Goal: Contribute content: Contribute content

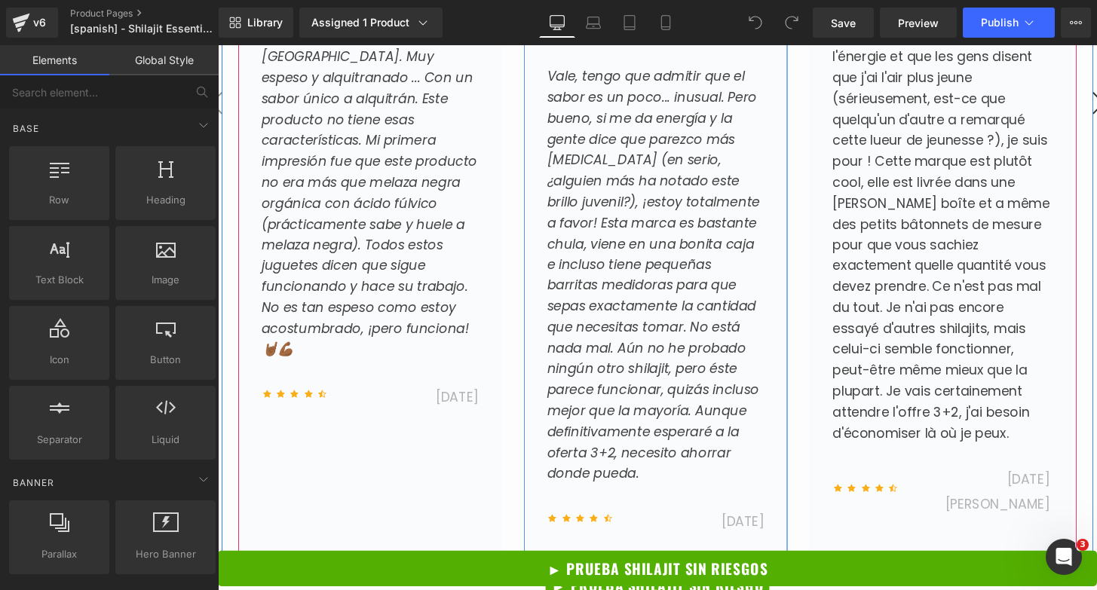
scroll to position [6682, 0]
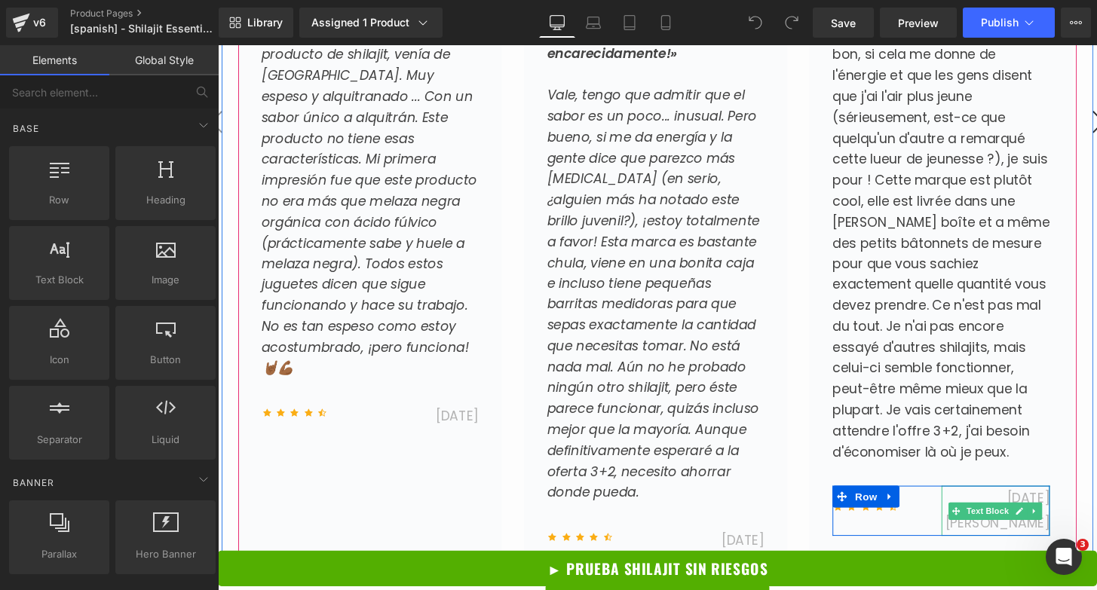
click at [1039, 506] on span "15 de agosto de 2024" at bounding box center [1026, 528] width 109 height 44
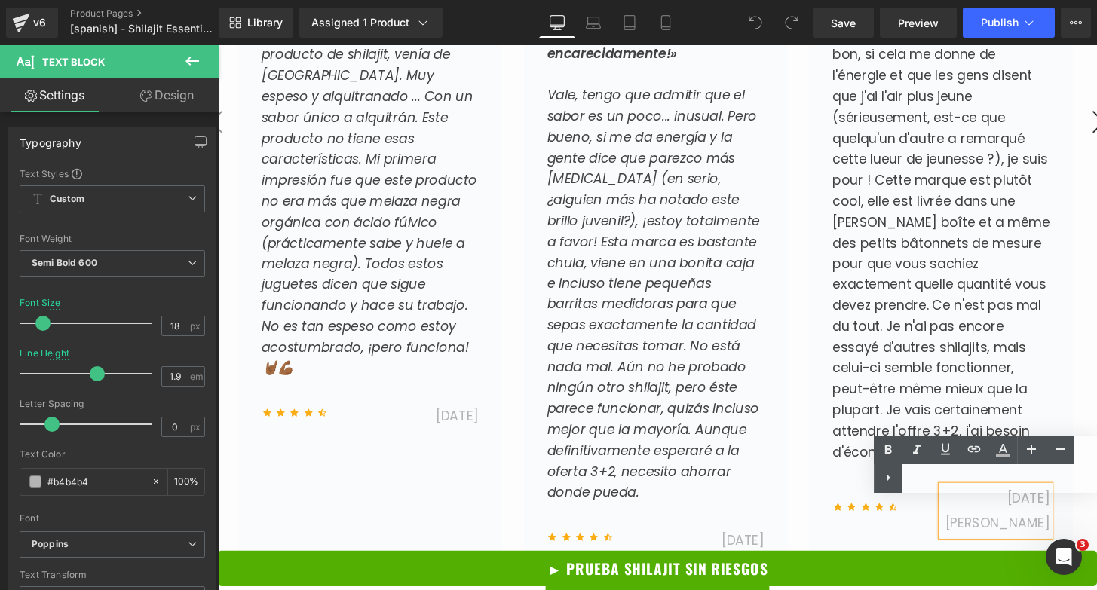
click at [1055, 522] on span "15 de agosto de 2024" at bounding box center [1026, 528] width 109 height 44
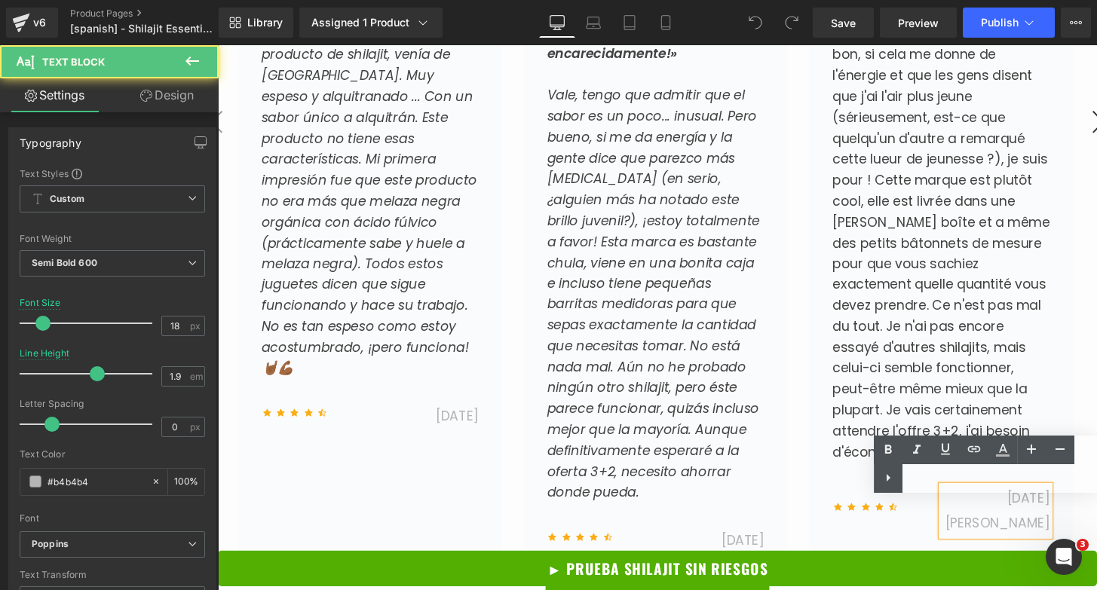
click at [1078, 525] on div "15 de agosto de 2024" at bounding box center [1025, 528] width 113 height 51
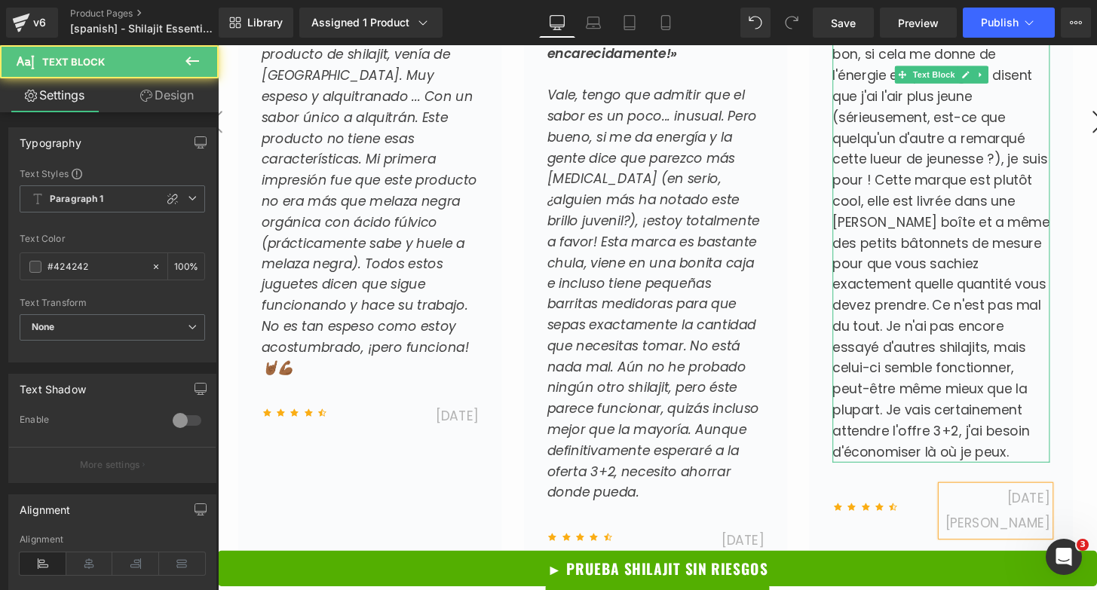
click at [914, 391] on span "D'accord, je dois admettre que le goût est un peu... inhabituel. Mais bon, si c…" at bounding box center [968, 239] width 225 height 475
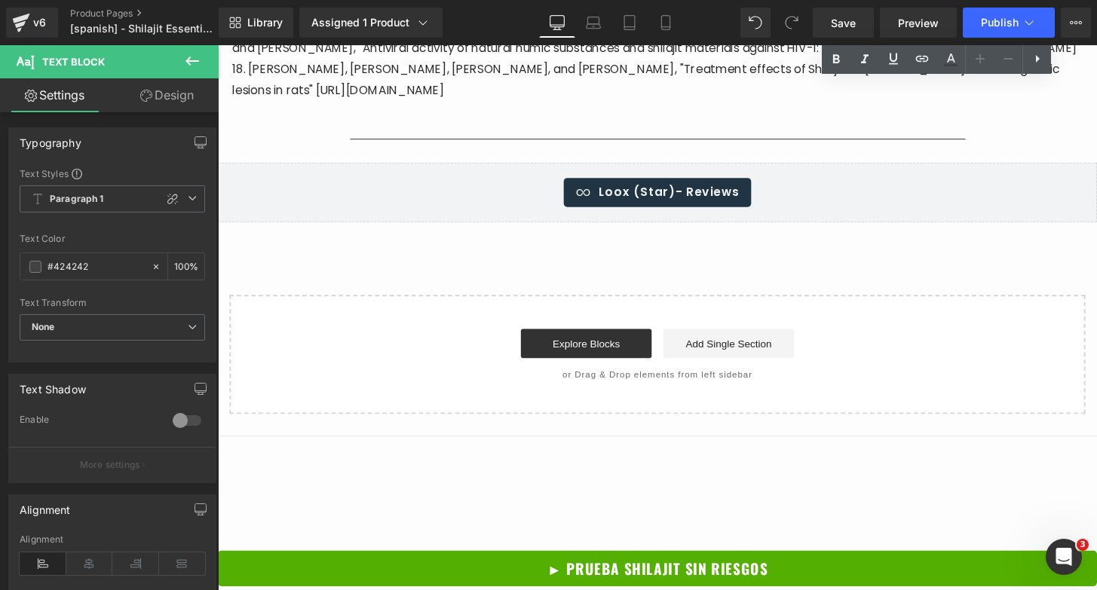
scroll to position [8140, 0]
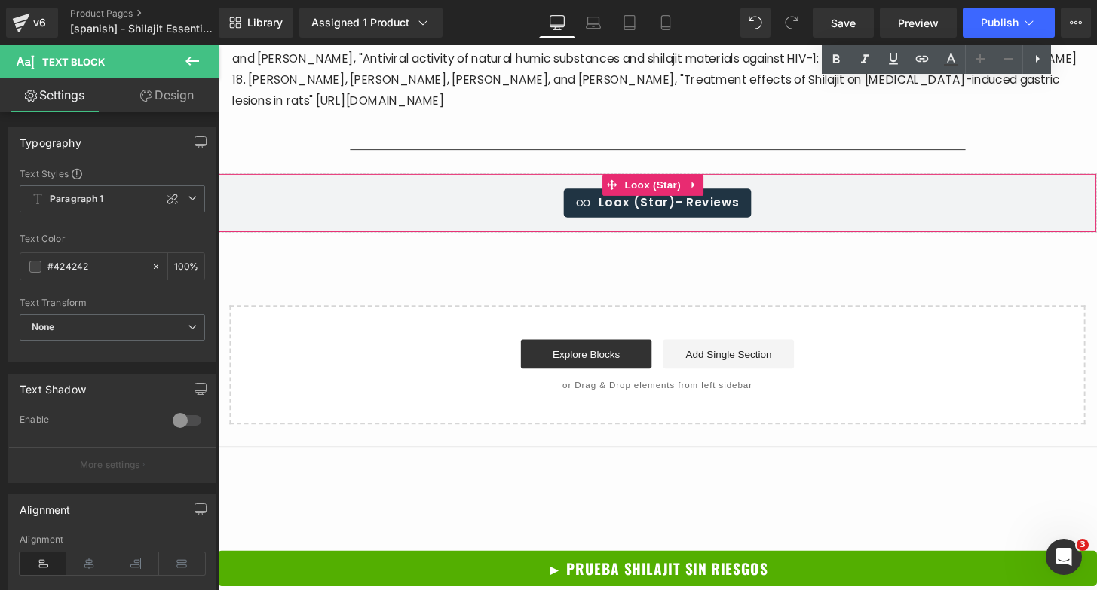
click at [643, 218] on span "Loox (Star) - Reviews" at bounding box center [686, 209] width 146 height 18
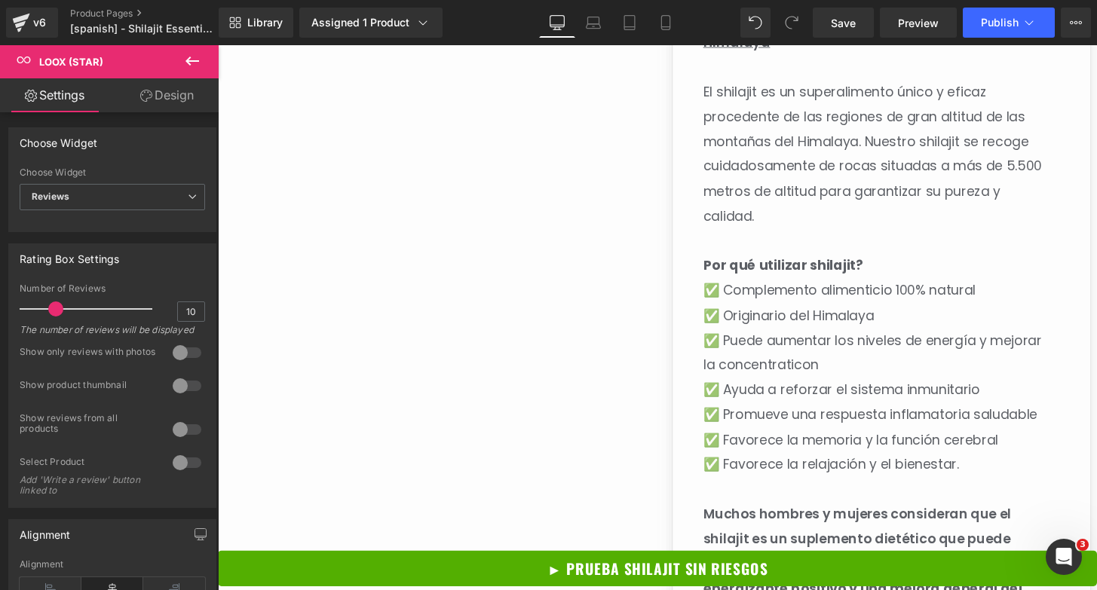
scroll to position [0, 0]
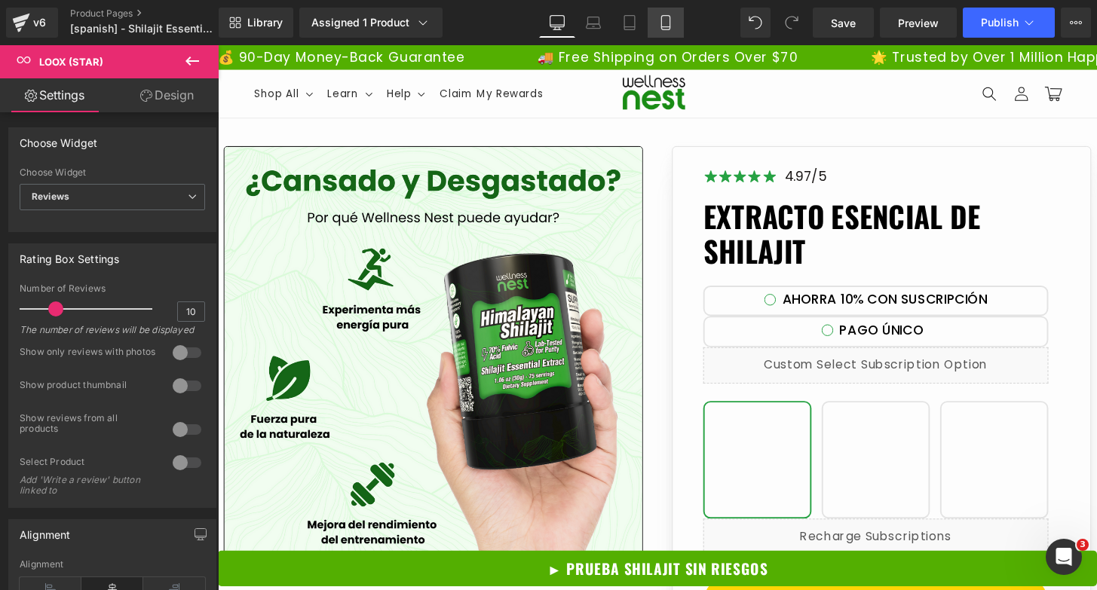
click at [660, 17] on icon at bounding box center [665, 22] width 15 height 15
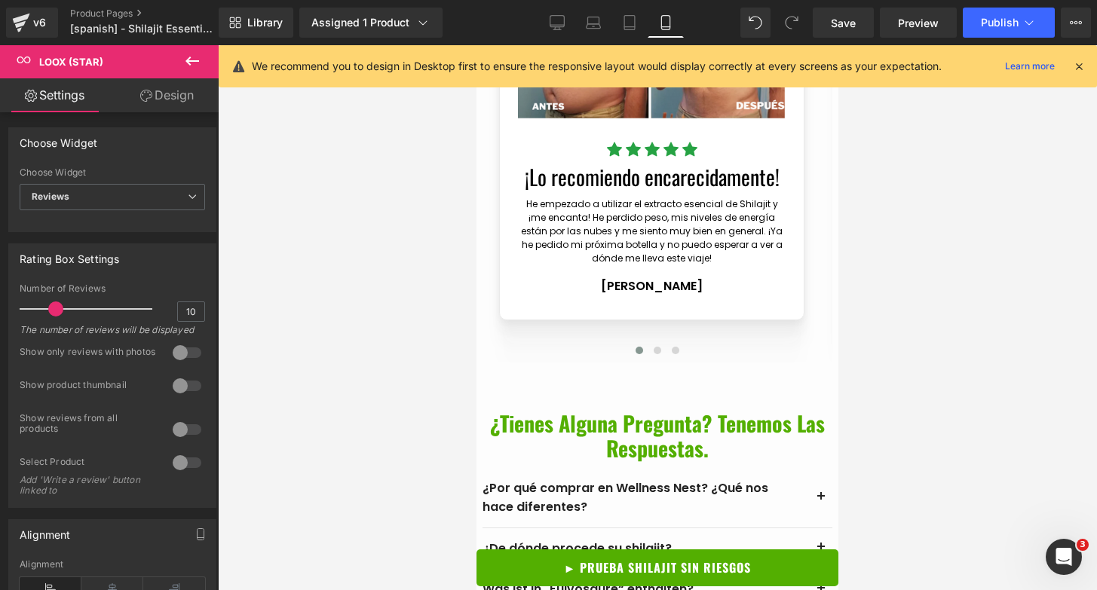
scroll to position [4941, 0]
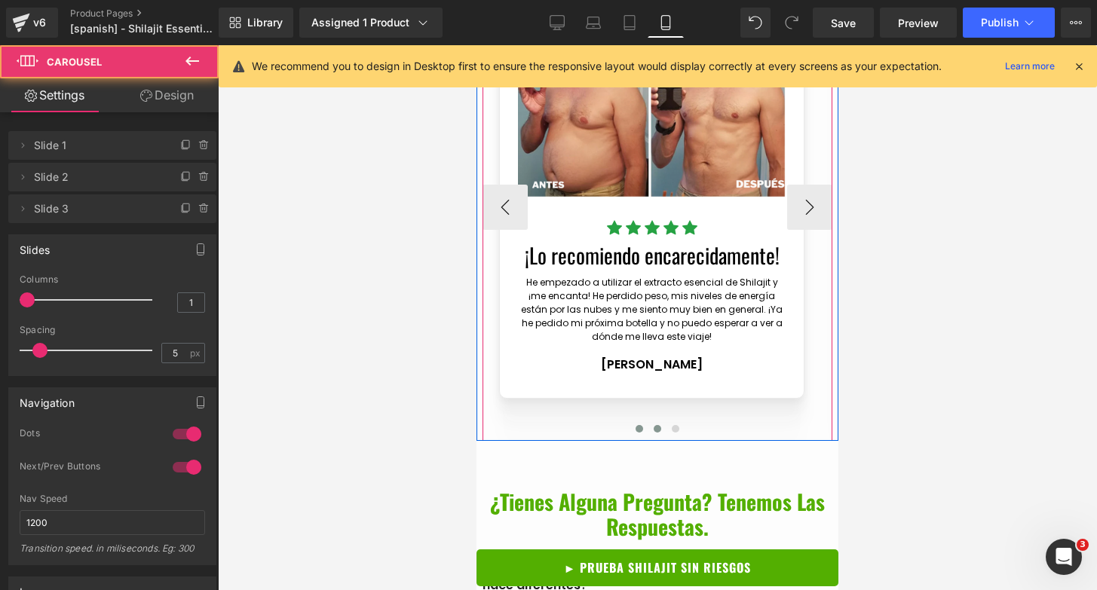
click at [654, 433] on span at bounding box center [658, 429] width 8 height 8
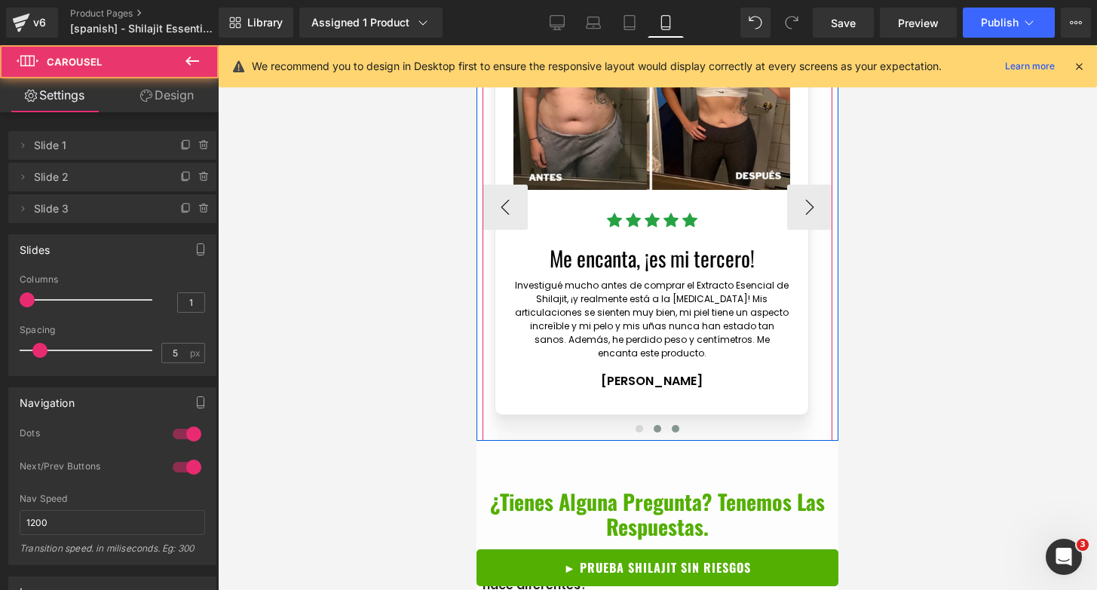
click at [672, 433] on span at bounding box center [676, 429] width 8 height 8
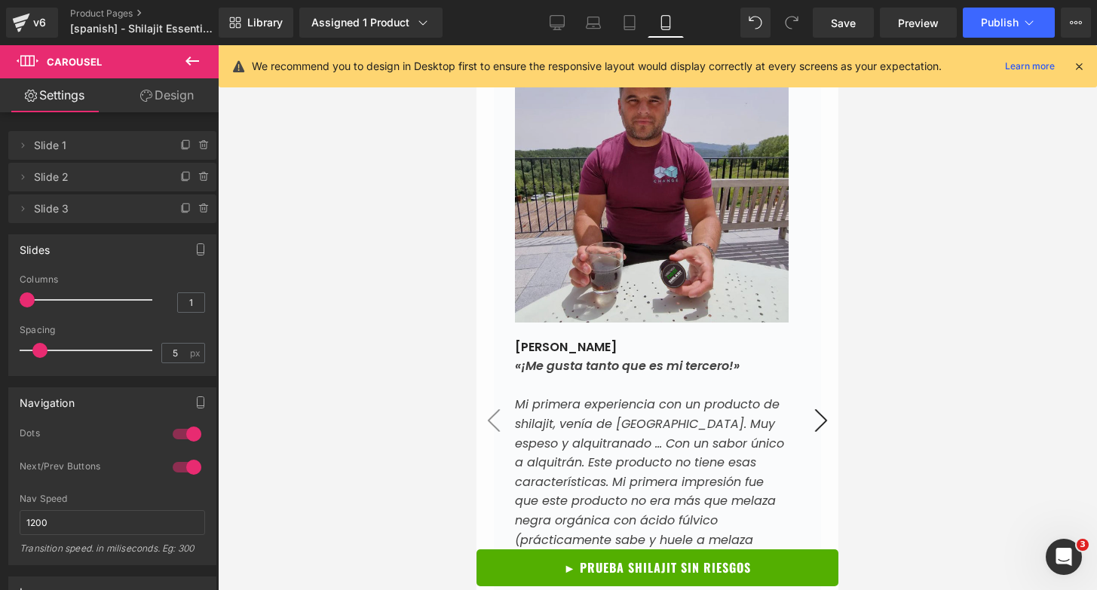
scroll to position [6259, 0]
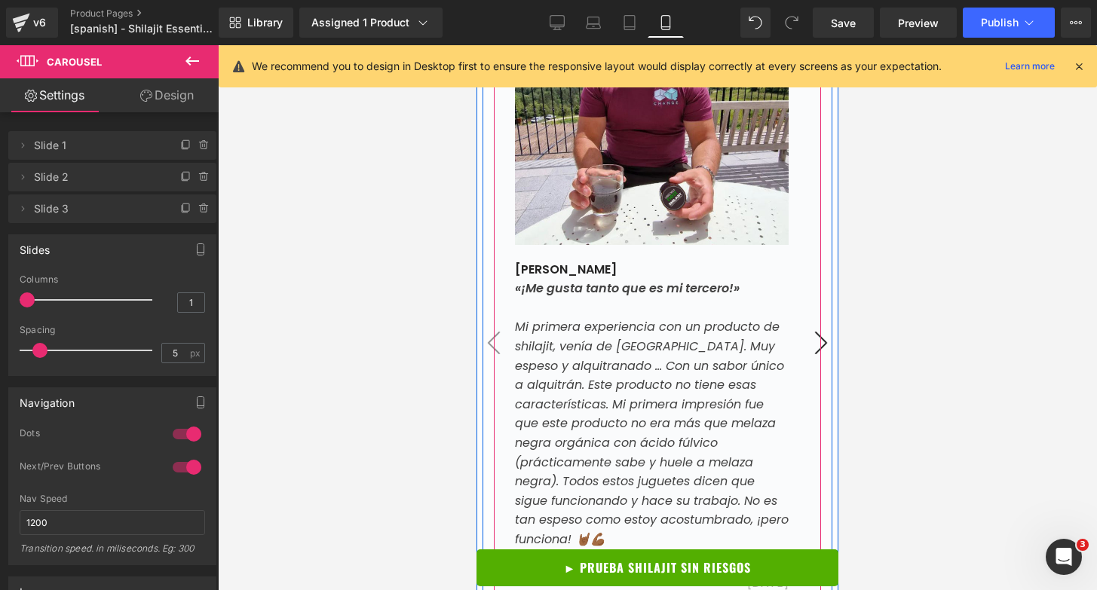
click at [814, 348] on button "›" at bounding box center [820, 342] width 45 height 45
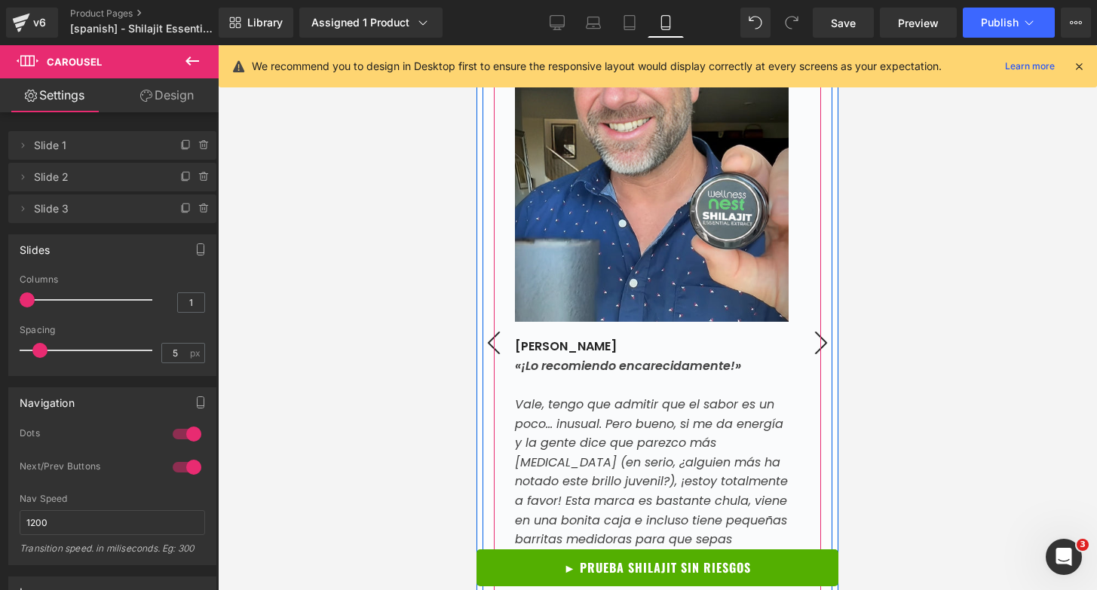
click at [814, 348] on button "›" at bounding box center [820, 342] width 45 height 45
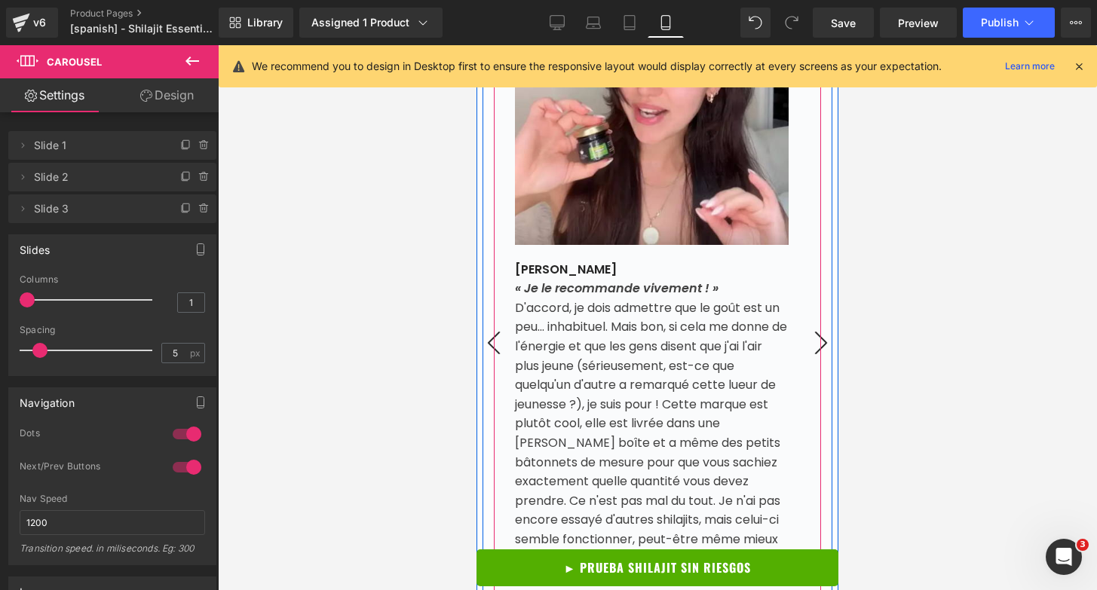
click at [814, 348] on button "›" at bounding box center [820, 342] width 45 height 45
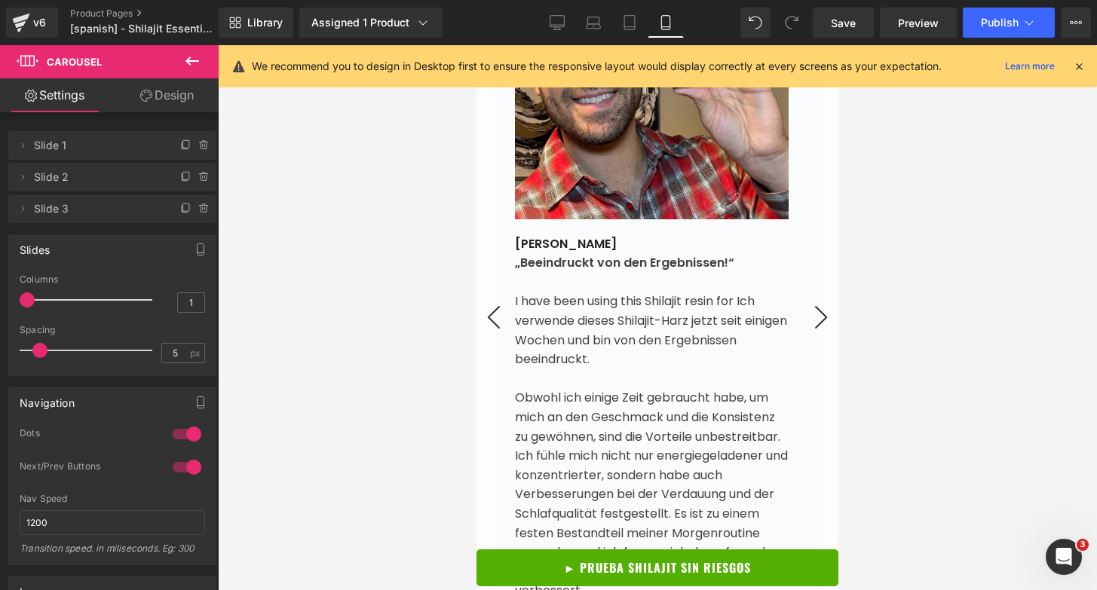
scroll to position [6241, 0]
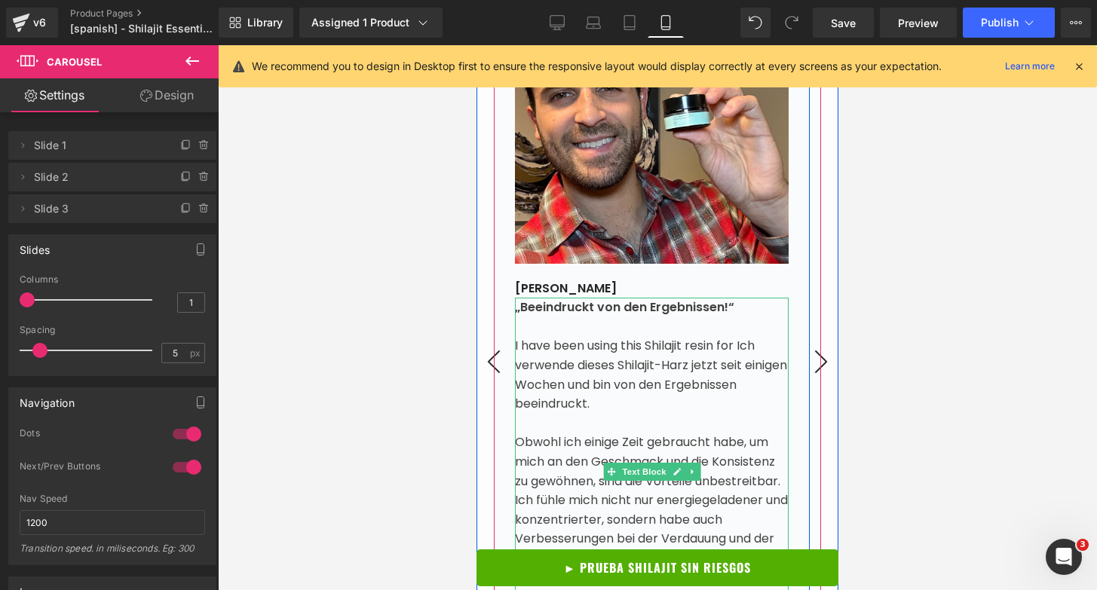
click at [618, 317] on p "„Beeindruckt von den Ergebnissen!“" at bounding box center [652, 308] width 274 height 20
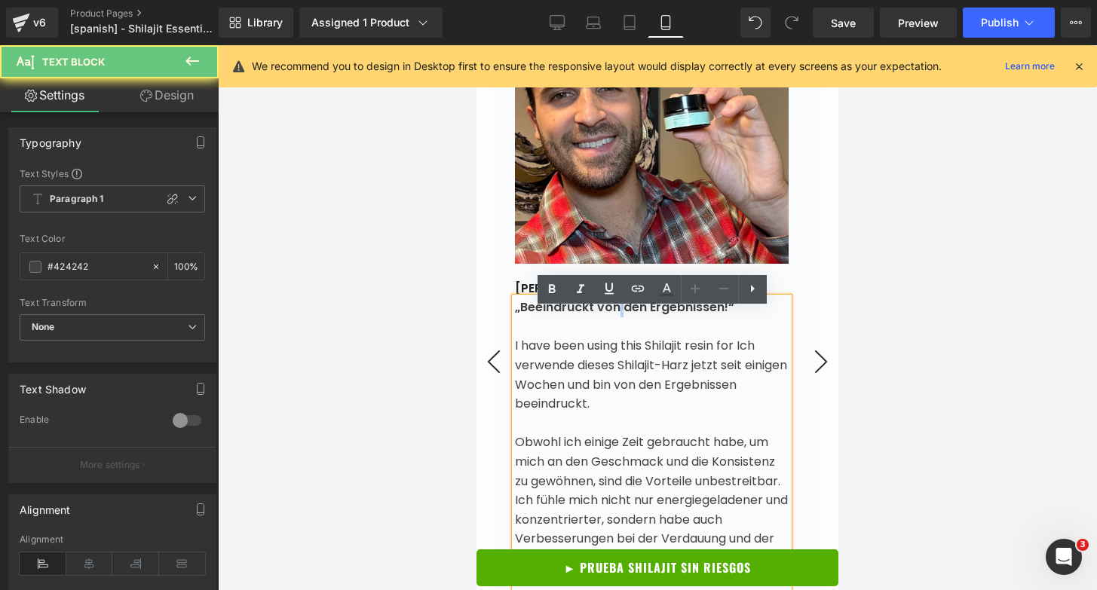
click at [618, 317] on p "„Beeindruckt von den Ergebnissen!“" at bounding box center [652, 308] width 274 height 20
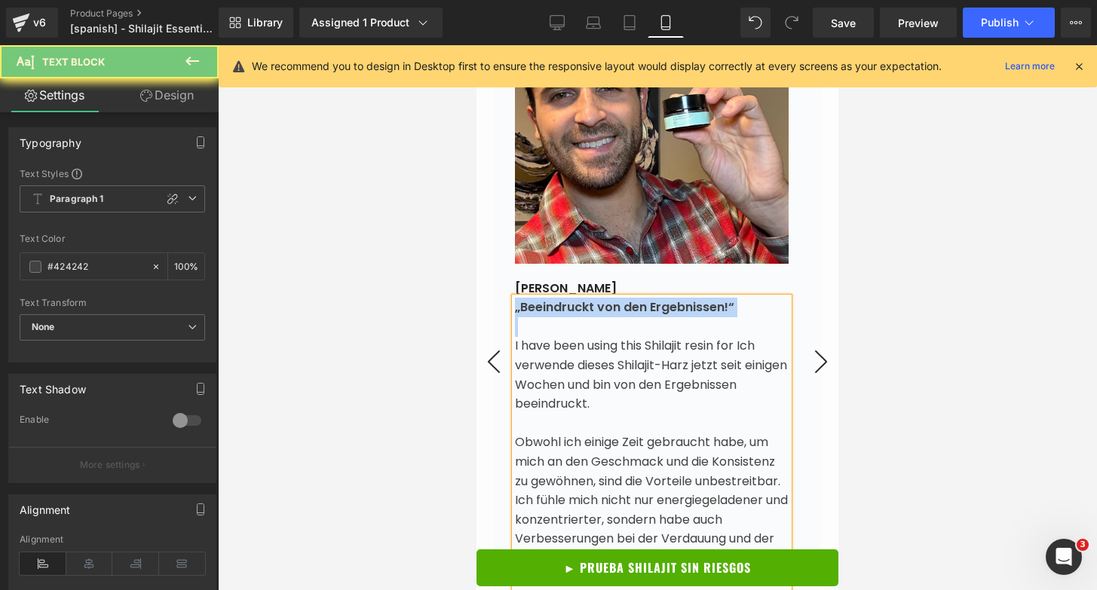
paste div
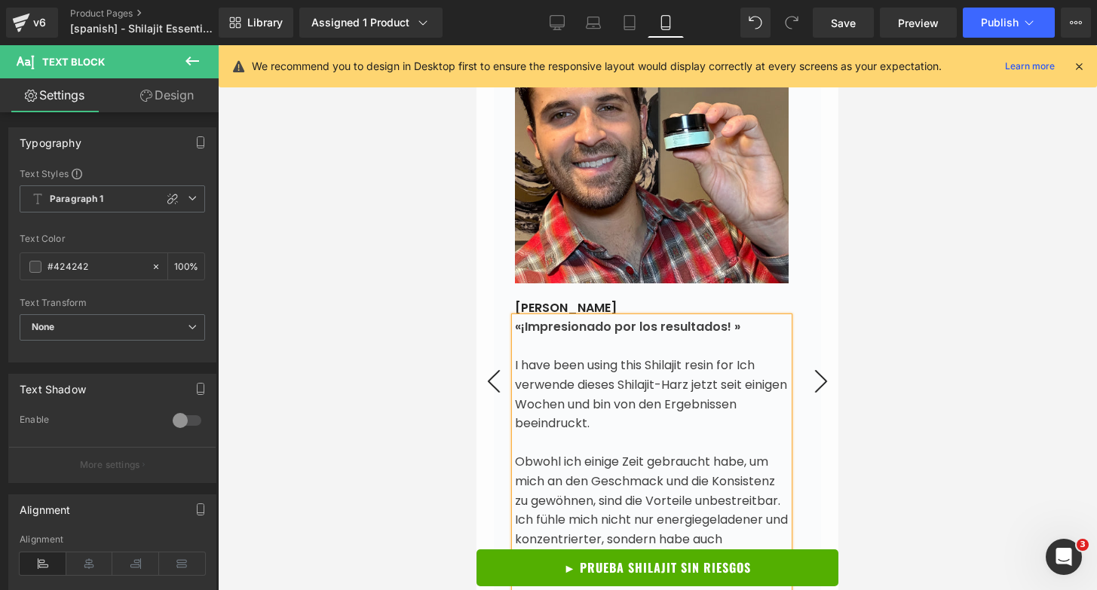
click at [569, 381] on span "I have been using this Shilajit resin for Ich verwende dieses Shilajit-Harz jet…" at bounding box center [651, 394] width 272 height 75
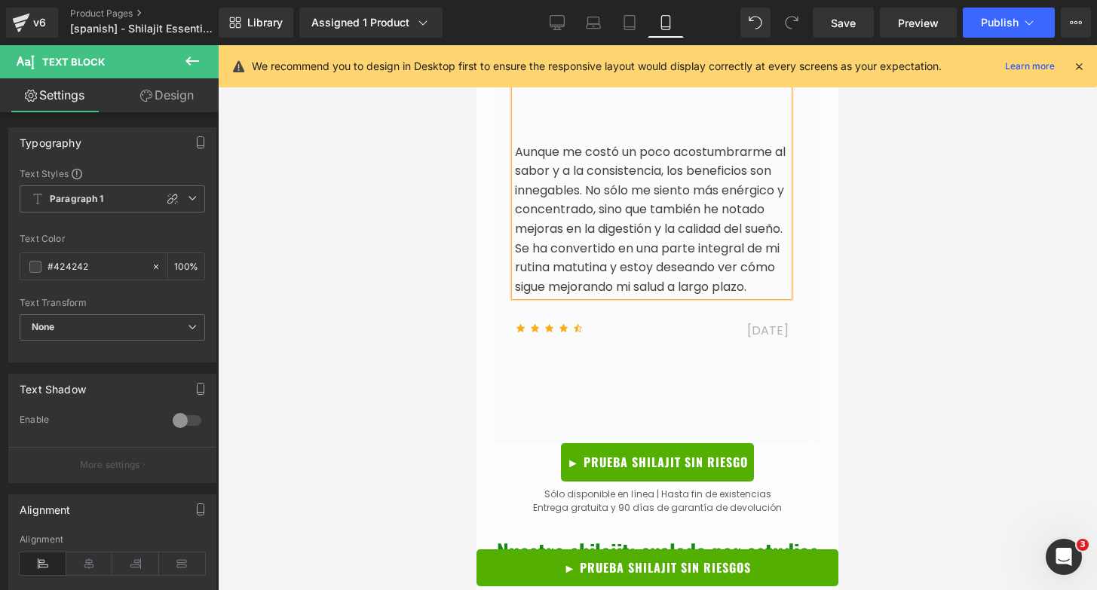
scroll to position [6493, 0]
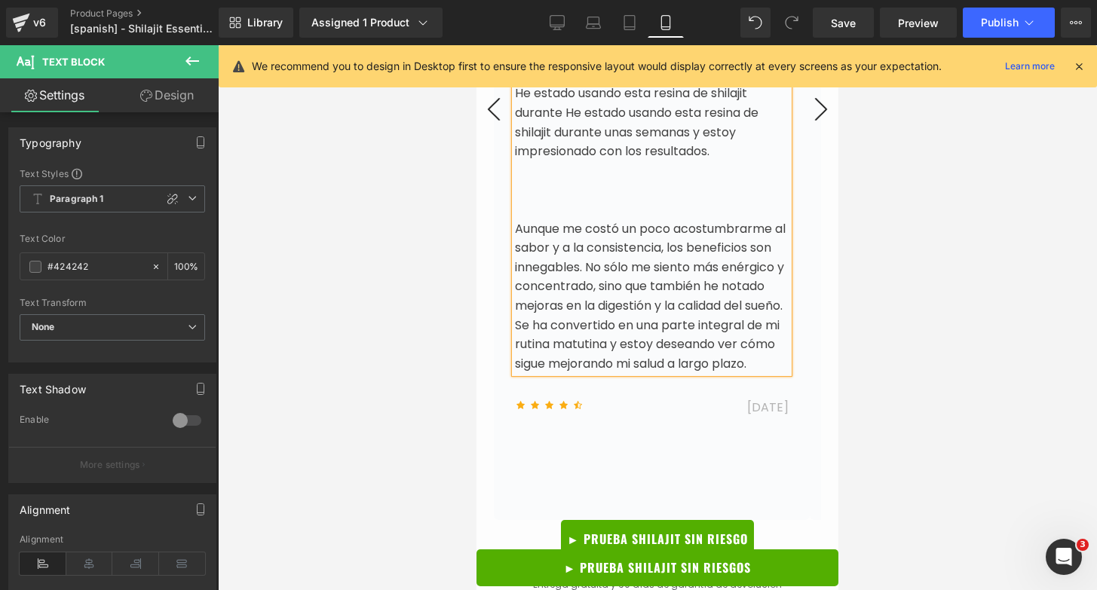
click at [594, 200] on p at bounding box center [652, 190] width 274 height 20
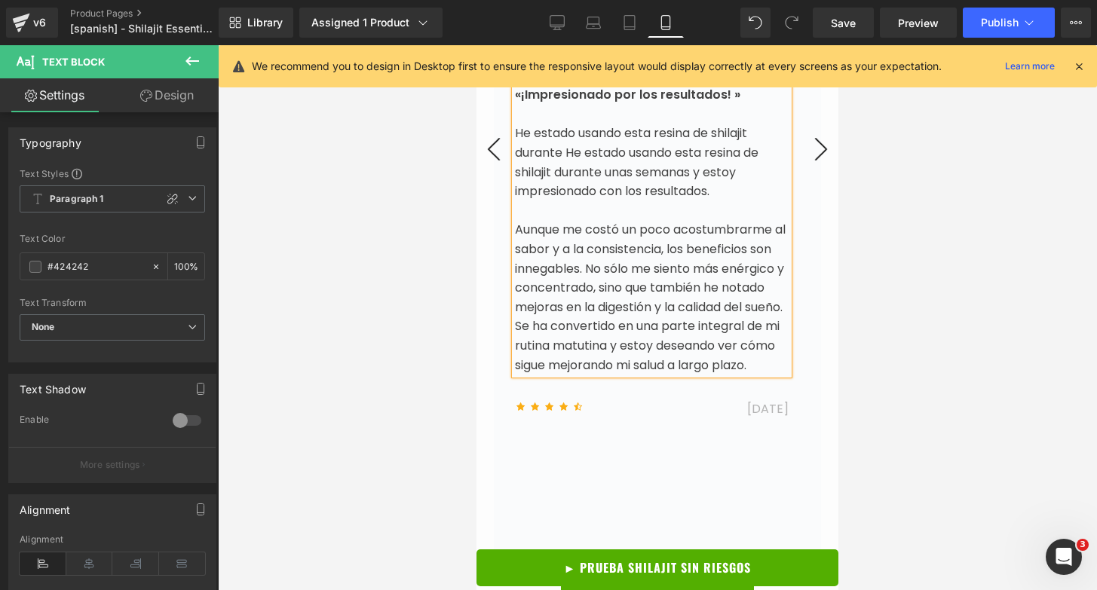
scroll to position [6452, 0]
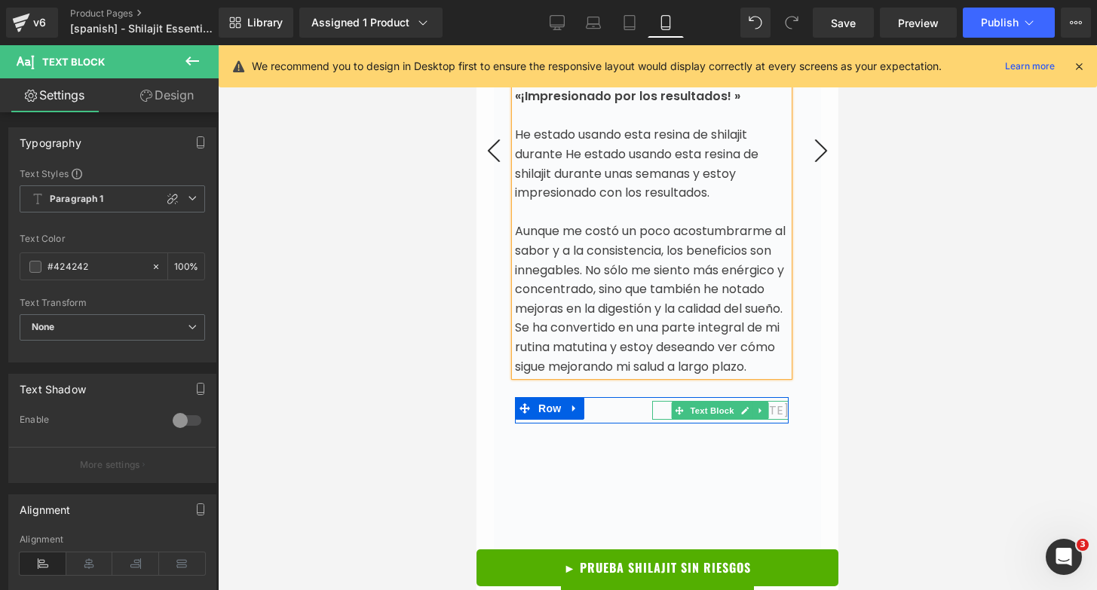
click at [773, 419] on span "26. April 2024" at bounding box center [767, 410] width 41 height 17
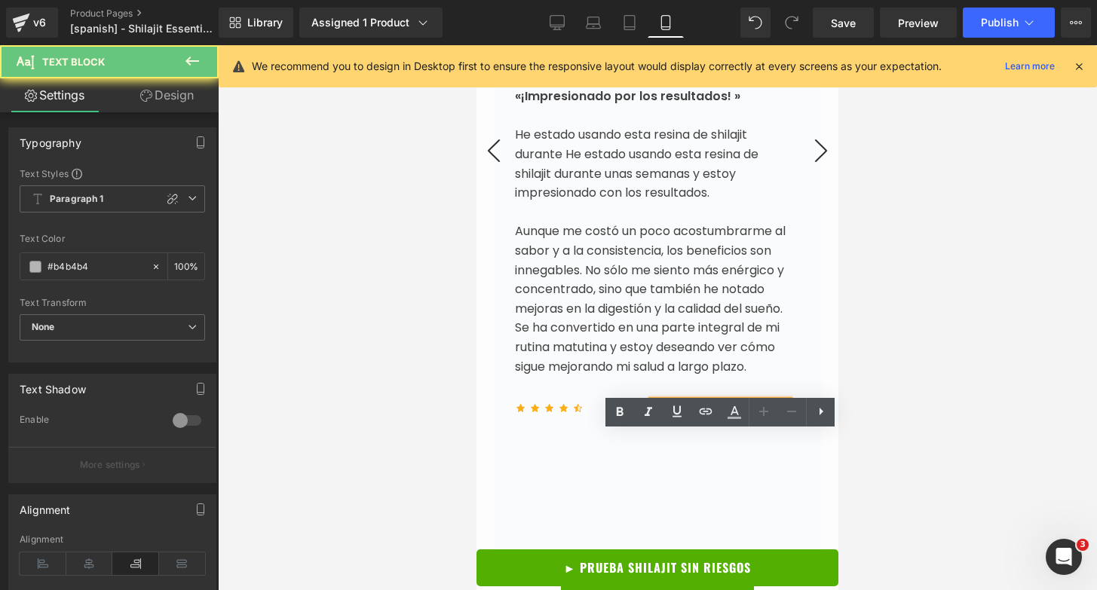
click at [773, 419] on span "26. April 2024" at bounding box center [767, 410] width 41 height 17
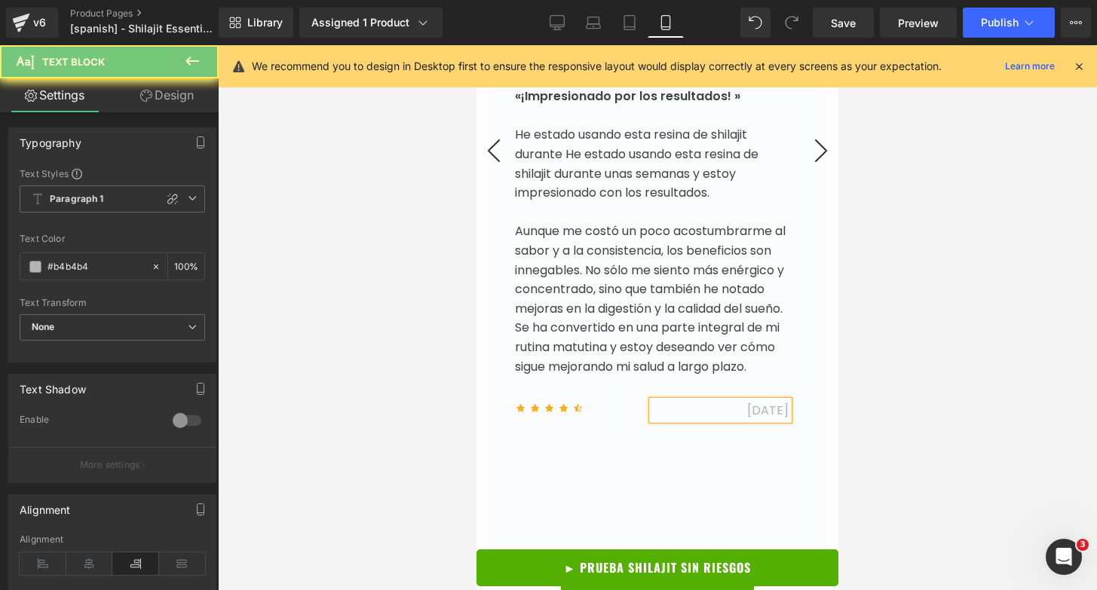
paste div
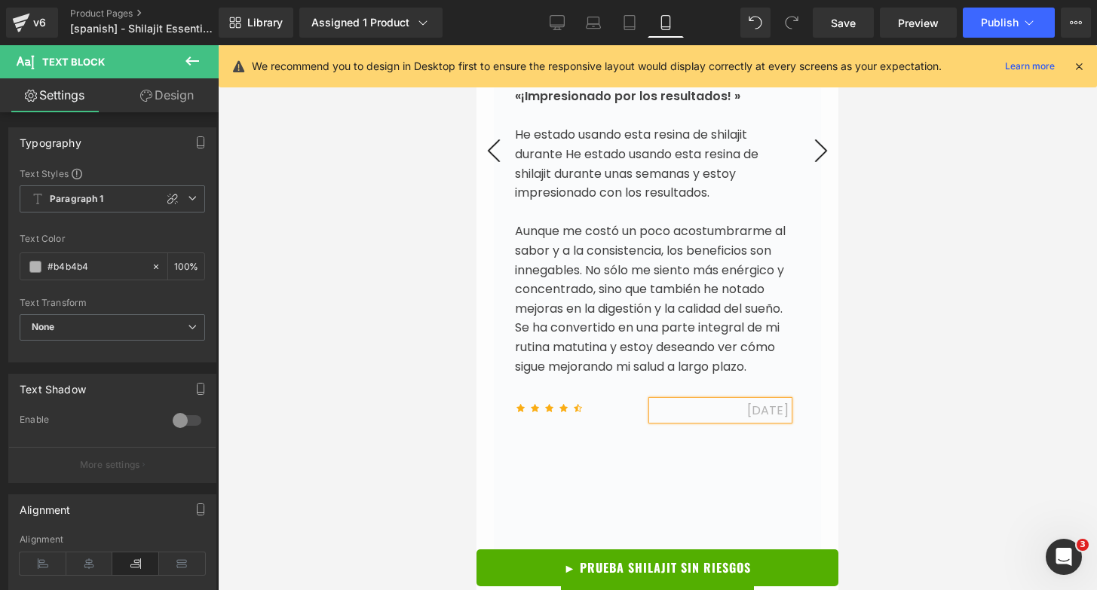
click at [876, 283] on div at bounding box center [657, 317] width 879 height 545
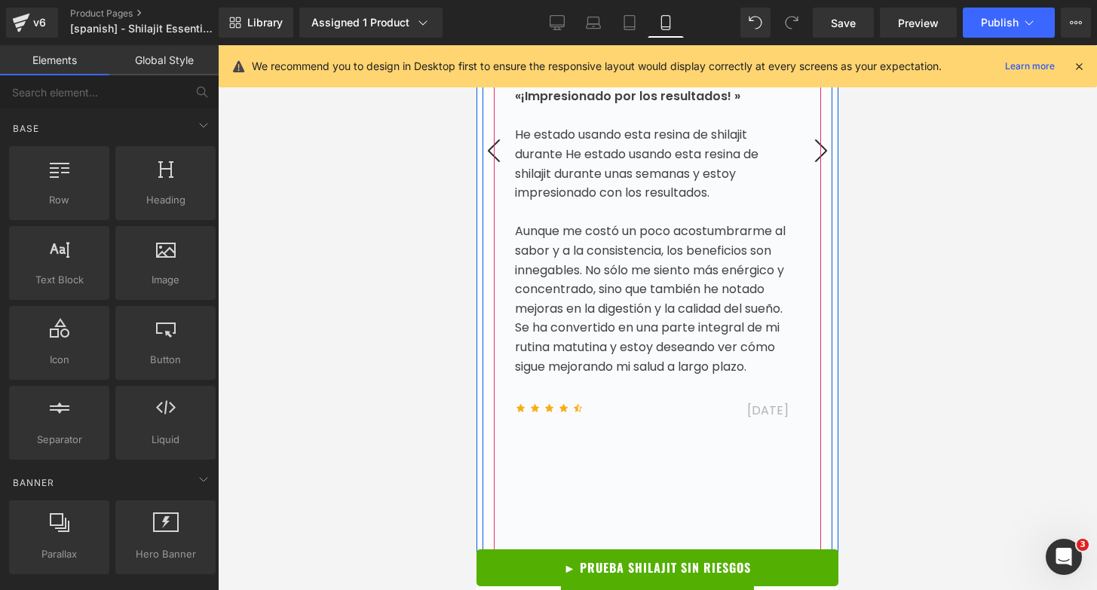
scroll to position [6342, 0]
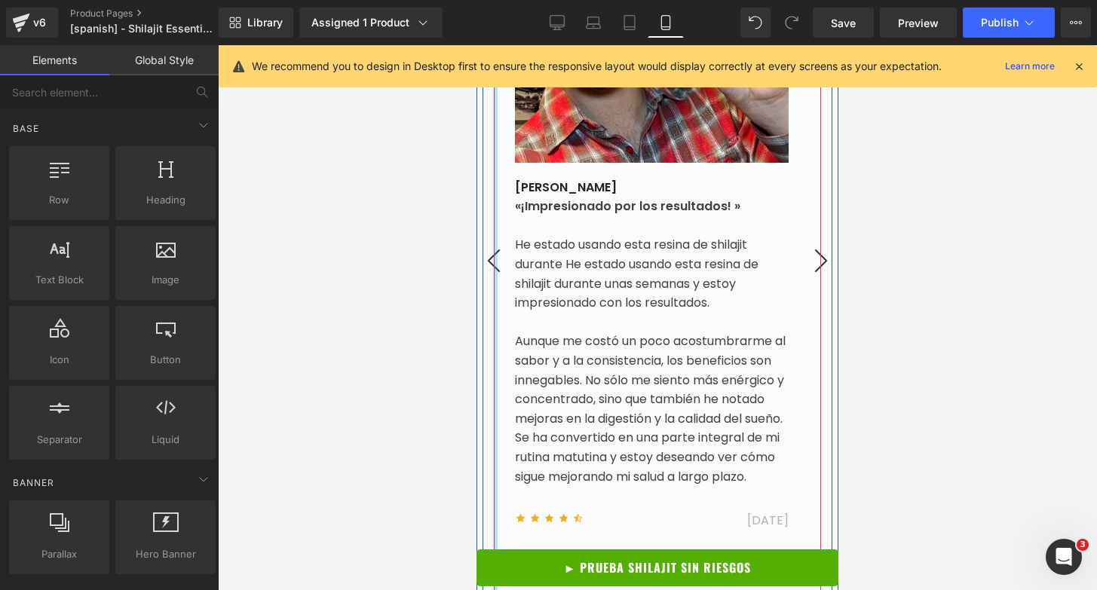
click at [497, 275] on div at bounding box center [496, 261] width 4 height 822
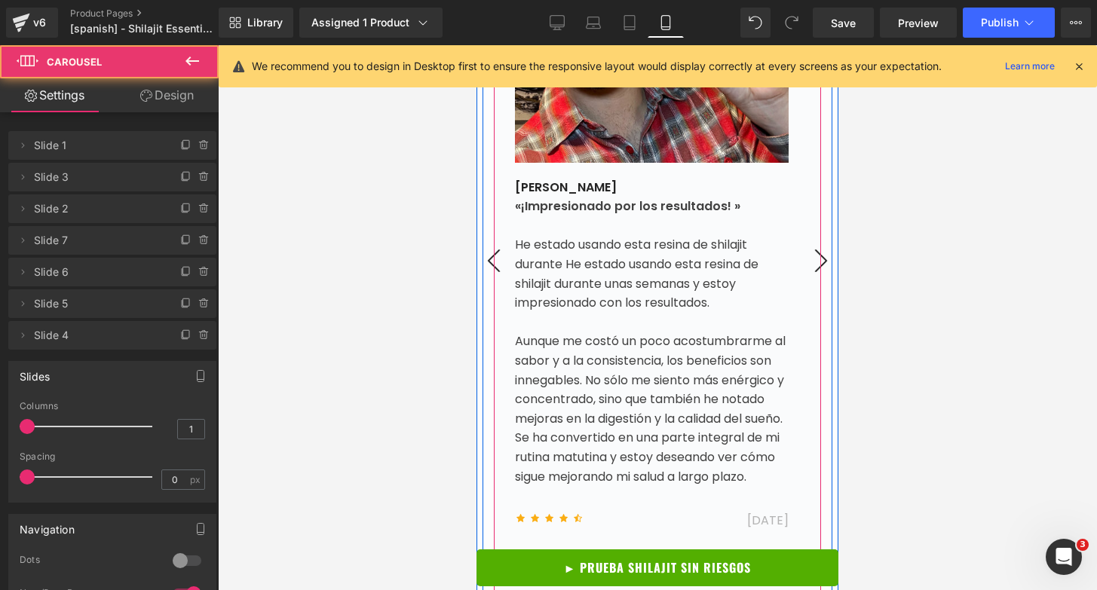
click at [489, 274] on button "‹" at bounding box center [493, 260] width 45 height 45
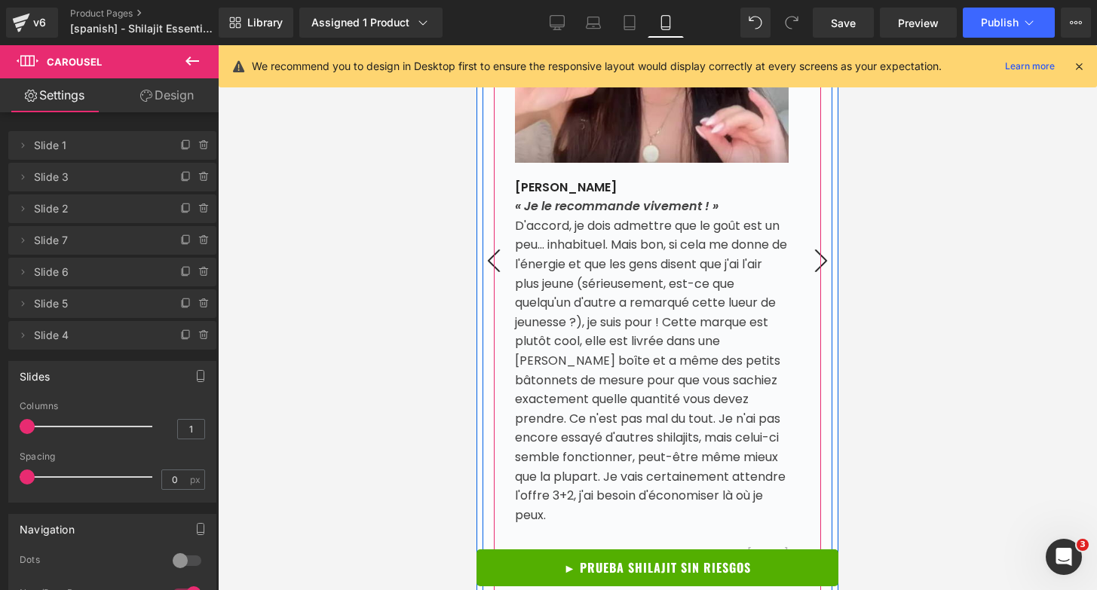
scroll to position [6462, 0]
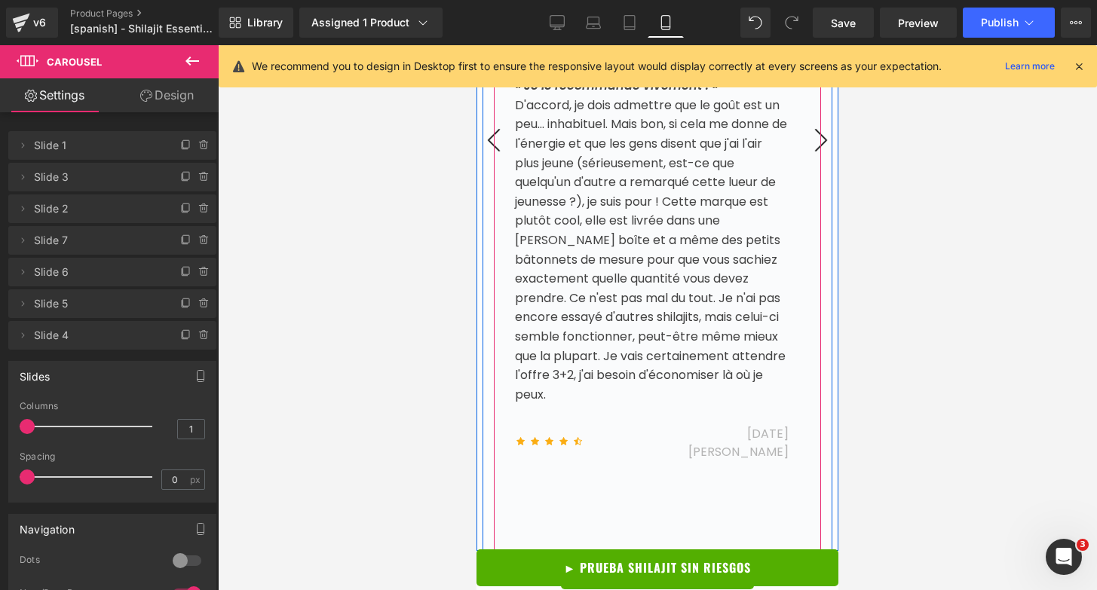
click at [801, 152] on button "›" at bounding box center [820, 140] width 45 height 45
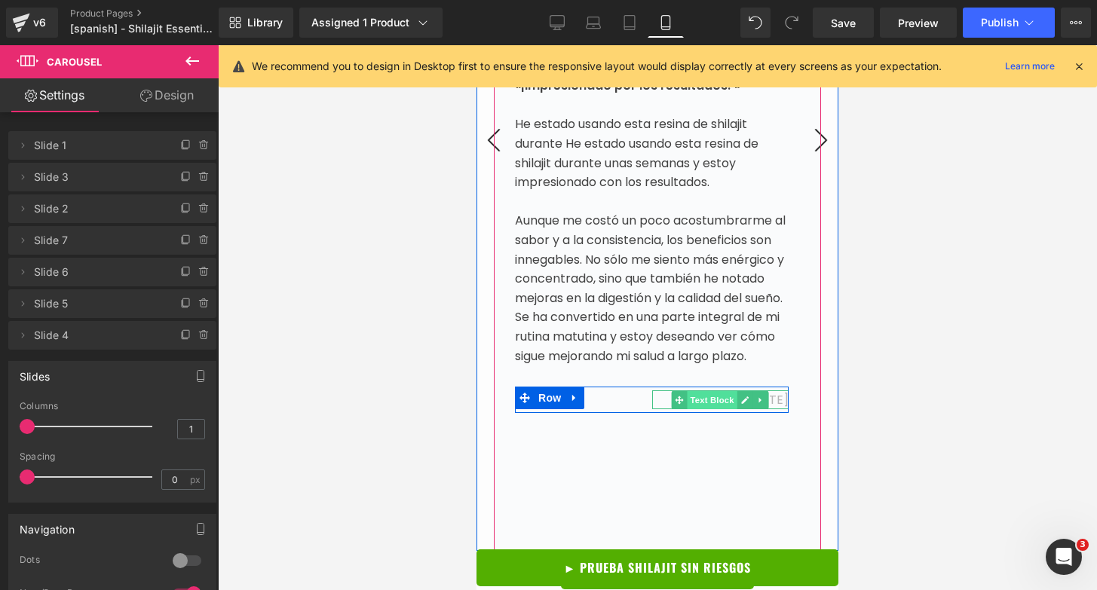
click at [723, 409] on span "Text Block" at bounding box center [713, 400] width 50 height 18
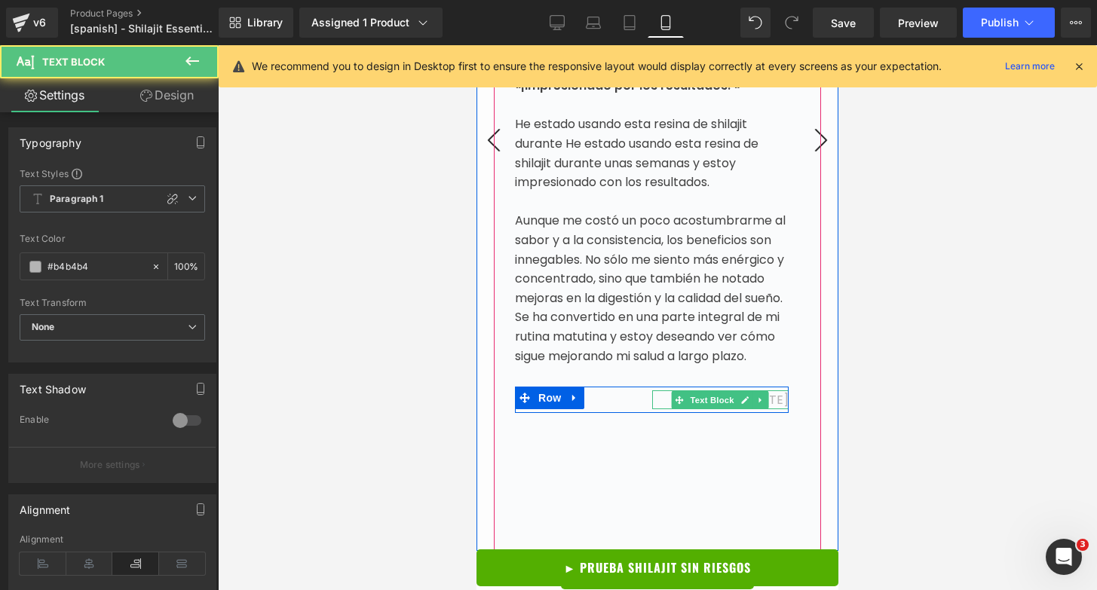
click at [777, 409] on span "[DATE]" at bounding box center [767, 399] width 41 height 17
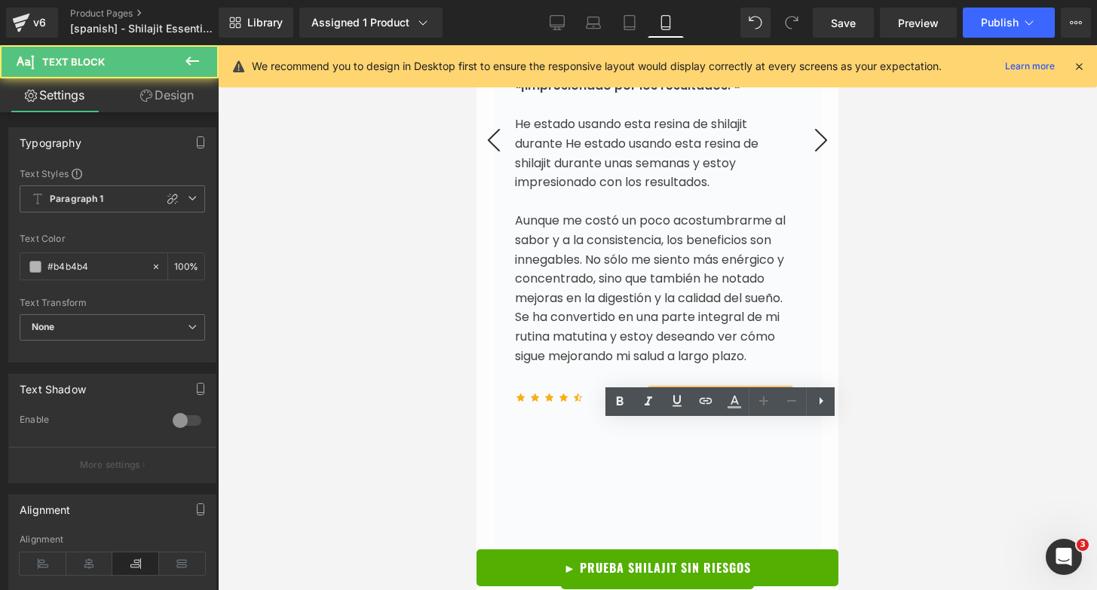
click at [777, 409] on span "[DATE]" at bounding box center [767, 399] width 41 height 17
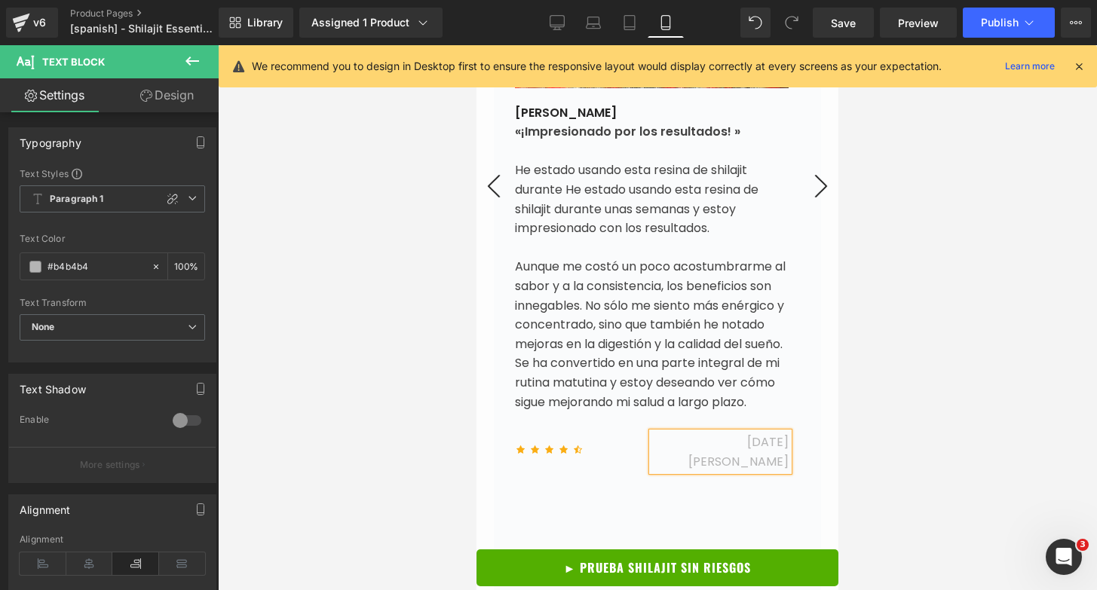
scroll to position [6344, 0]
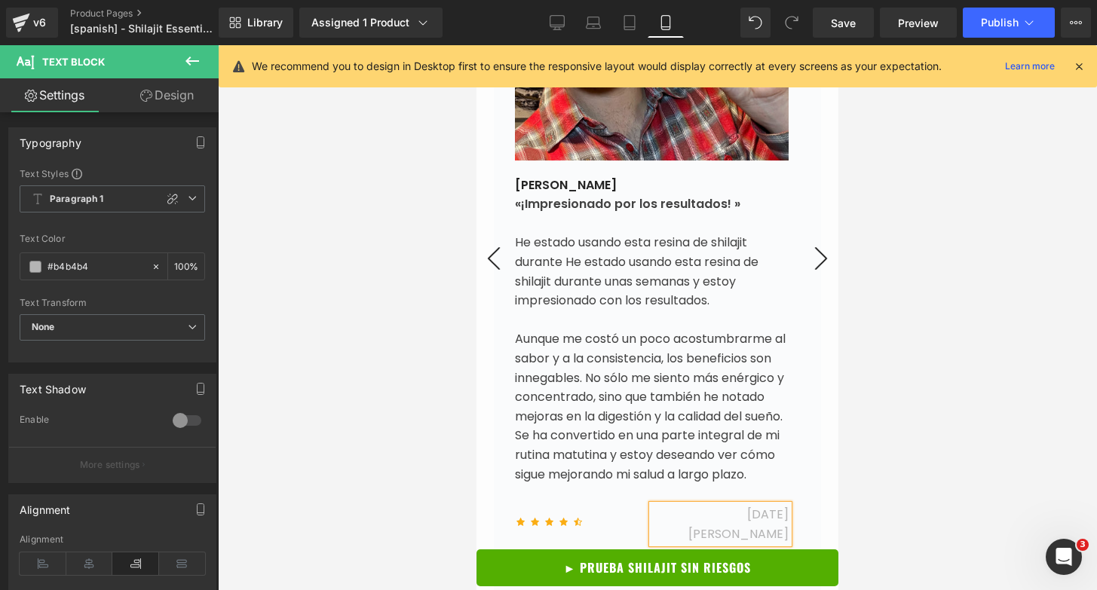
click at [810, 271] on button "›" at bounding box center [820, 258] width 45 height 45
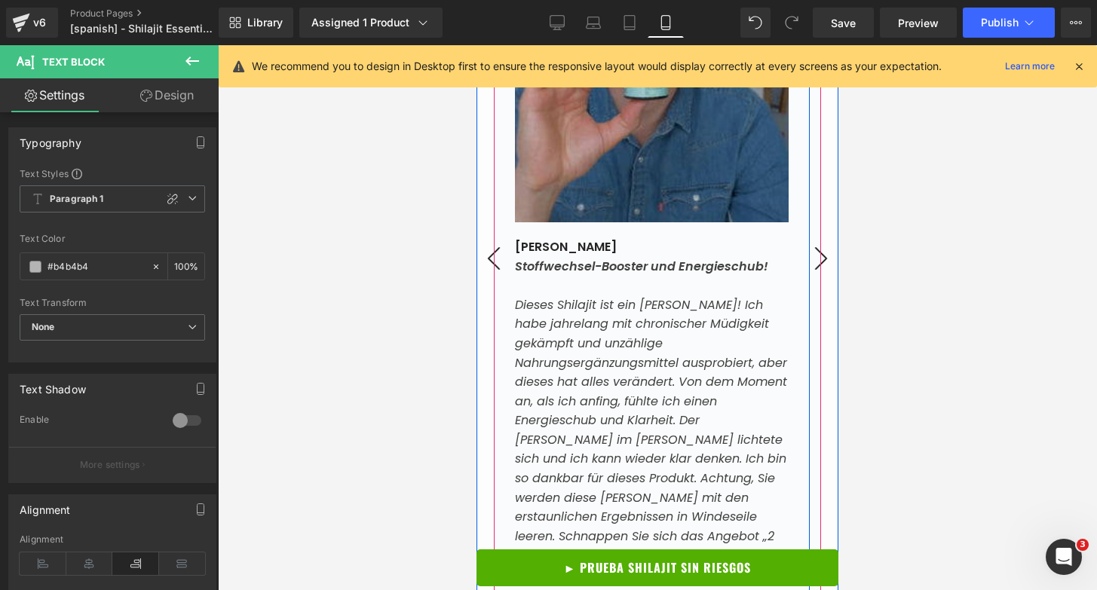
scroll to position [6639, 0]
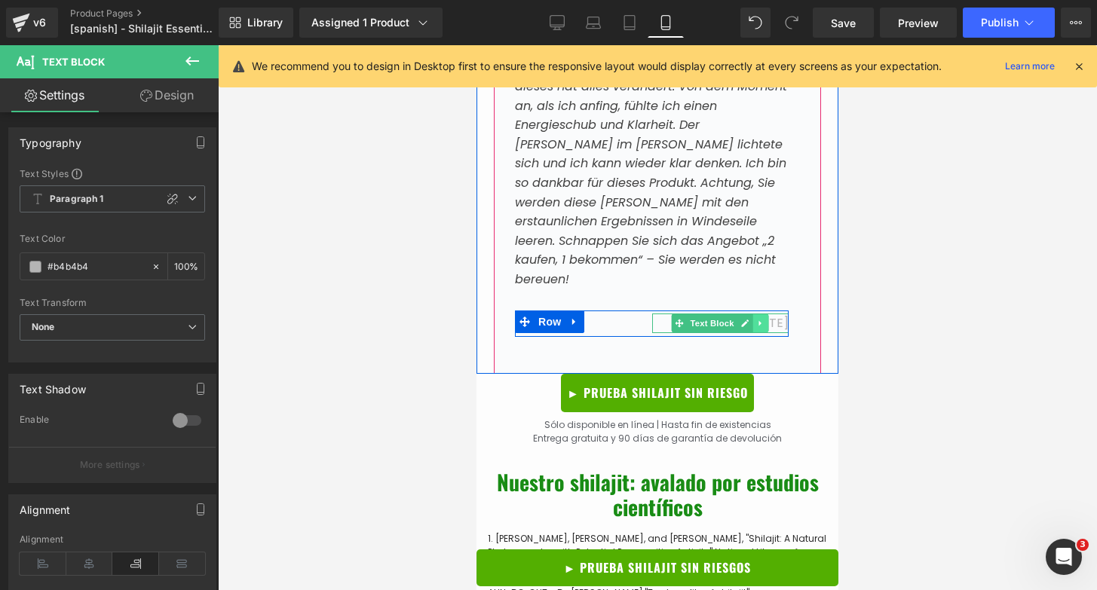
click at [754, 317] on link at bounding box center [761, 323] width 16 height 18
click at [476, 45] on icon at bounding box center [476, 45] width 0 height 0
click at [758, 335] on icon at bounding box center [761, 339] width 8 height 9
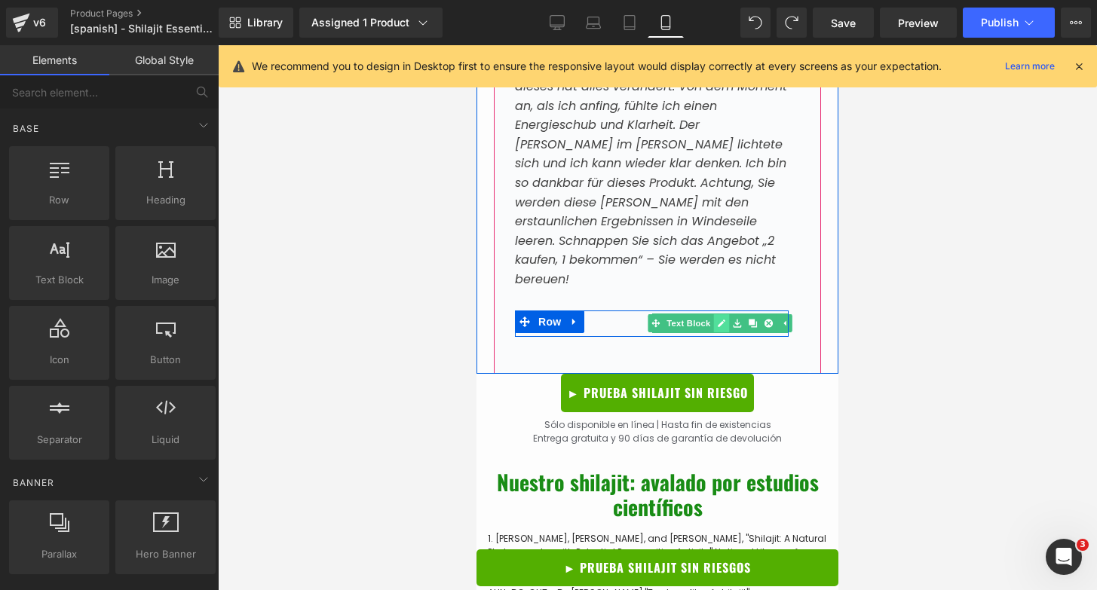
click at [725, 319] on icon at bounding box center [722, 323] width 8 height 9
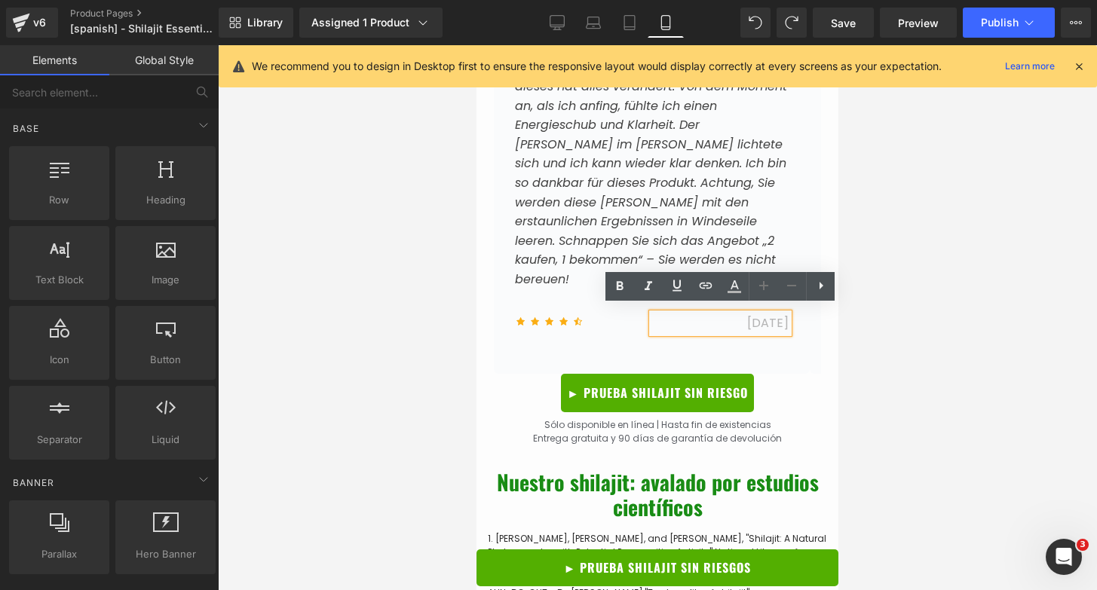
click at [747, 315] on span "17. April 2024" at bounding box center [767, 322] width 41 height 17
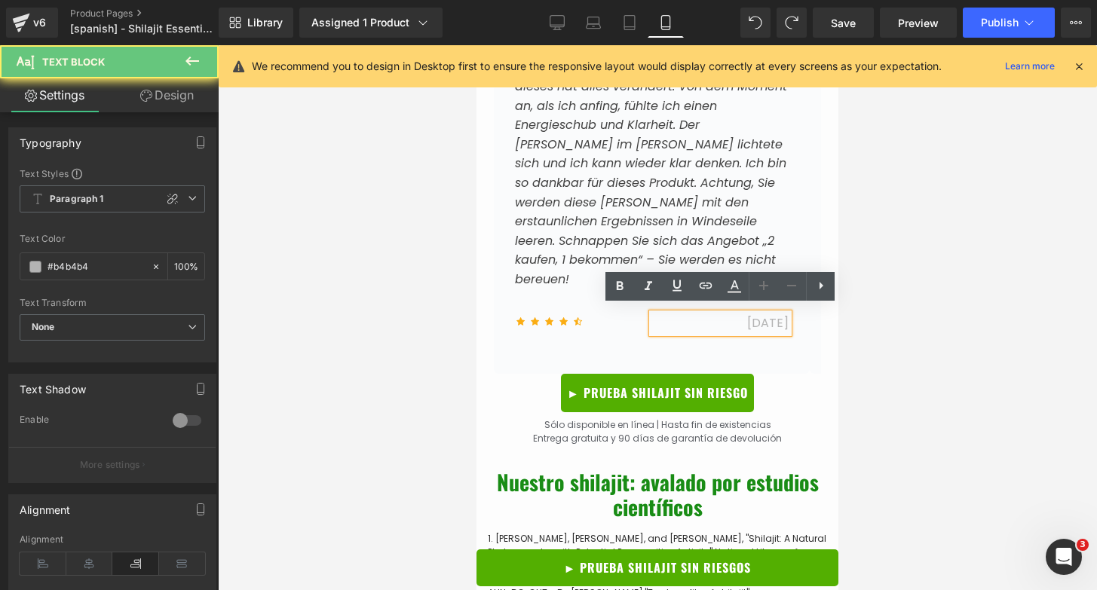
click at [747, 315] on span "17. April 2024" at bounding box center [767, 322] width 41 height 17
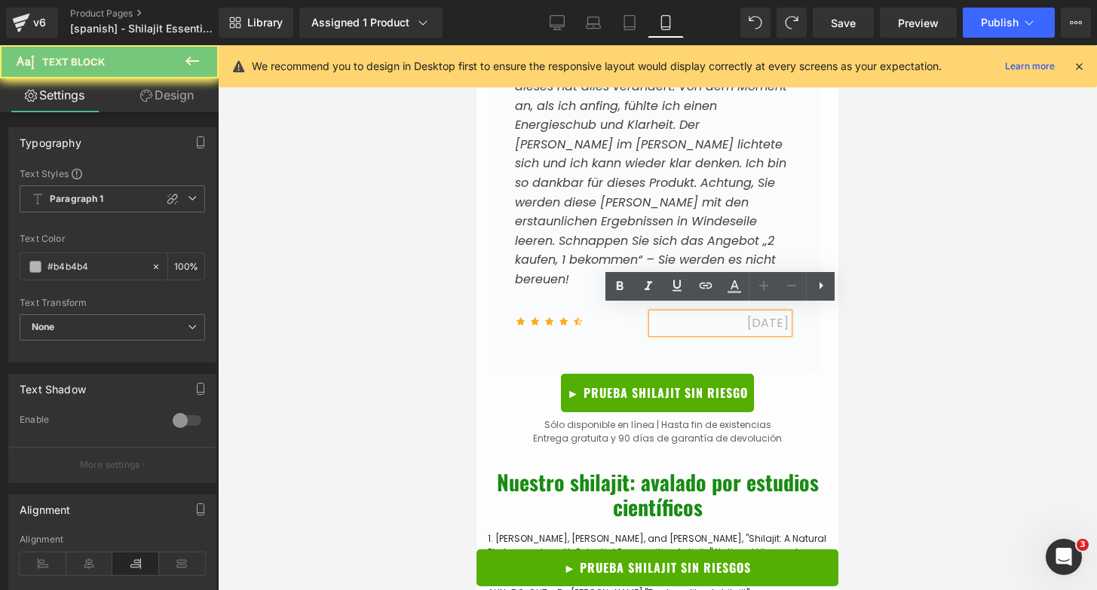
paste div
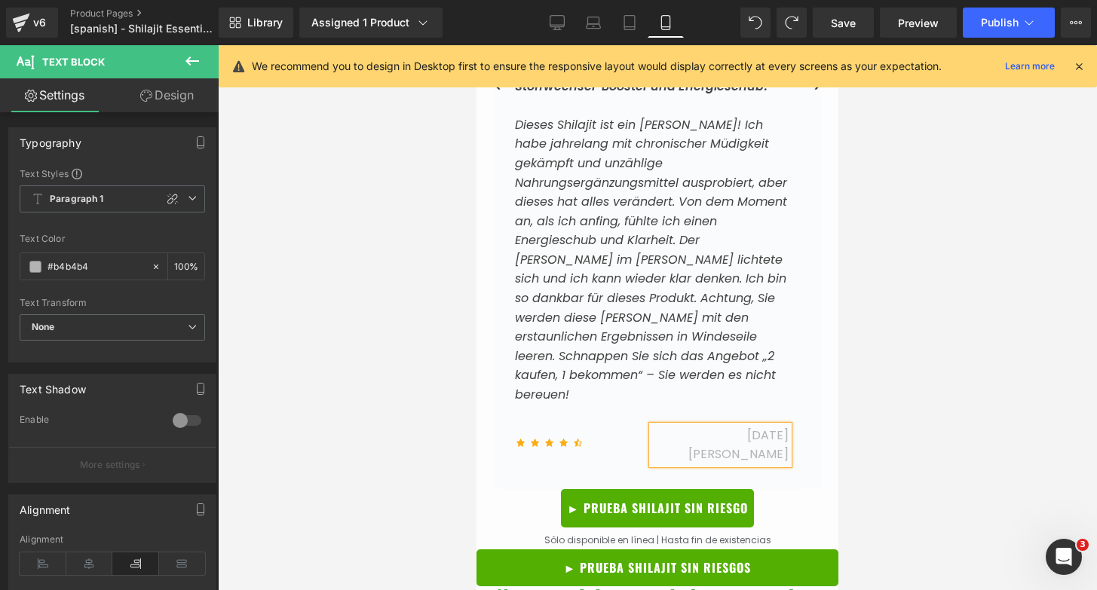
scroll to position [6510, 0]
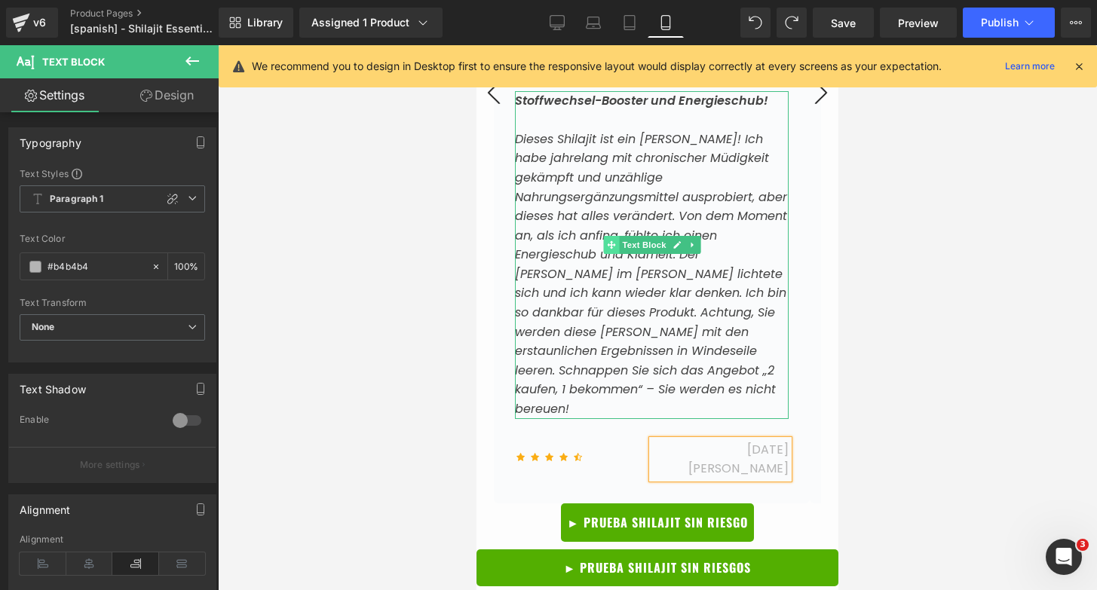
click at [618, 254] on span at bounding box center [611, 245] width 16 height 18
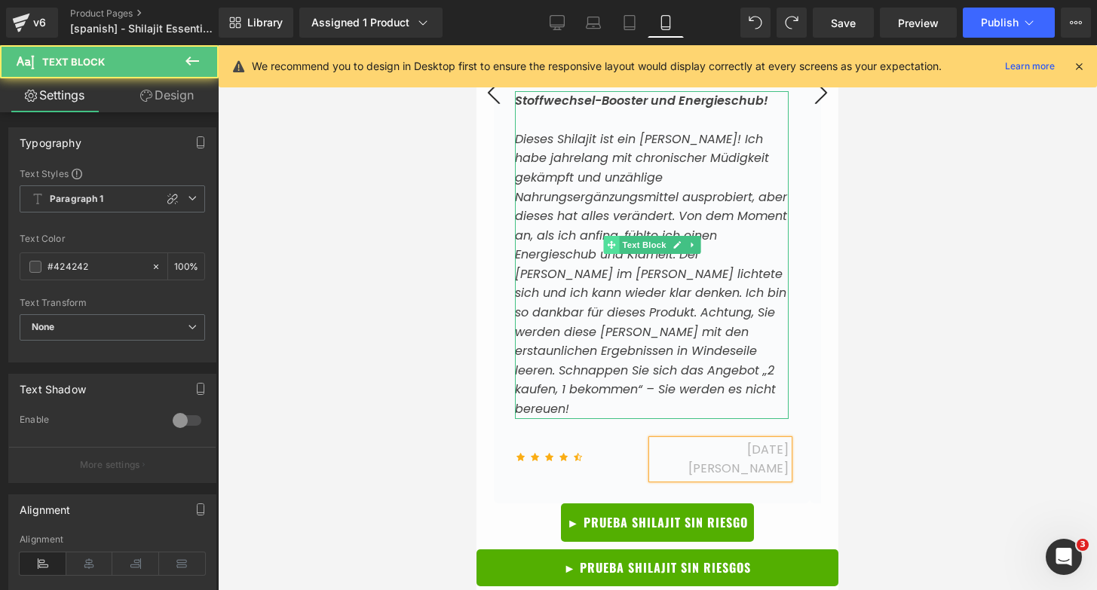
click at [618, 254] on span at bounding box center [611, 245] width 16 height 18
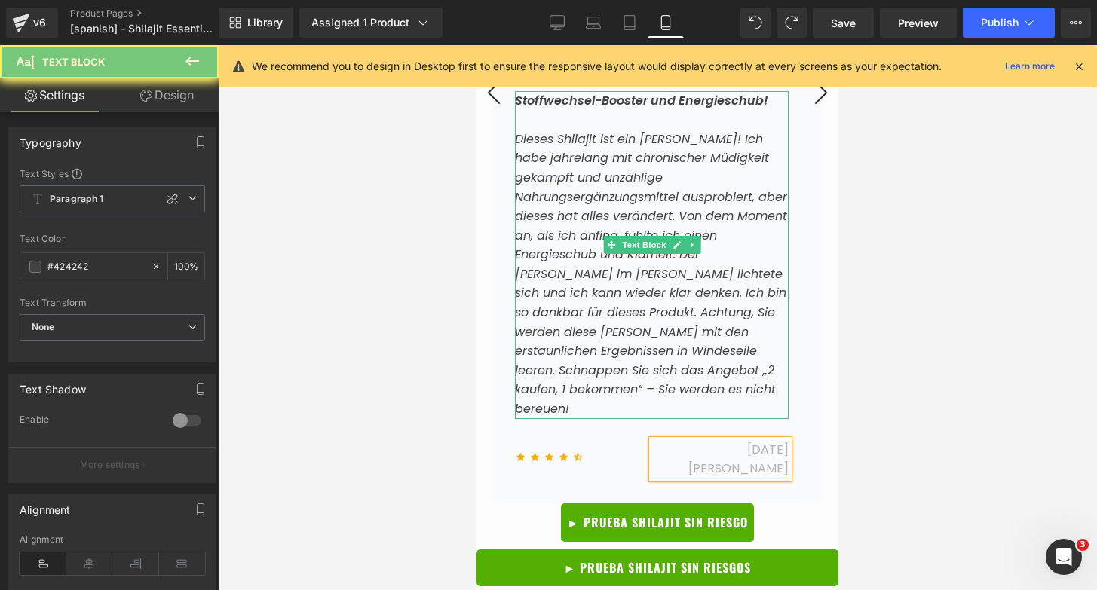
click at [621, 311] on icon "Dieses Shilajit ist ein Wunder! Ich habe jahrelang mit chronischer Müdigkeit ge…" at bounding box center [651, 273] width 272 height 287
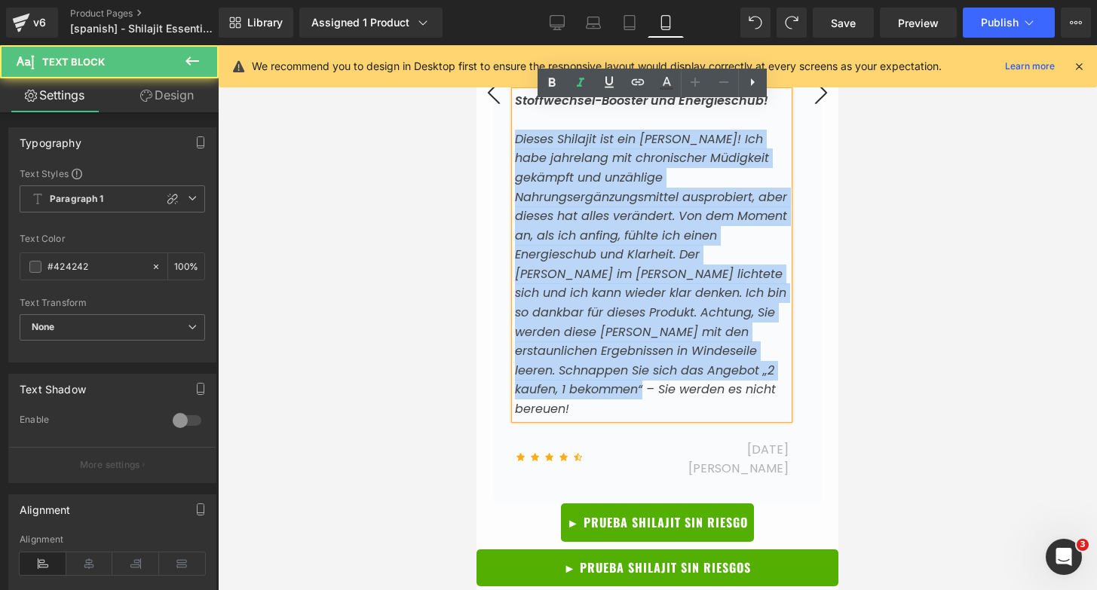
click at [621, 311] on icon "Dieses Shilajit ist ein Wunder! Ich habe jahrelang mit chronischer Müdigkeit ge…" at bounding box center [651, 273] width 272 height 287
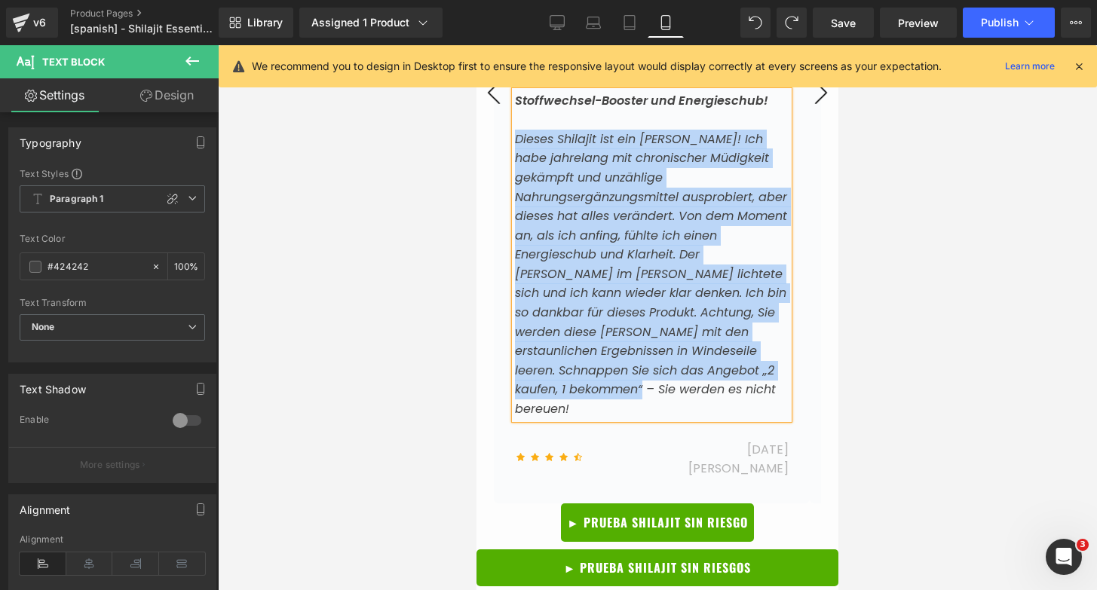
paste div
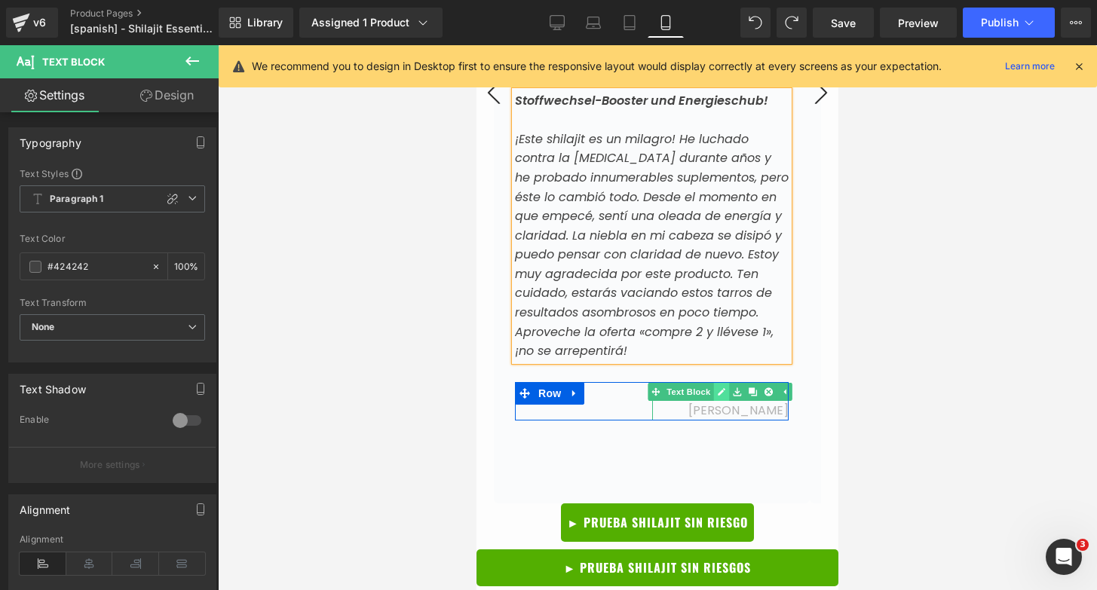
click at [725, 397] on icon at bounding box center [722, 391] width 8 height 9
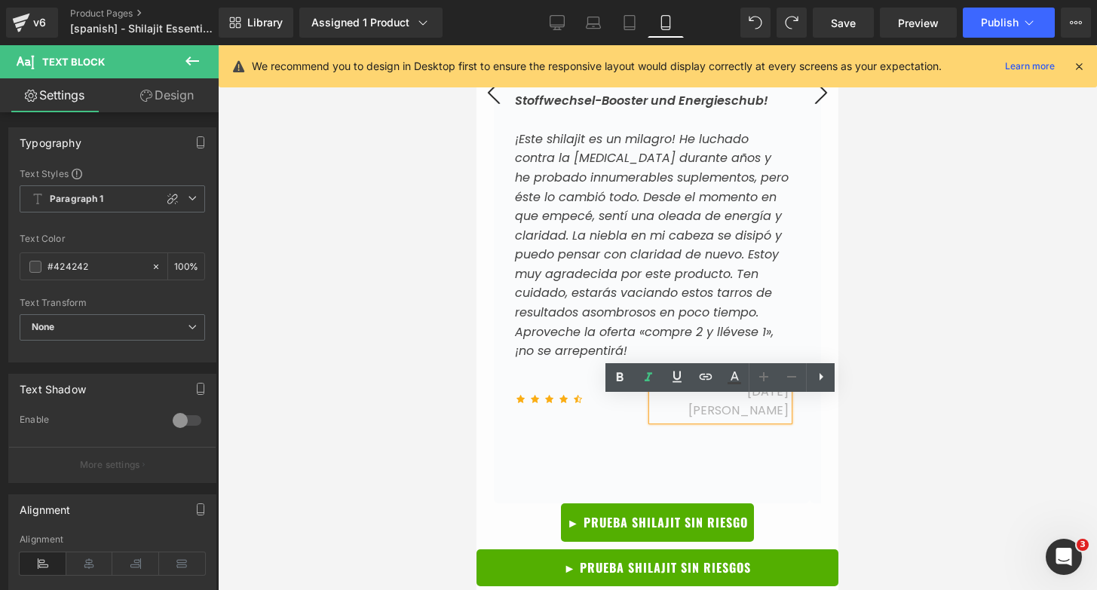
click at [753, 406] on span "22 de junio de 2025" at bounding box center [738, 401] width 100 height 37
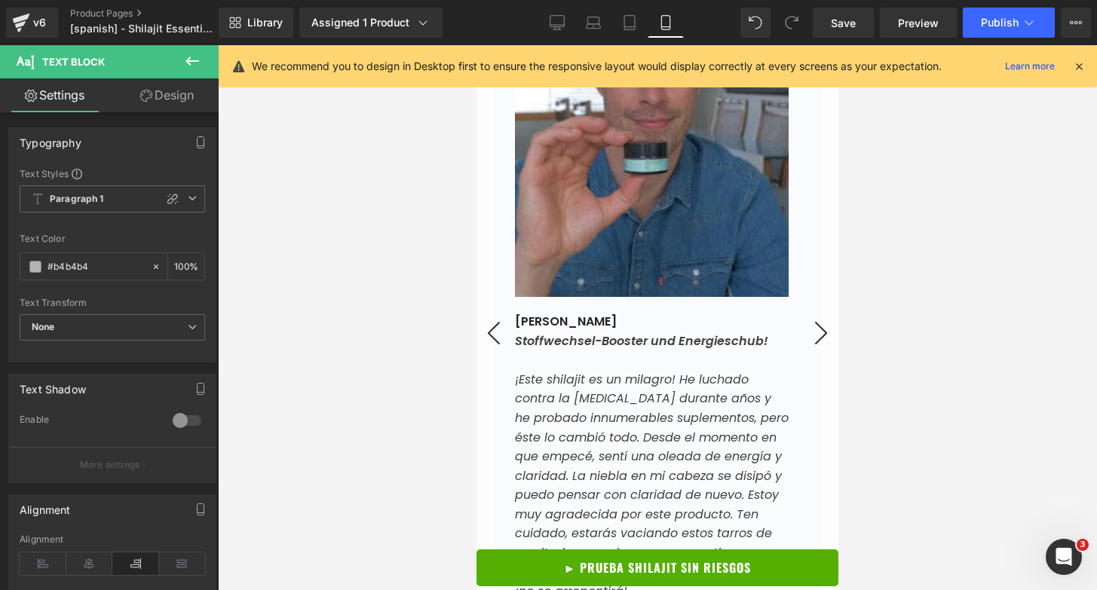
scroll to position [6268, 0]
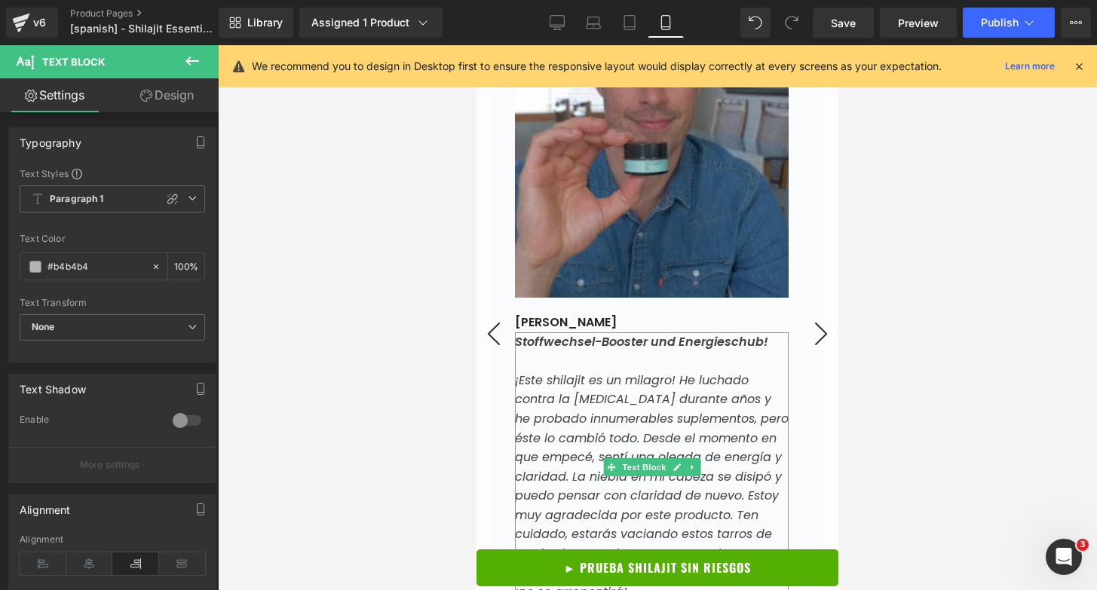
click at [580, 351] on icon "Stoffwechsel-Booster und Energieschub!" at bounding box center [641, 341] width 253 height 17
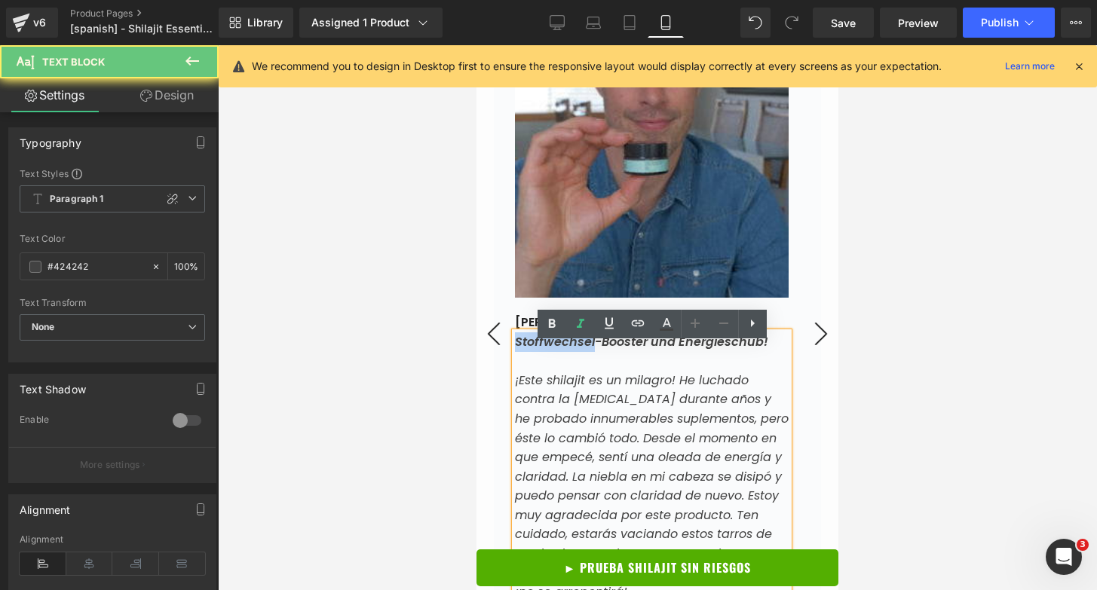
click at [580, 351] on icon "Stoffwechsel-Booster und Energieschub!" at bounding box center [641, 341] width 253 height 17
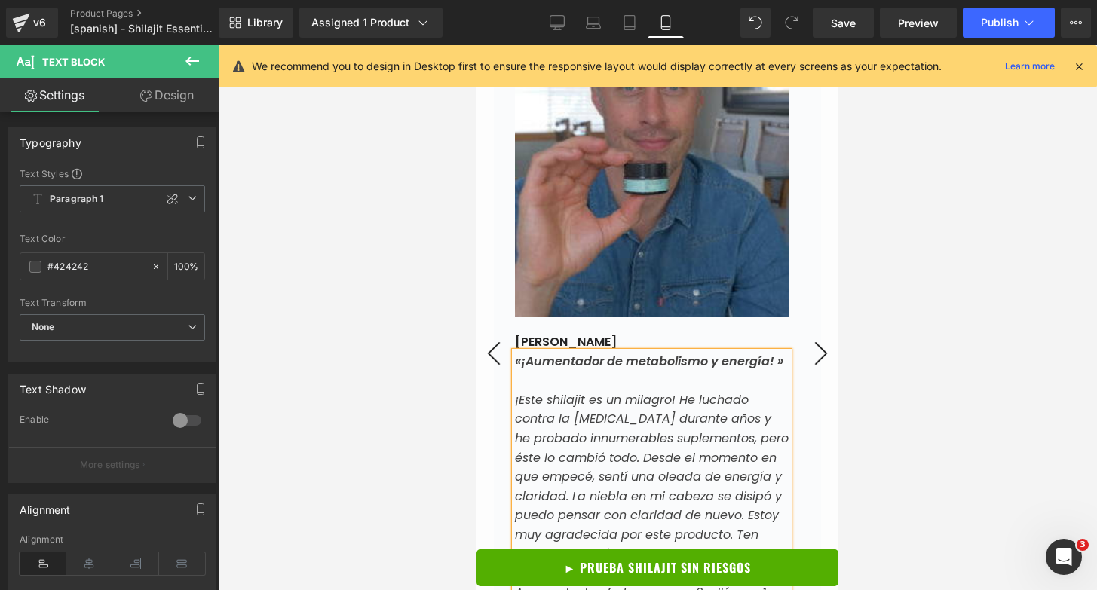
scroll to position [6506, 0]
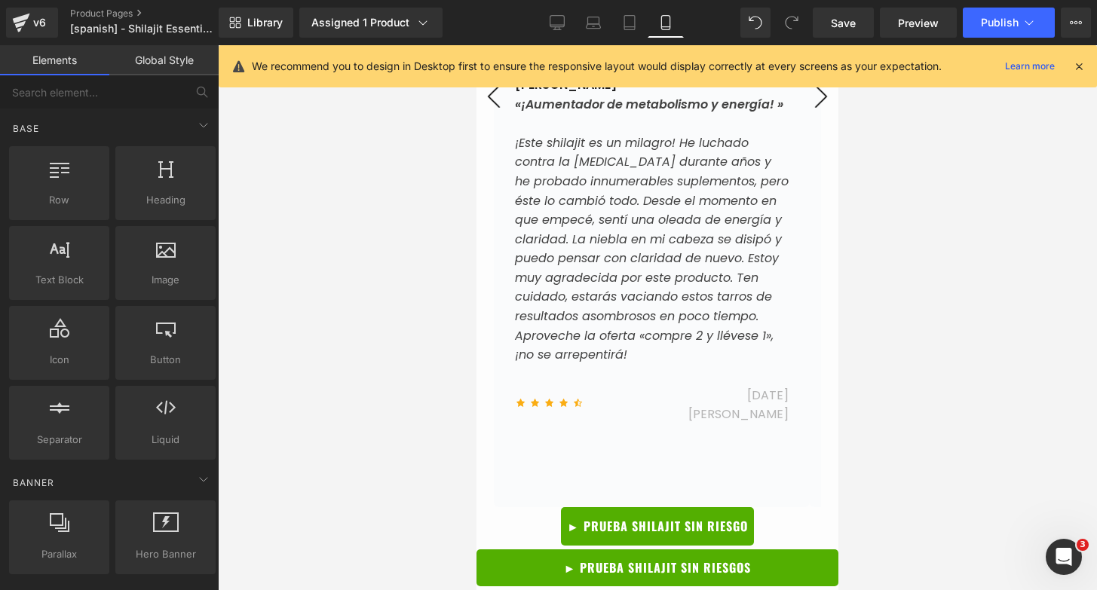
click at [961, 295] on div at bounding box center [657, 317] width 879 height 545
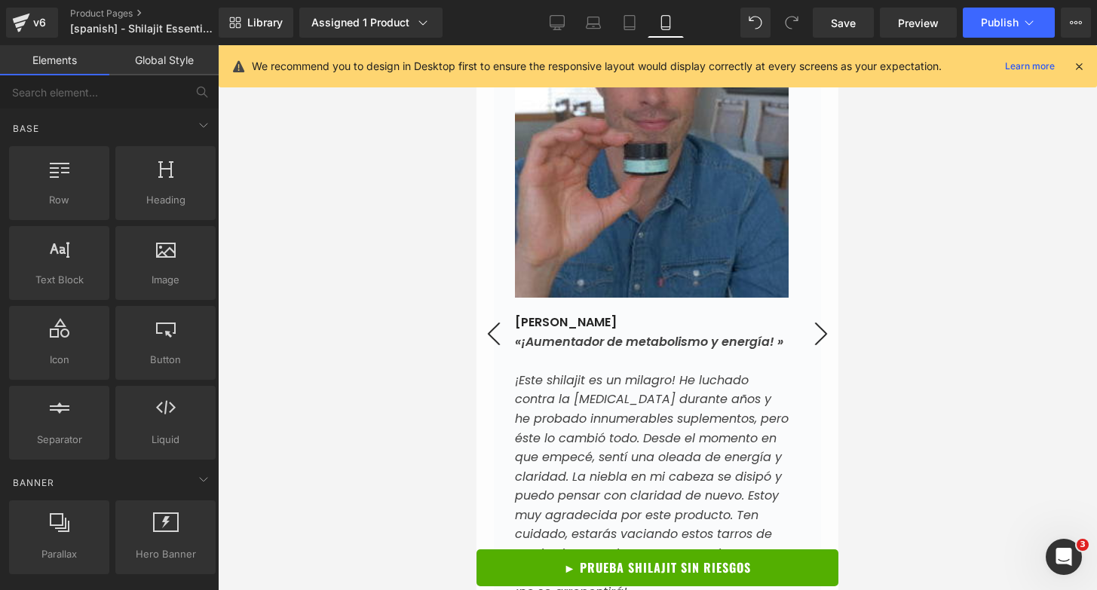
scroll to position [6247, 0]
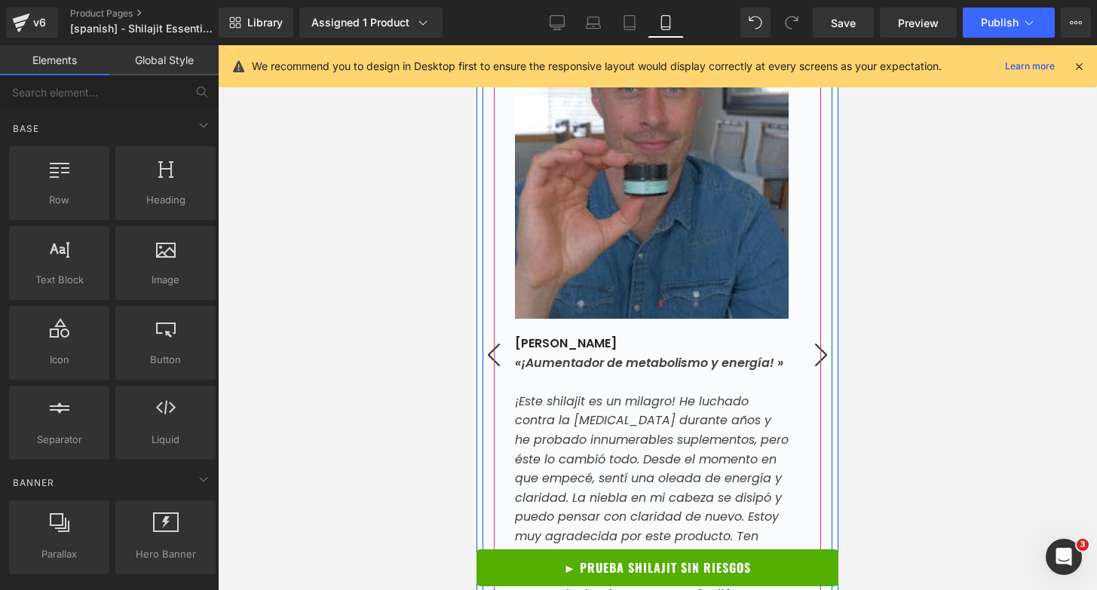
click at [809, 363] on div "Image Dom R. Text Block Row «¡Me gusta tanto que es mi tercero!» Mi primera exp…" at bounding box center [657, 355] width 327 height 822
click at [810, 369] on button "›" at bounding box center [820, 354] width 45 height 45
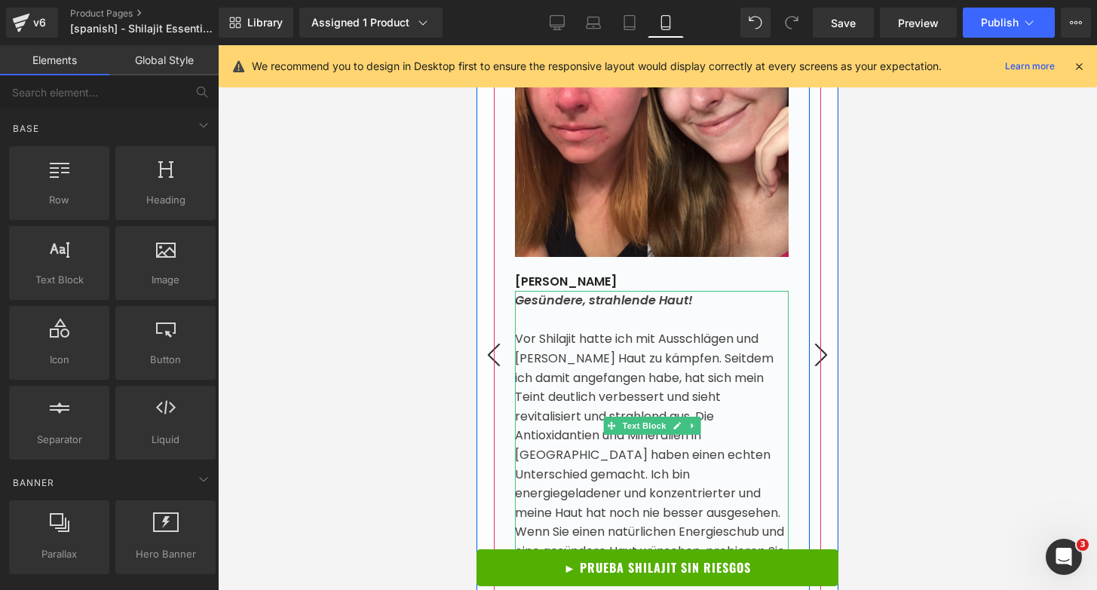
scroll to position [6350, 0]
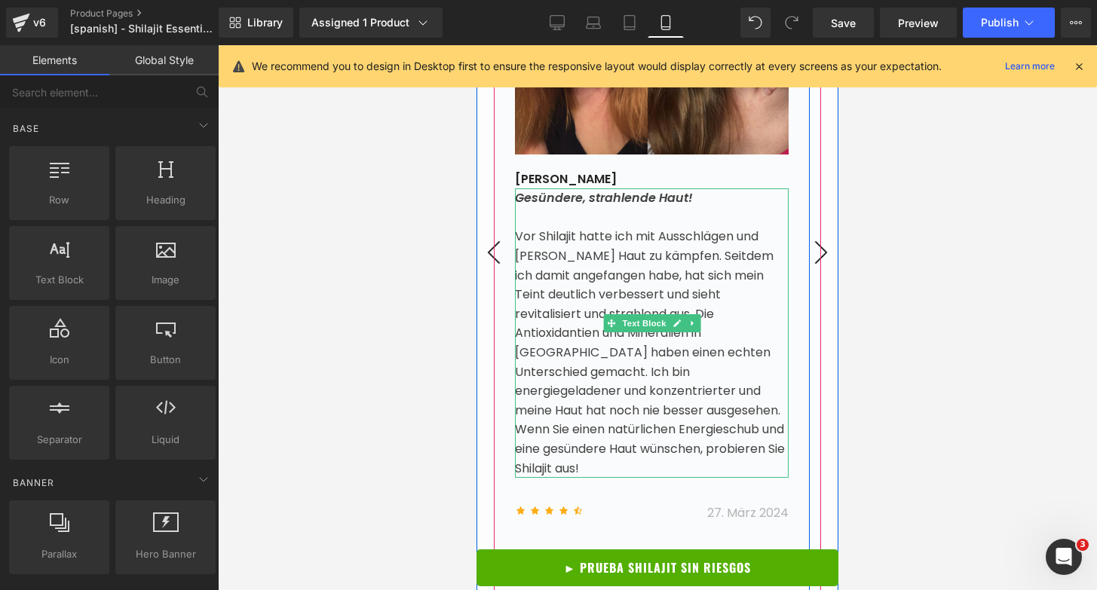
click at [605, 207] on icon "Gesündere, strahlende Haut!" at bounding box center [604, 197] width 178 height 17
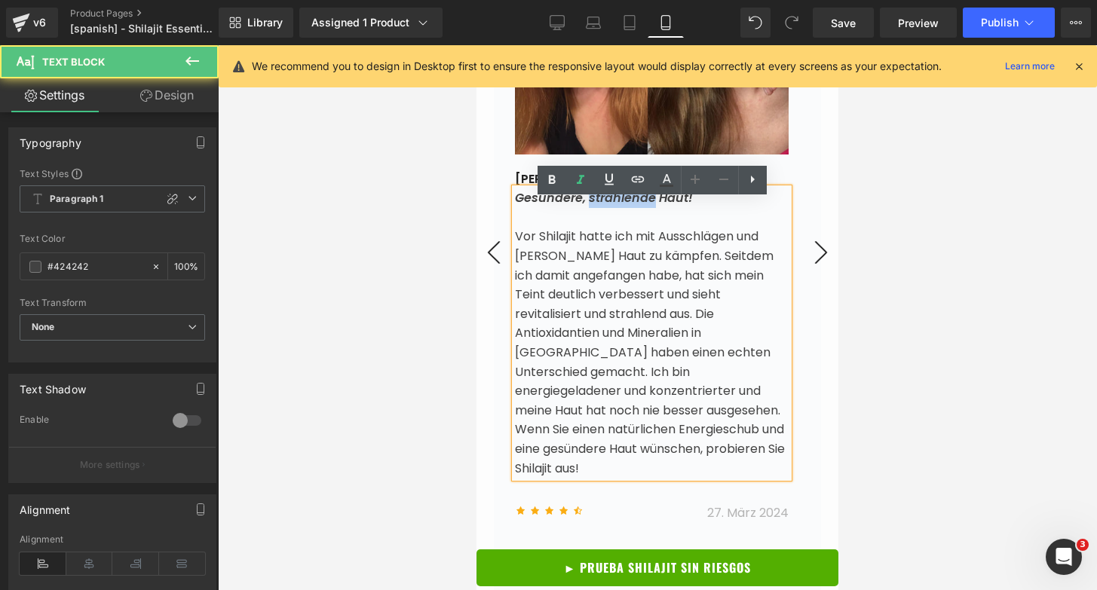
click at [605, 207] on icon "Gesündere, strahlende Haut!" at bounding box center [604, 197] width 178 height 17
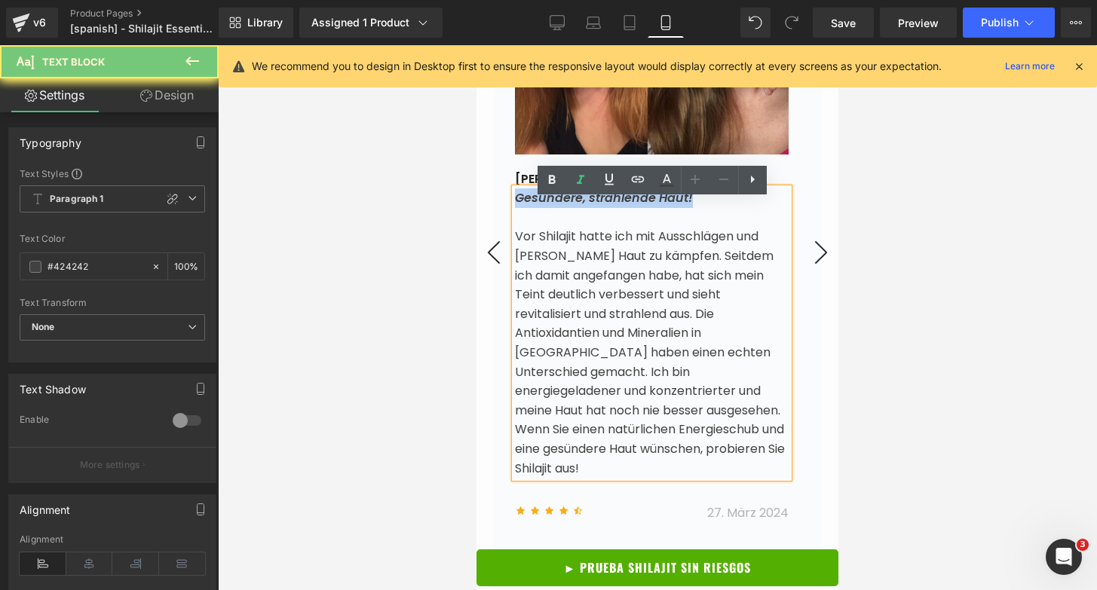
click at [605, 207] on icon "Gesündere, strahlende Haut!" at bounding box center [604, 197] width 178 height 17
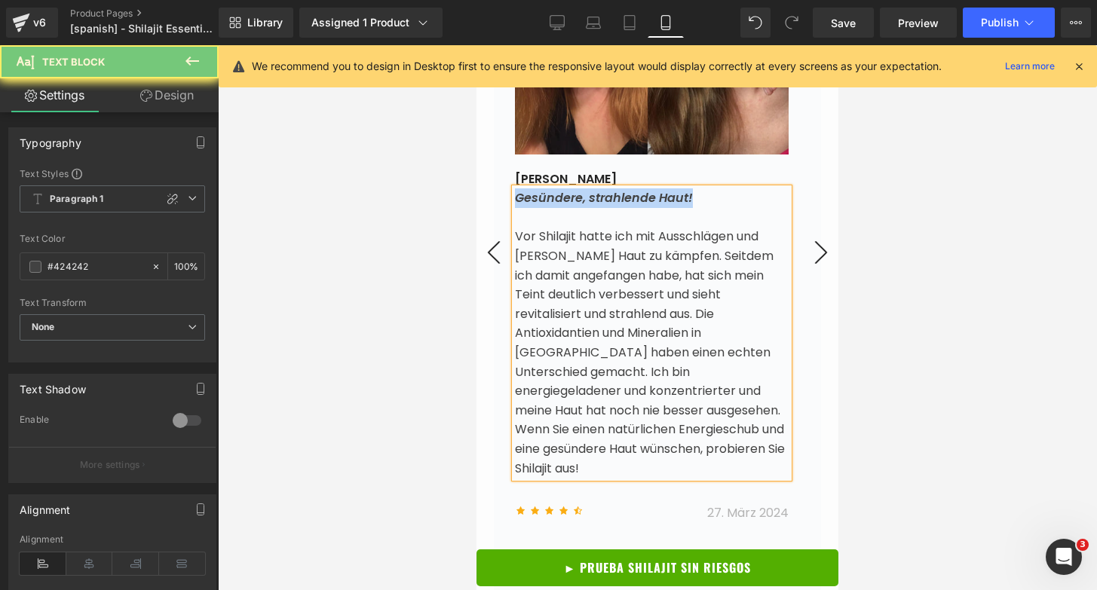
paste div
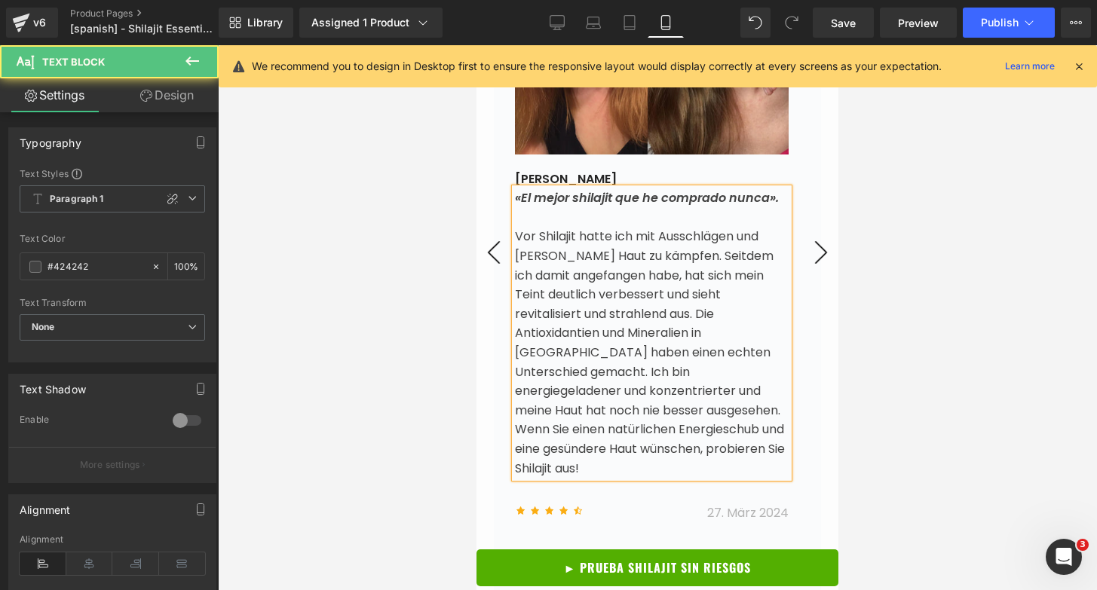
click at [583, 228] on p at bounding box center [652, 218] width 274 height 20
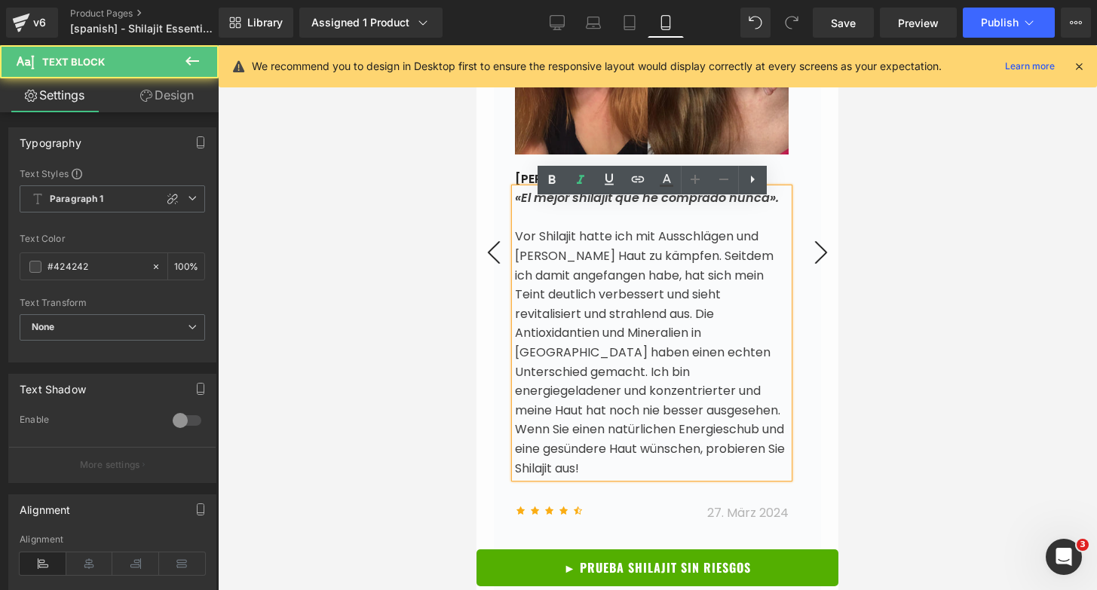
click at [599, 249] on span "Vor Shilajit hatte ich mit Ausschlägen und fahler Haut zu kämpfen. Seitdem ich …" at bounding box center [650, 352] width 270 height 249
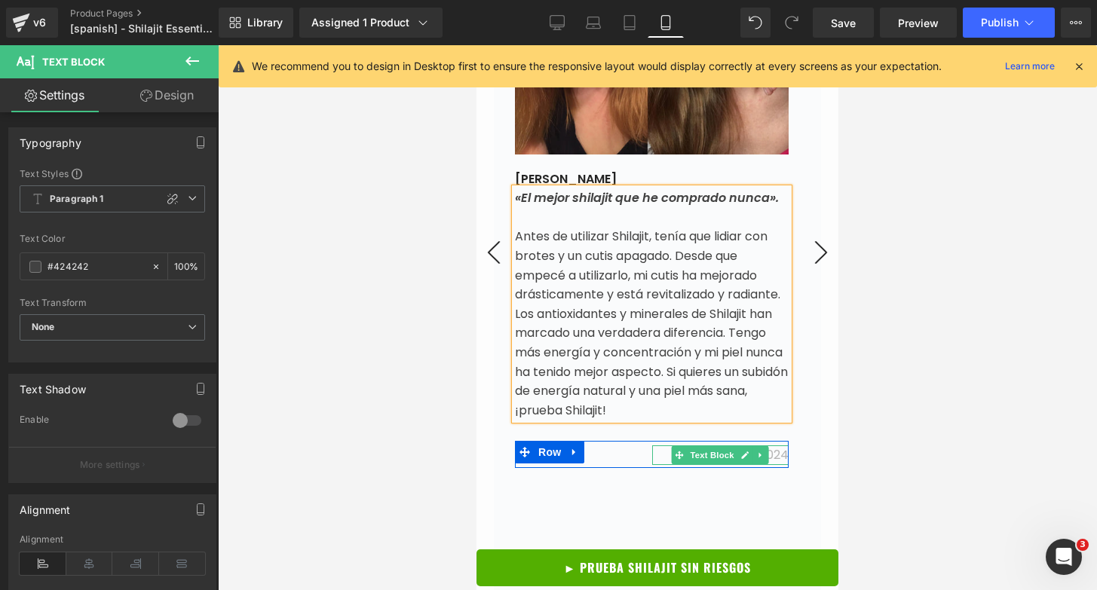
click at [749, 464] on link at bounding box center [745, 455] width 16 height 18
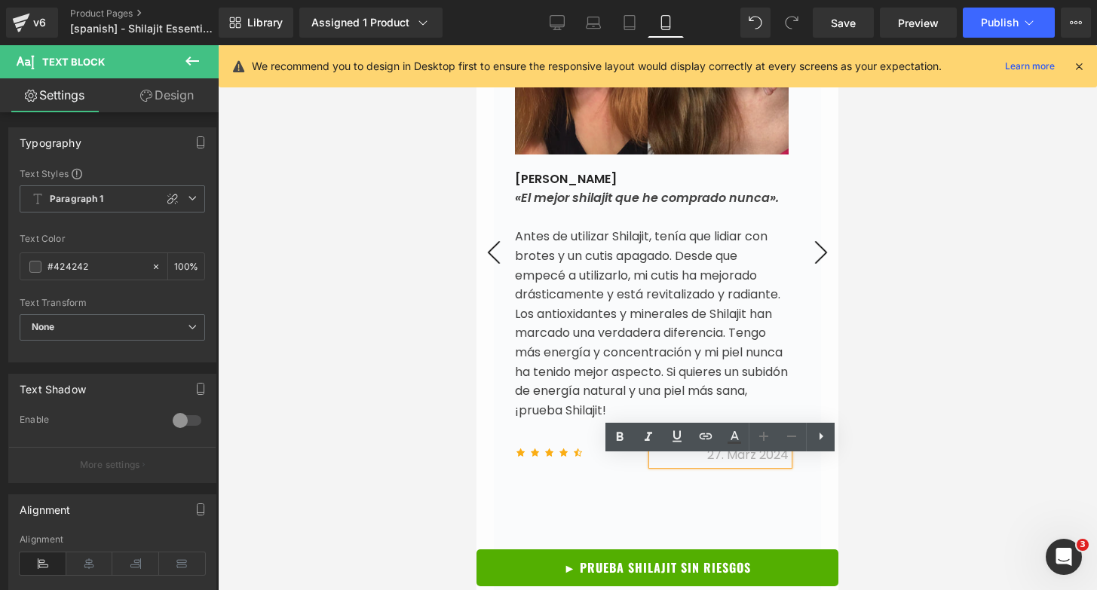
click at [749, 464] on span "27. März 2024" at bounding box center [747, 454] width 81 height 17
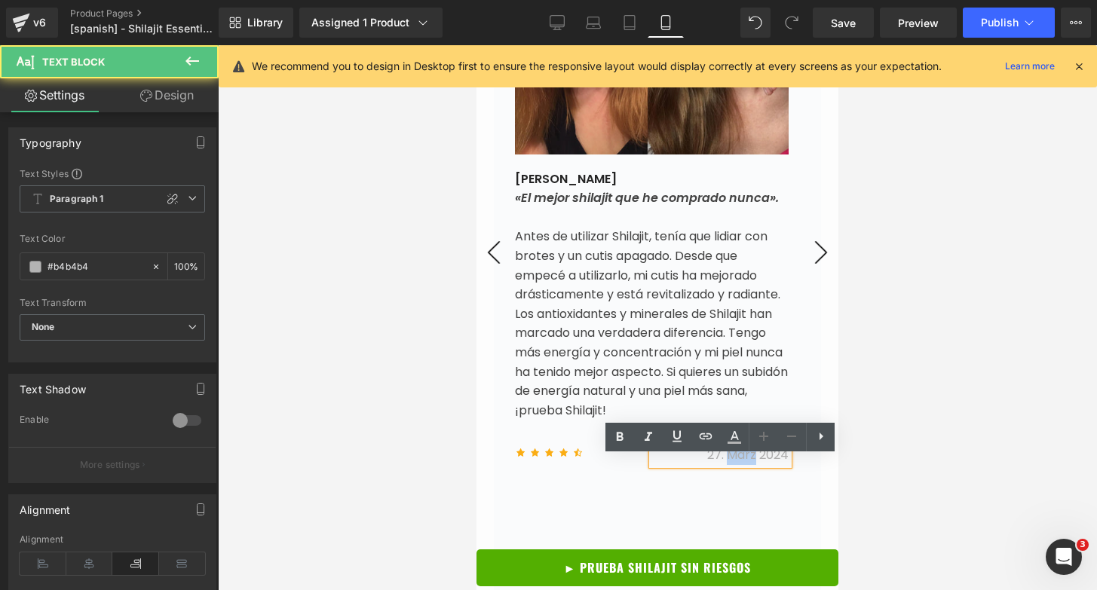
click at [749, 464] on span "27. März 2024" at bounding box center [747, 454] width 81 height 17
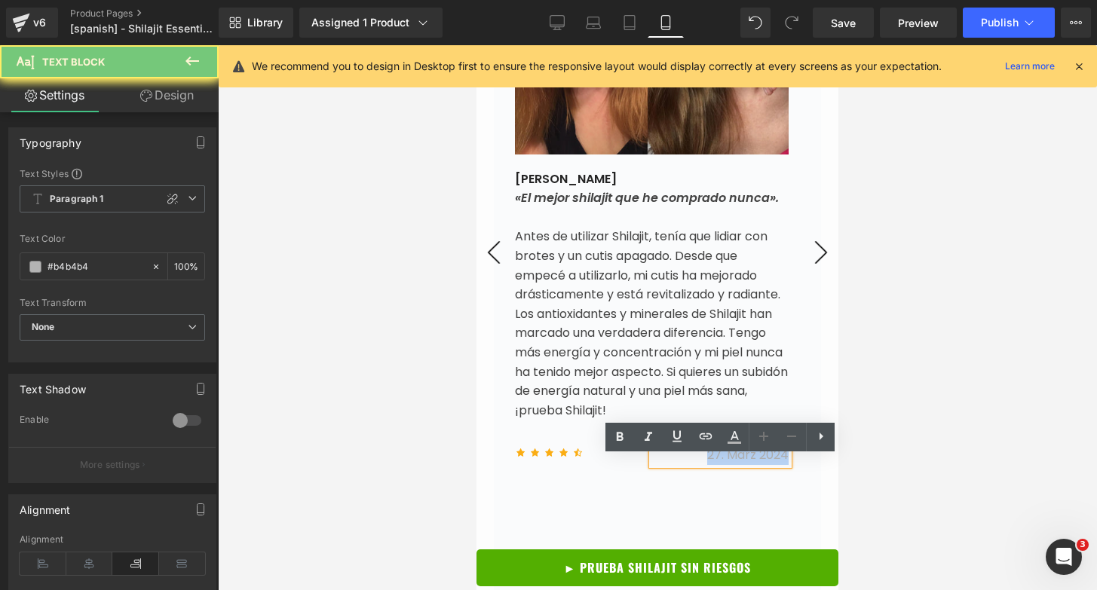
click at [749, 464] on span "27. März 2024" at bounding box center [747, 454] width 81 height 17
paste div
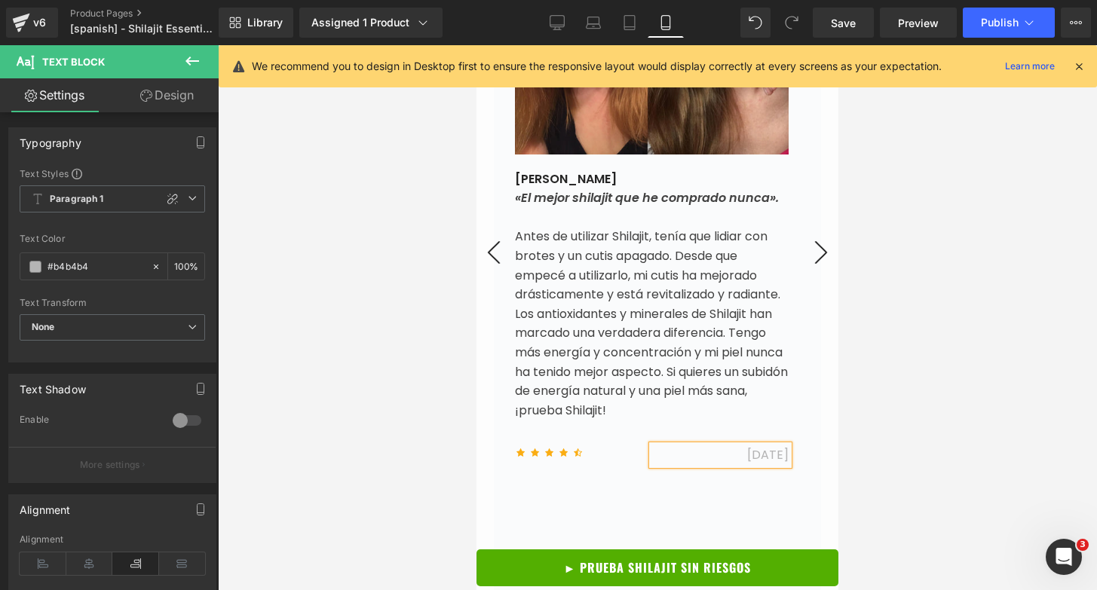
click at [801, 265] on button "›" at bounding box center [820, 252] width 45 height 45
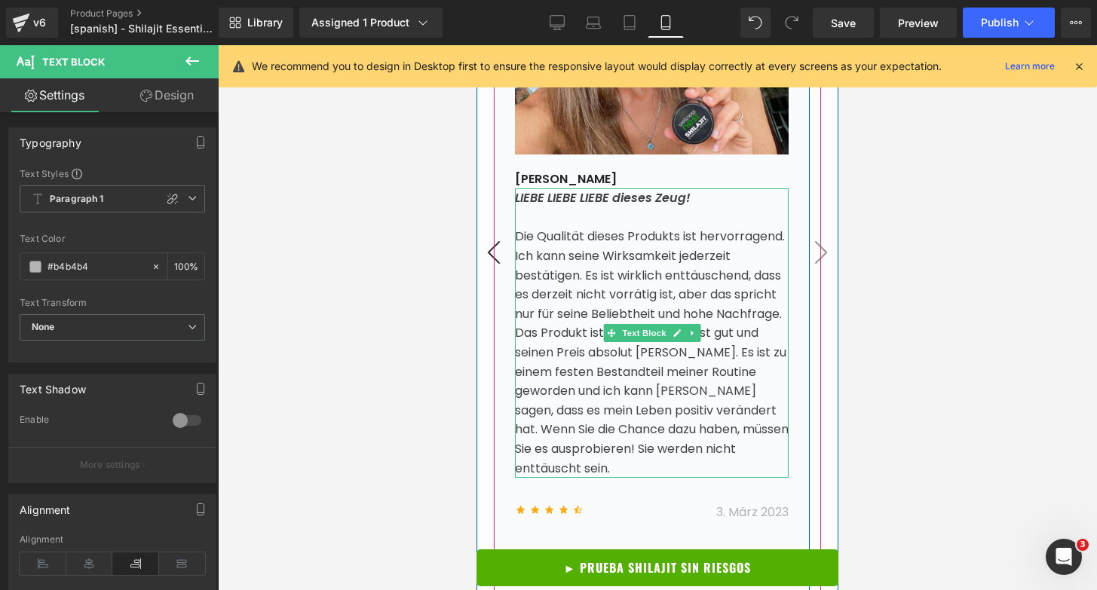
click at [571, 207] on icon "LIEBE LIEBE LIEBE dieses Zeug!" at bounding box center [603, 197] width 176 height 17
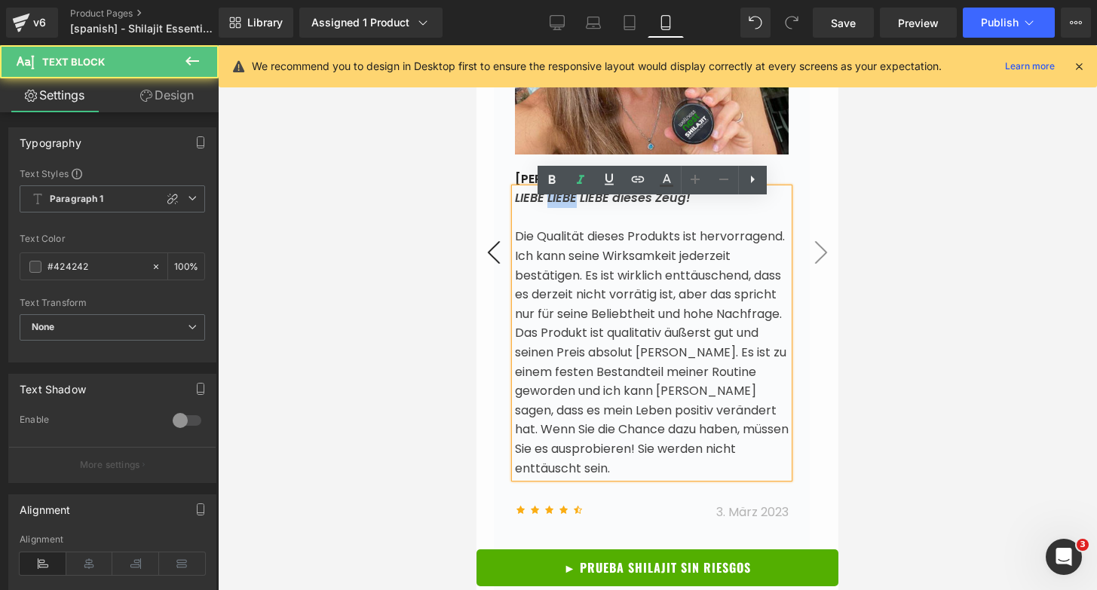
click at [571, 207] on icon "LIEBE LIEBE LIEBE dieses Zeug!" at bounding box center [603, 197] width 176 height 17
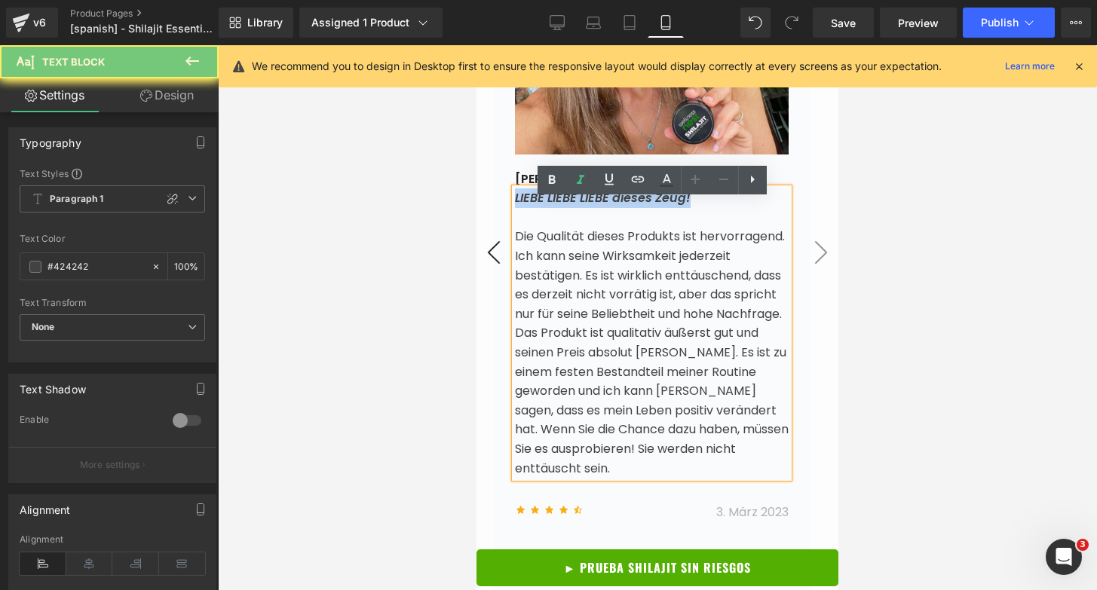
click at [571, 207] on icon "LIEBE LIEBE LIEBE dieses Zeug!" at bounding box center [603, 197] width 176 height 17
paste div
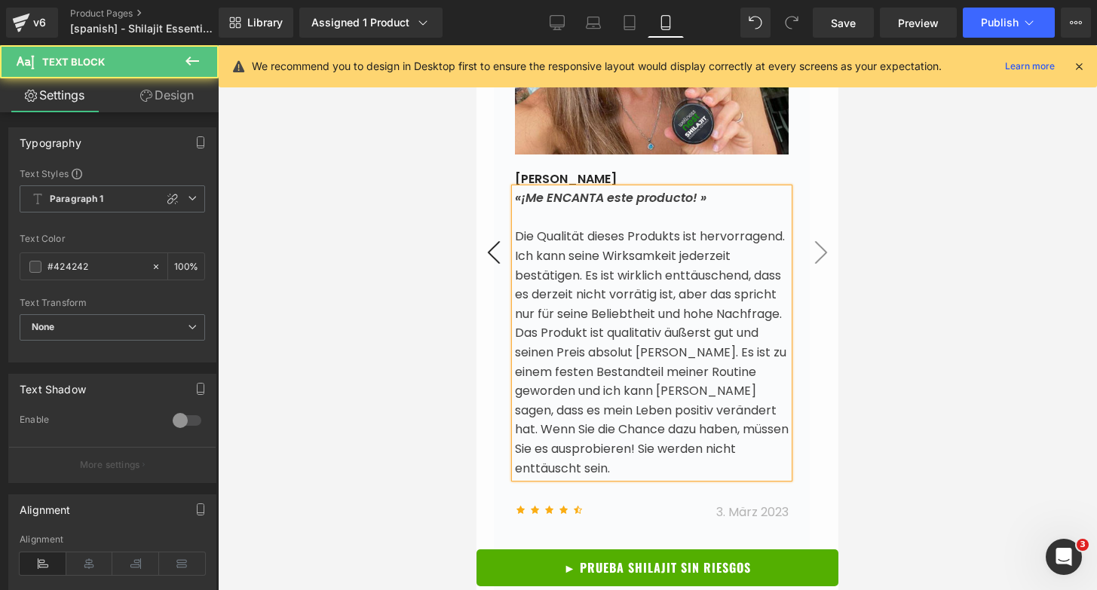
click at [556, 253] on span "Die Qualität dieses Produkts ist hervorragend. Ich kann seine Wirksamkeit jeder…" at bounding box center [652, 352] width 274 height 249
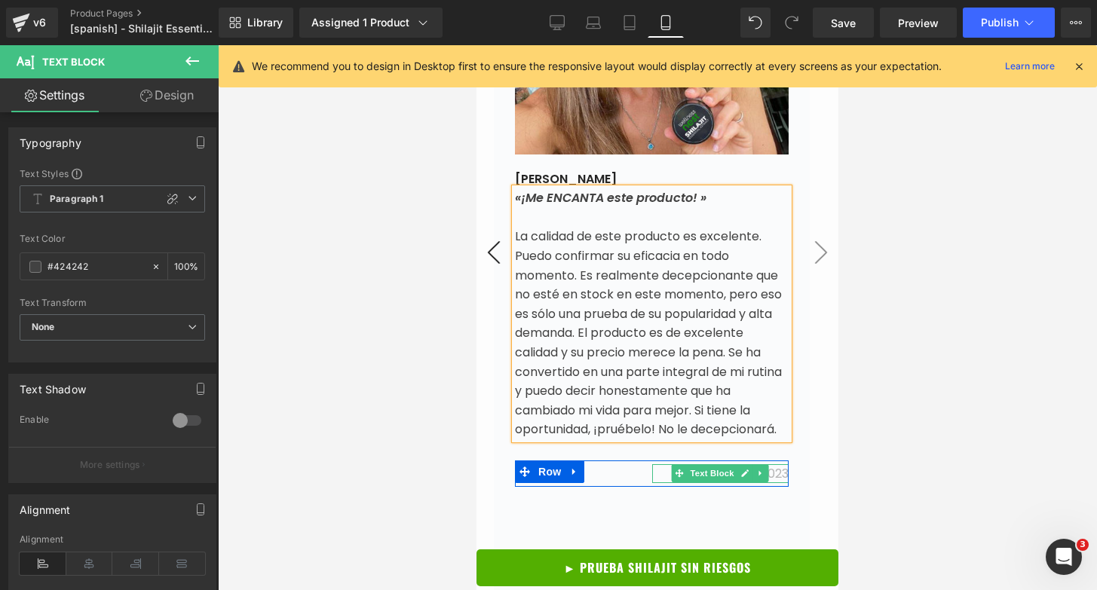
click at [781, 482] on span "3. März 2023" at bounding box center [752, 473] width 72 height 17
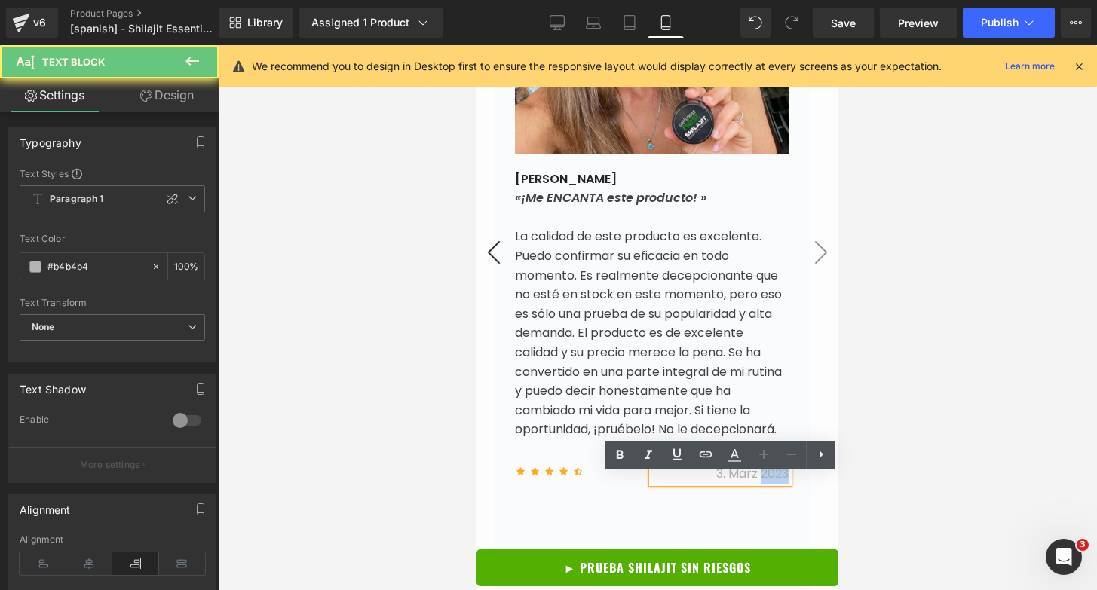
click at [781, 482] on span "3. März 2023" at bounding box center [752, 473] width 72 height 17
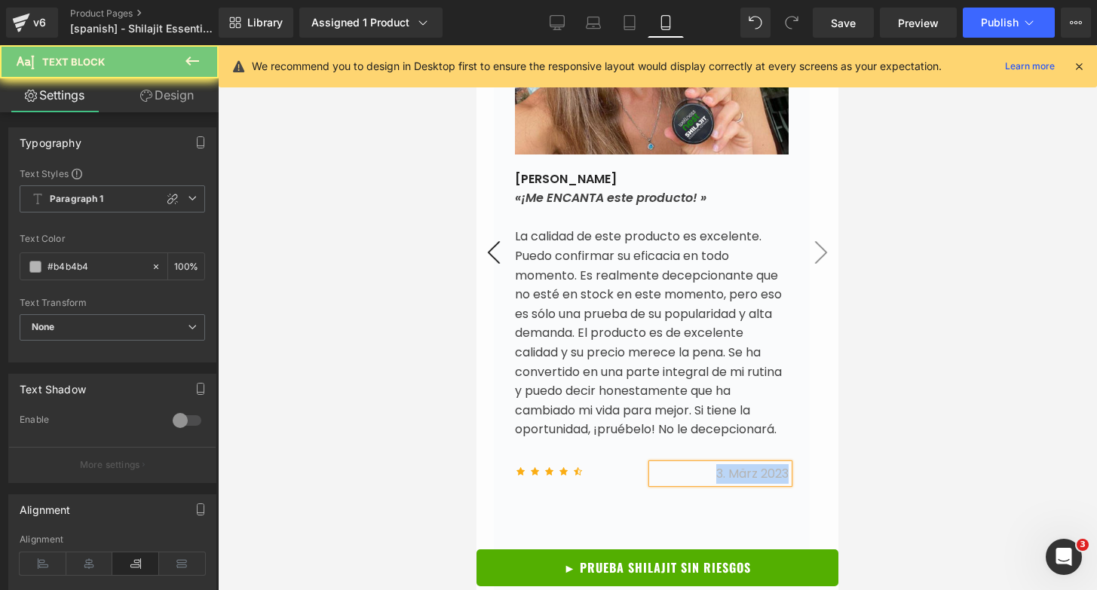
paste div
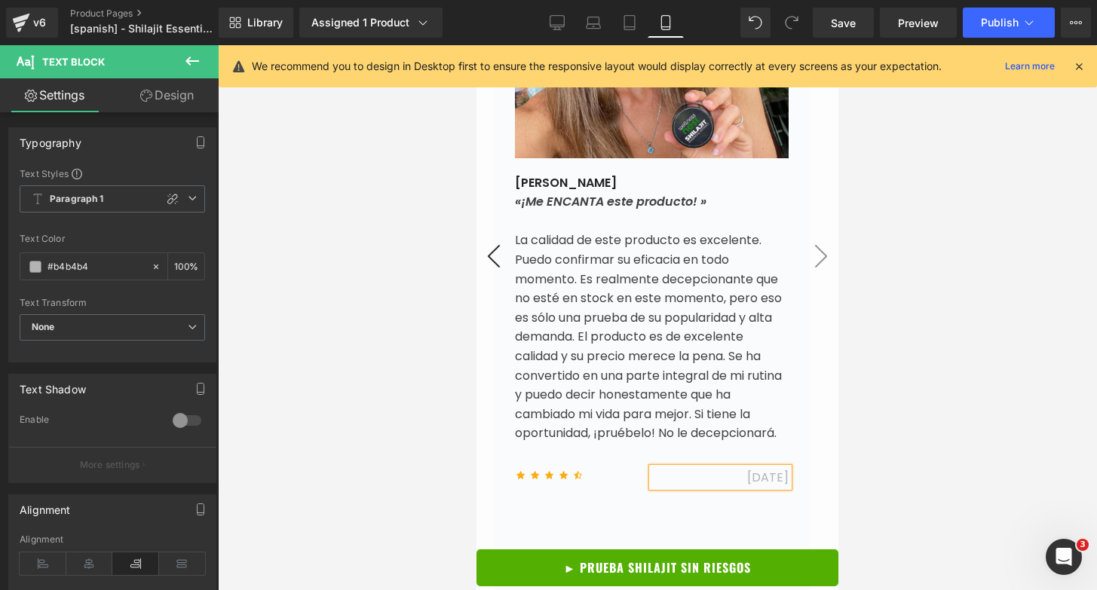
click at [888, 286] on div at bounding box center [657, 317] width 879 height 545
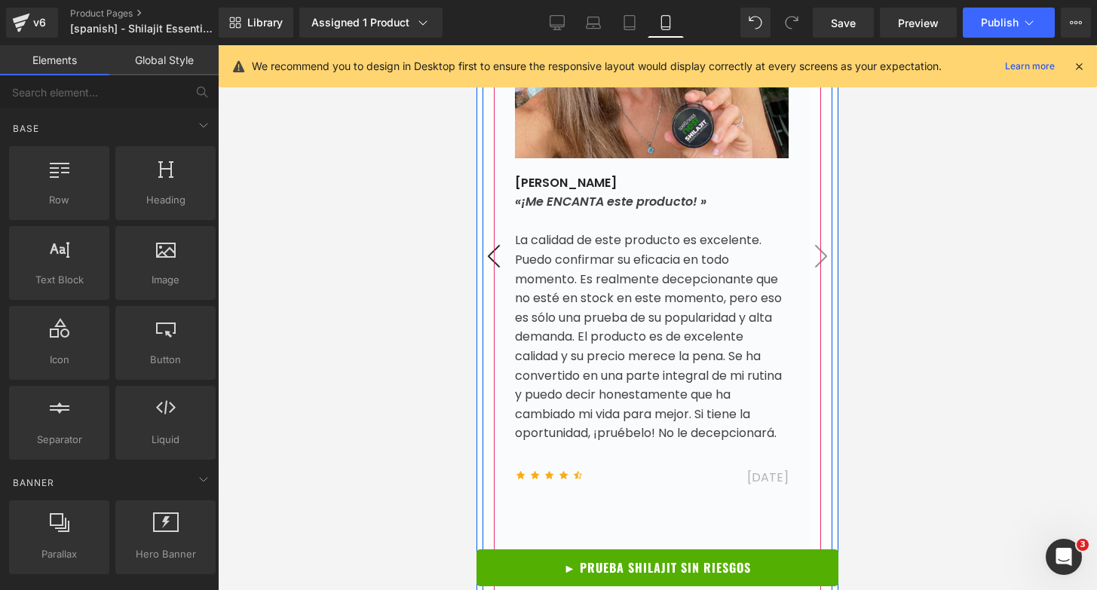
click at [810, 272] on button "›" at bounding box center [820, 256] width 45 height 45
click at [804, 264] on button "›" at bounding box center [820, 256] width 45 height 45
click at [811, 268] on button "›" at bounding box center [820, 256] width 45 height 45
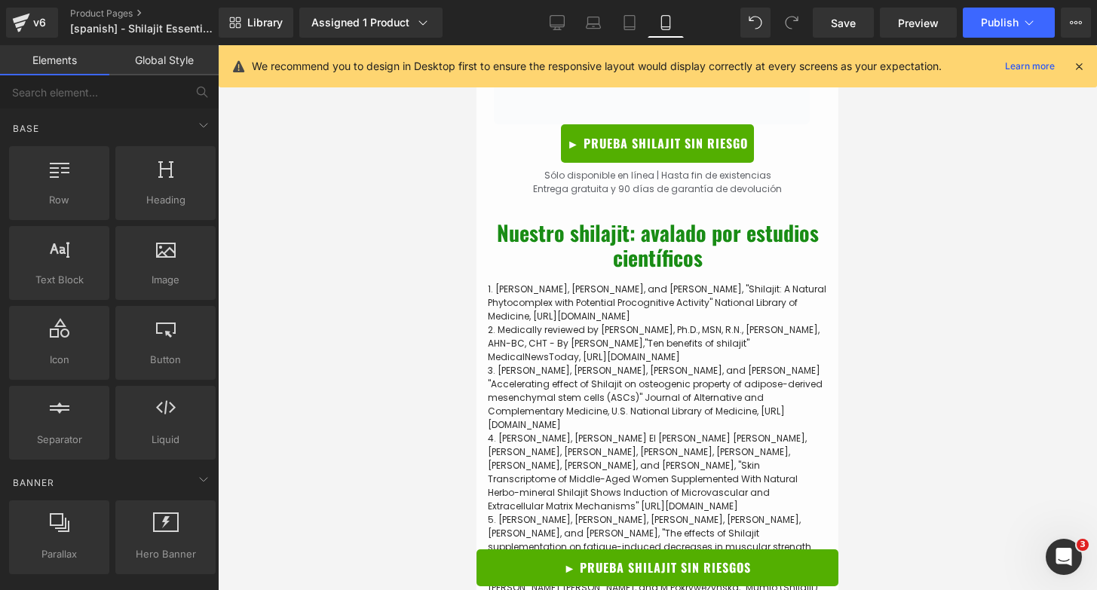
scroll to position [6895, 0]
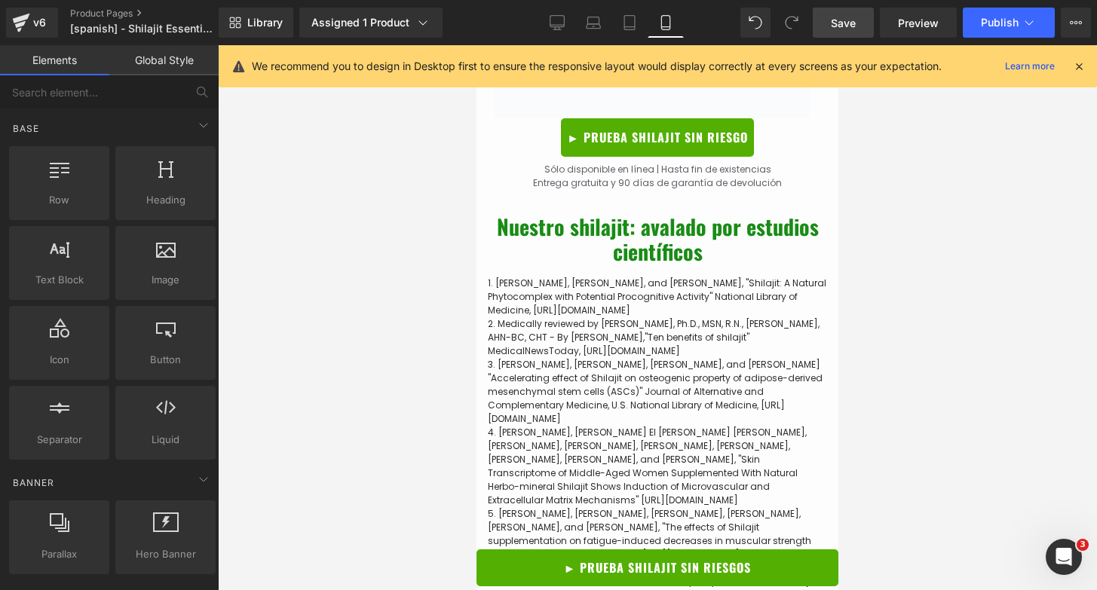
click at [841, 23] on span "Save" at bounding box center [843, 23] width 25 height 16
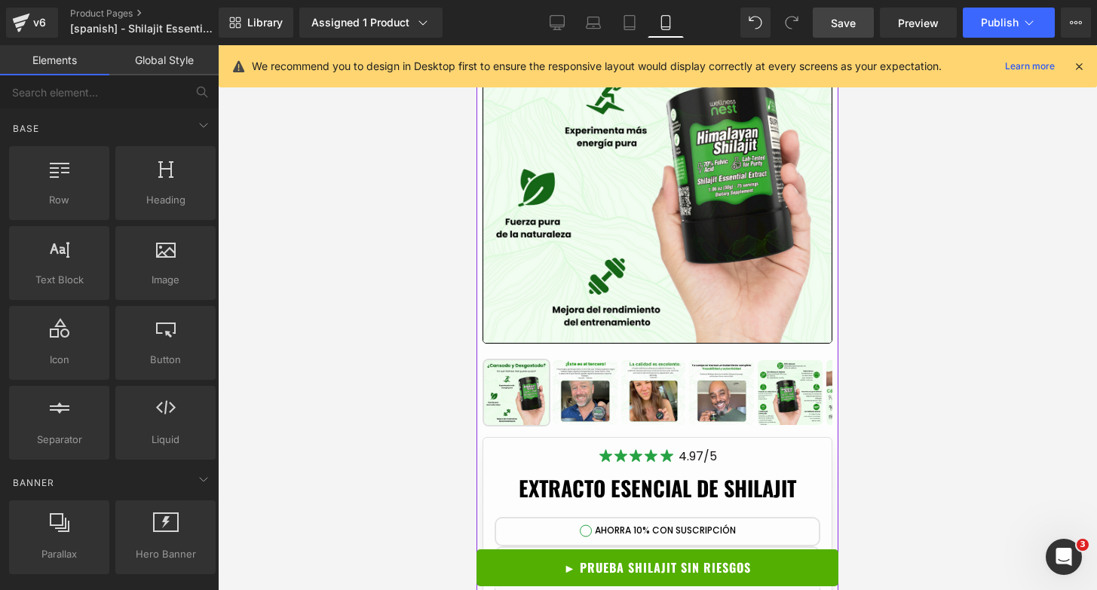
scroll to position [130, 0]
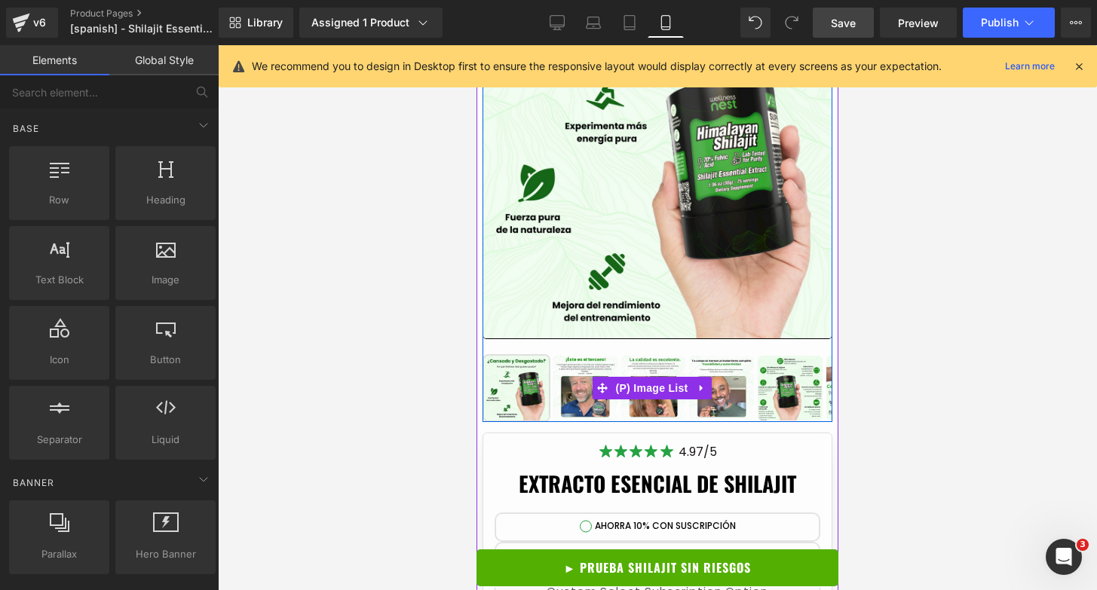
click at [569, 397] on img at bounding box center [585, 388] width 65 height 65
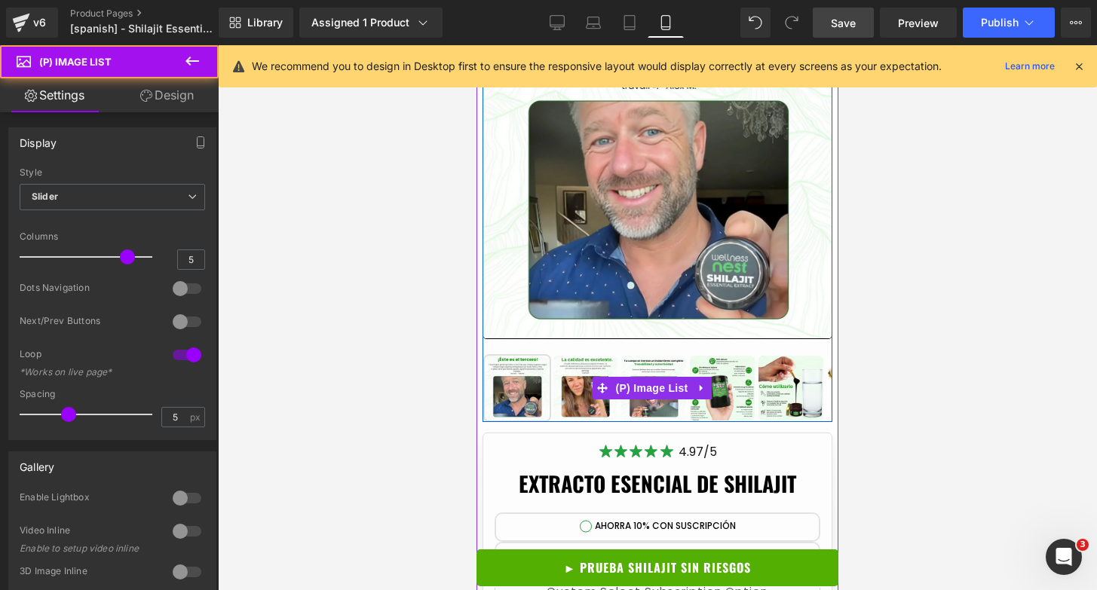
click at [588, 394] on img at bounding box center [585, 388] width 65 height 65
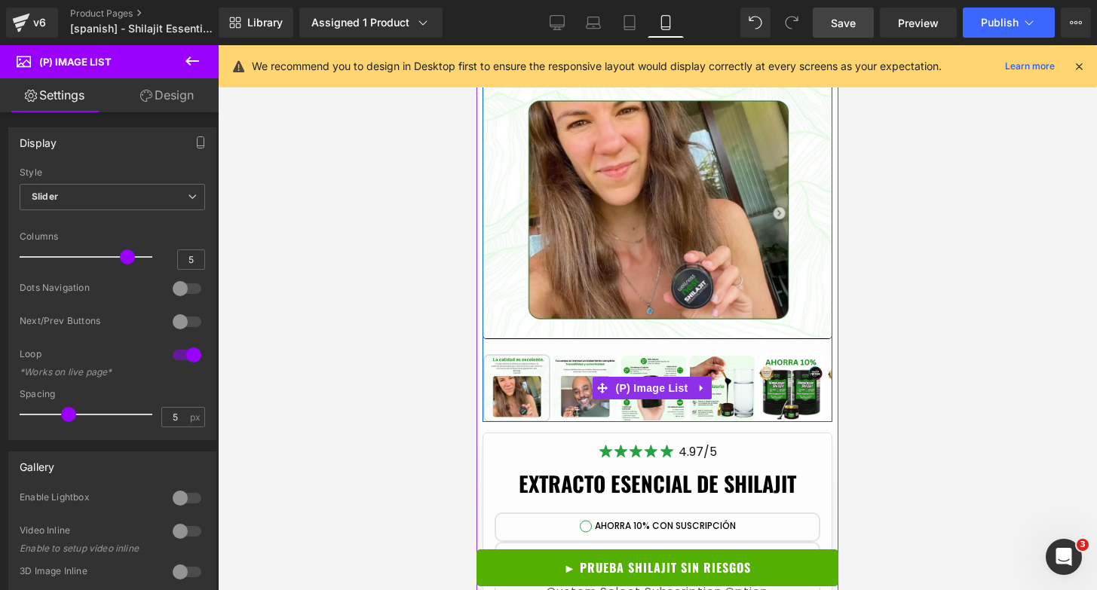
scroll to position [13, 0]
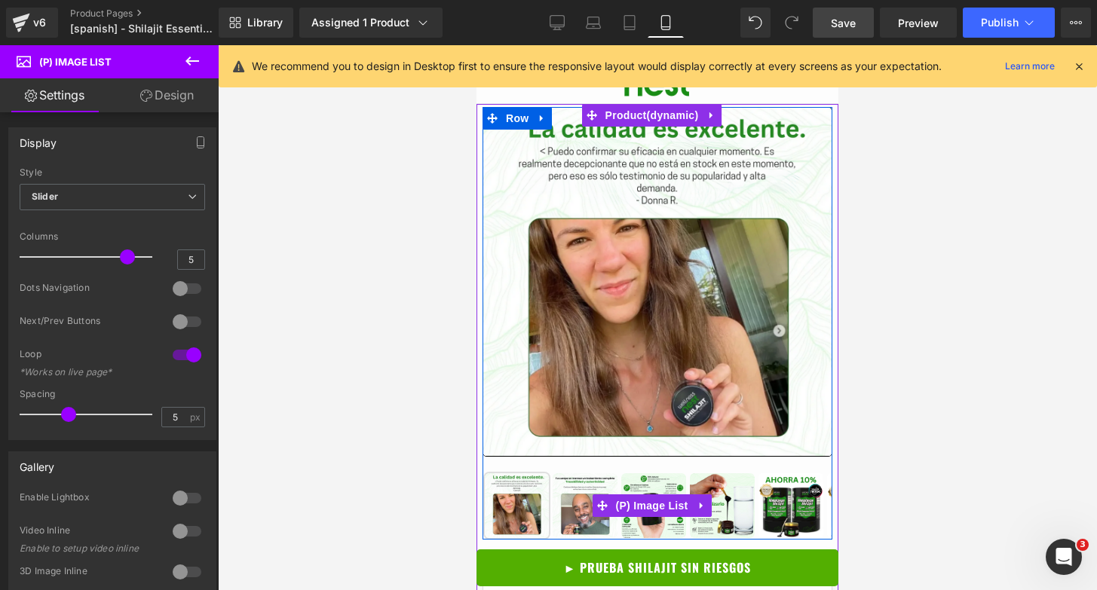
click at [568, 481] on img at bounding box center [585, 505] width 65 height 65
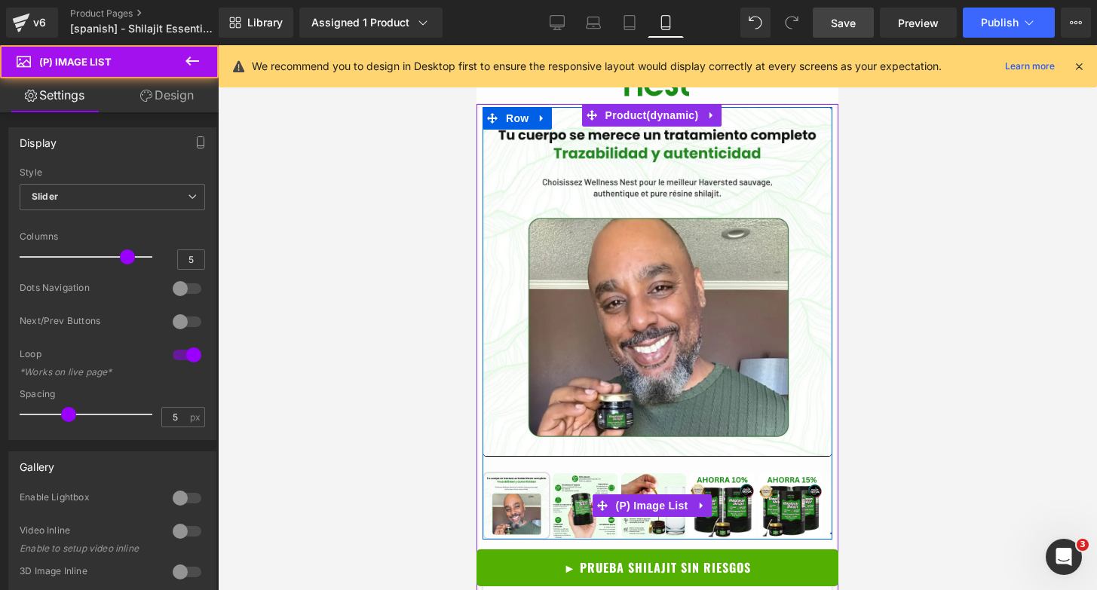
click at [597, 513] on img at bounding box center [585, 505] width 65 height 65
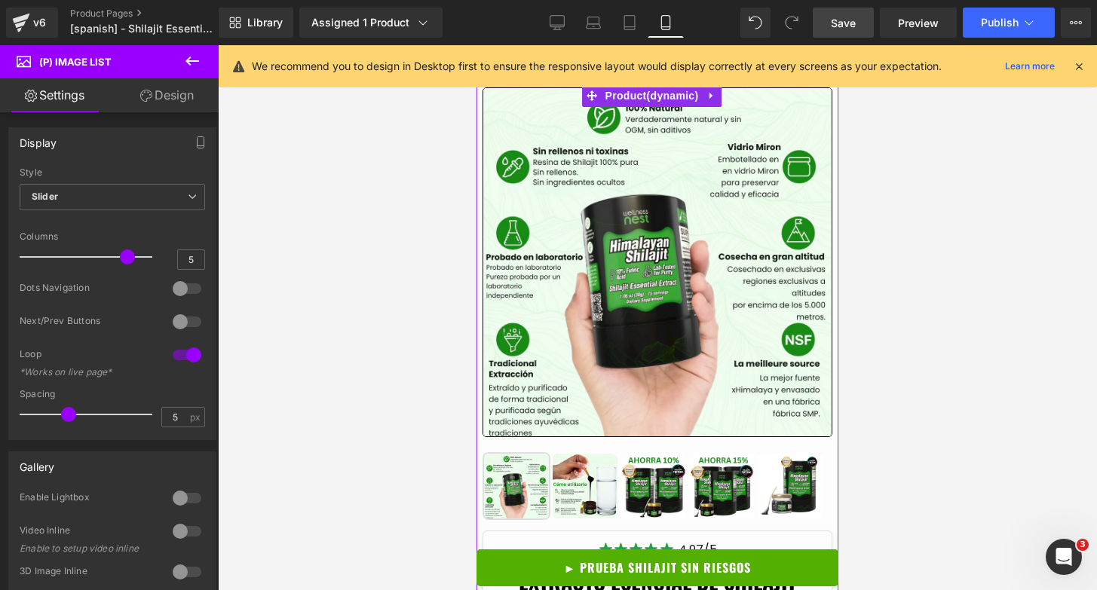
scroll to position [0, 0]
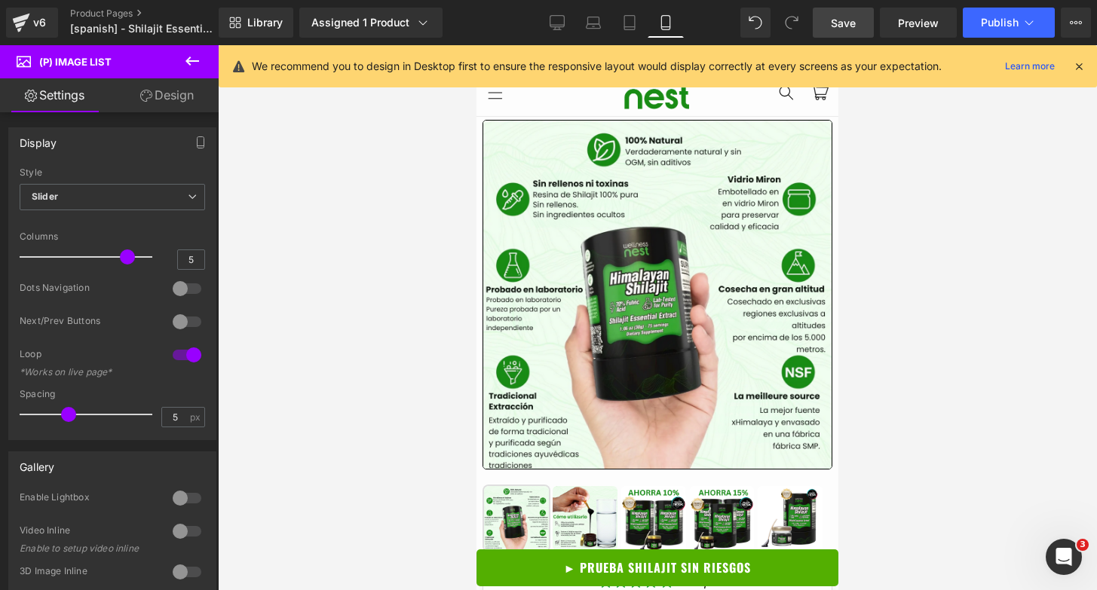
drag, startPoint x: 824, startPoint y: 26, endPoint x: 316, endPoint y: 108, distance: 514.7
click at [824, 26] on link "Save" at bounding box center [843, 23] width 61 height 30
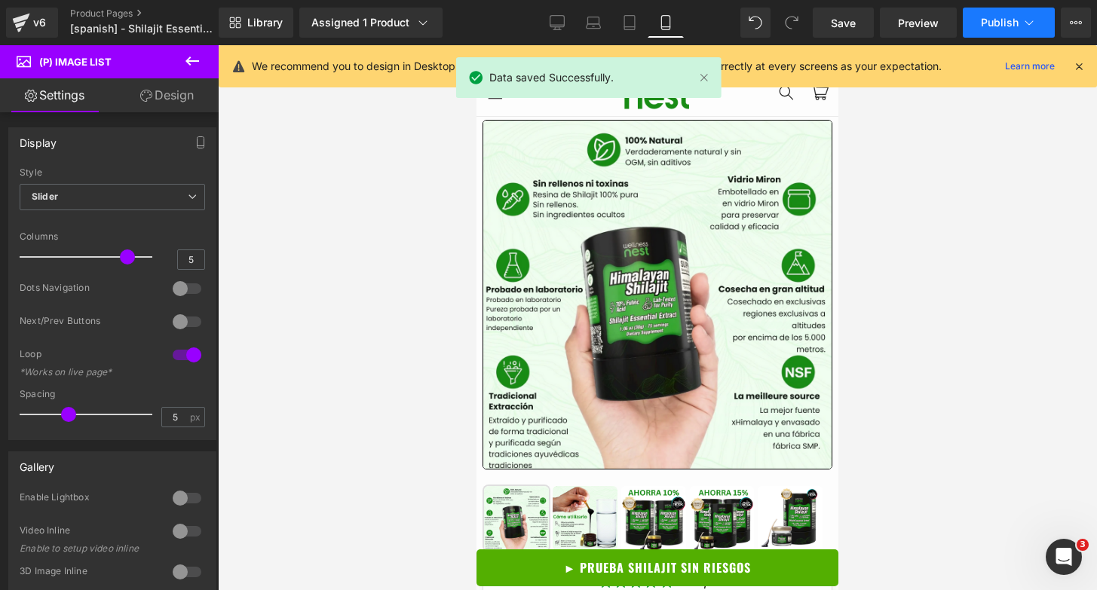
click at [1000, 26] on span "Publish" at bounding box center [1000, 23] width 38 height 12
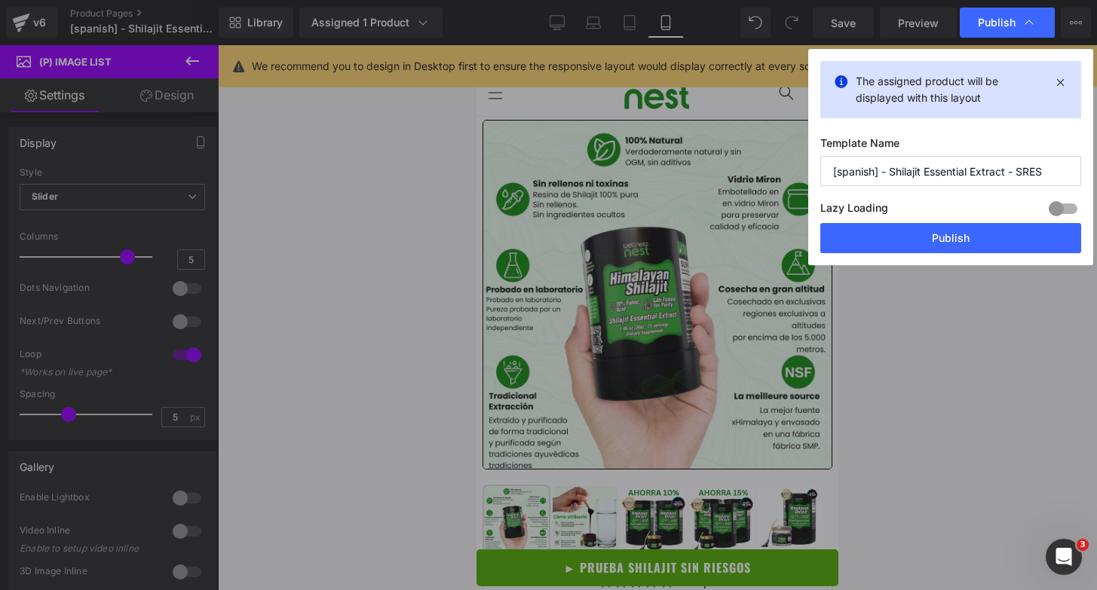
click at [923, 173] on input "[spanish] - Shilajit Essential Extract - SRES" at bounding box center [950, 171] width 261 height 30
click at [934, 234] on button "Publish" at bounding box center [950, 238] width 261 height 30
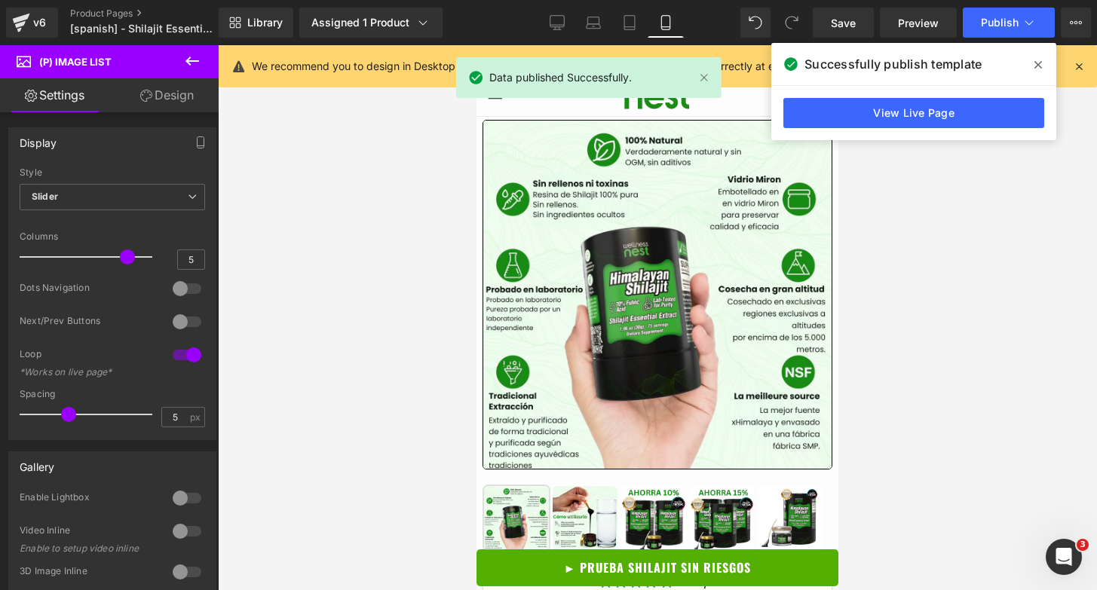
click at [1036, 60] on icon at bounding box center [1038, 65] width 8 height 12
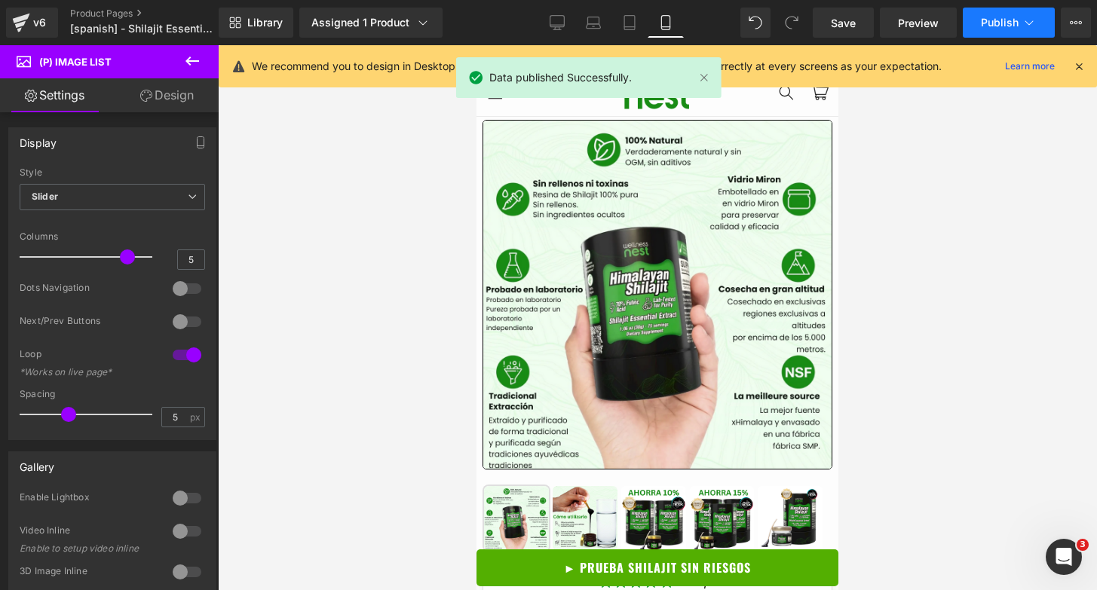
click at [1035, 23] on icon at bounding box center [1028, 22] width 15 height 15
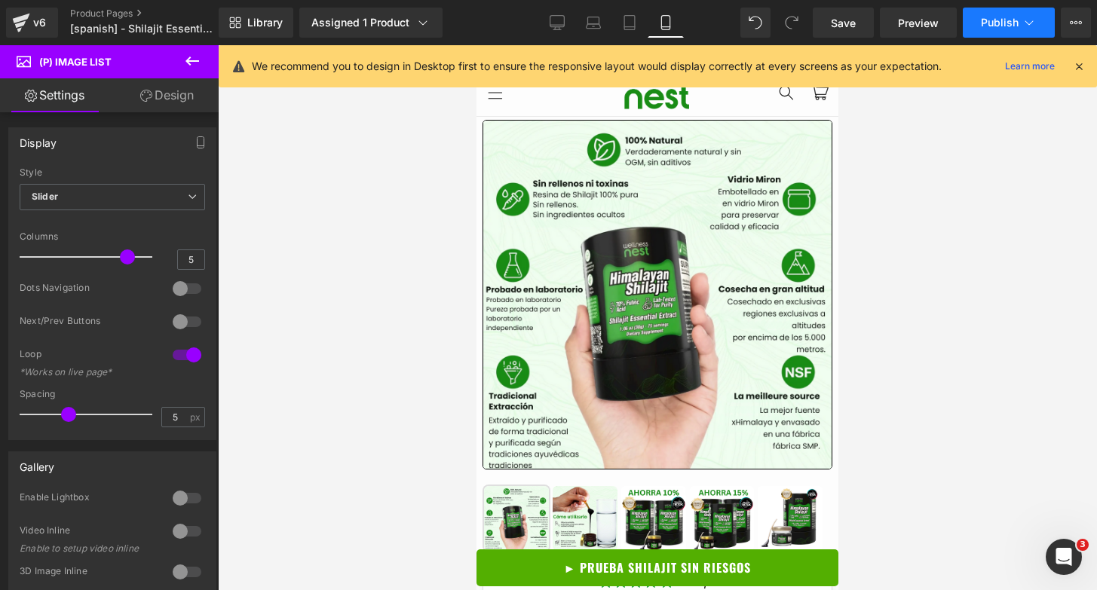
click at [1025, 18] on icon at bounding box center [1028, 22] width 15 height 15
click at [1082, 17] on button "View Live Page View with current Template Save Template to Library Schedule Pub…" at bounding box center [1076, 23] width 30 height 30
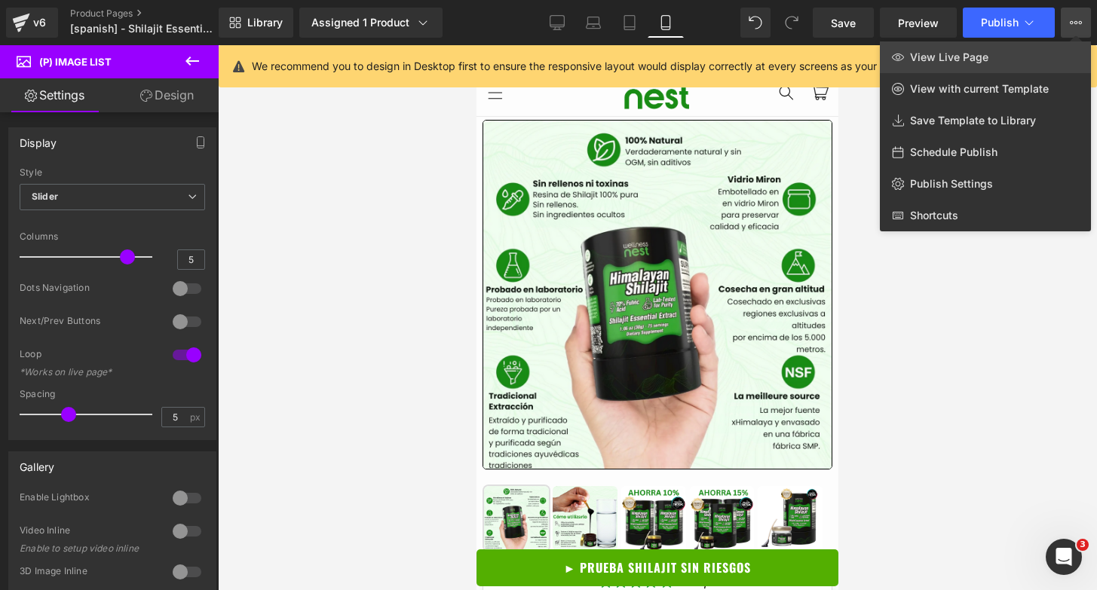
click at [1012, 54] on link "View Live Page" at bounding box center [985, 57] width 211 height 32
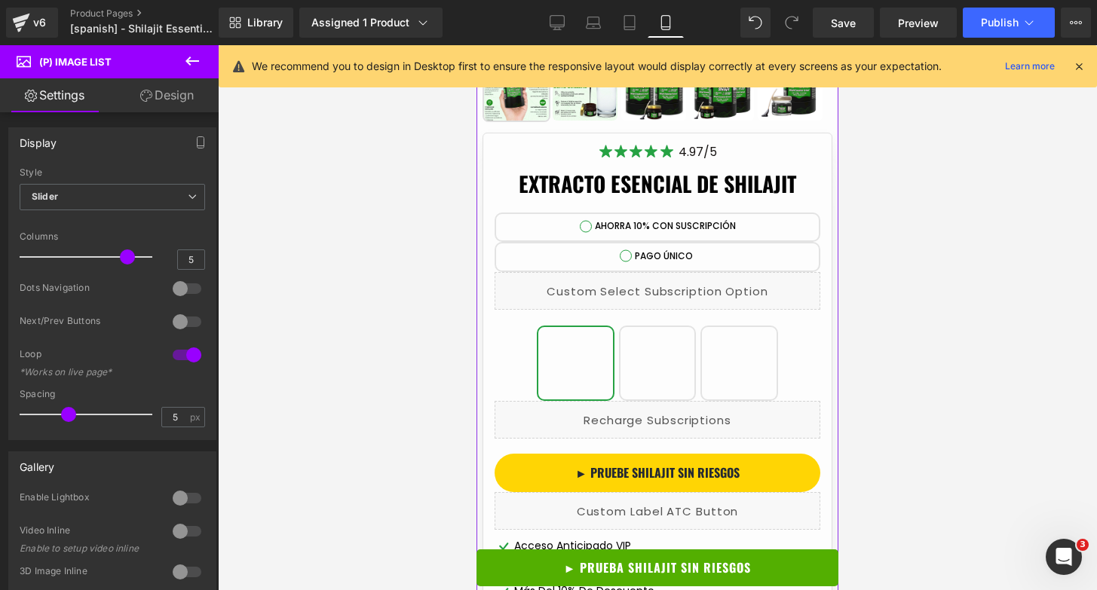
scroll to position [441, 0]
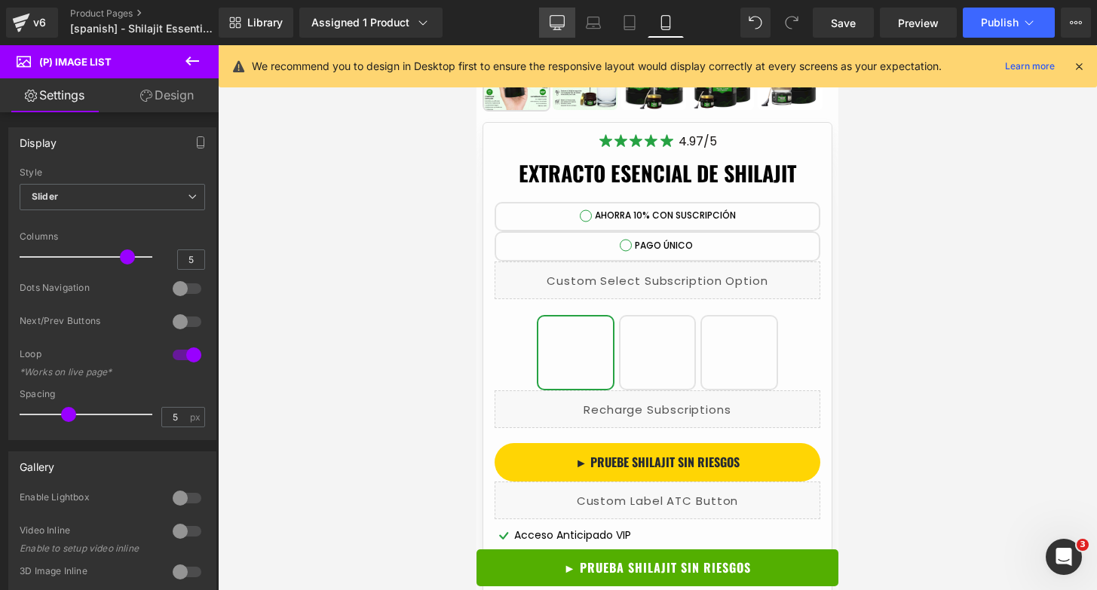
click at [555, 27] on icon at bounding box center [557, 21] width 14 height 11
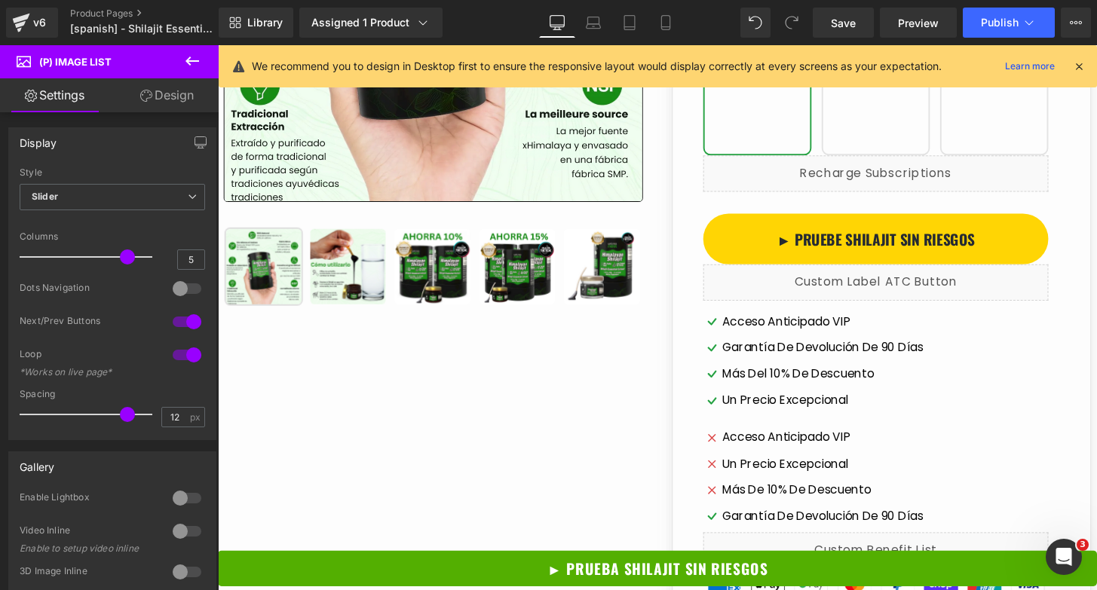
scroll to position [0, 0]
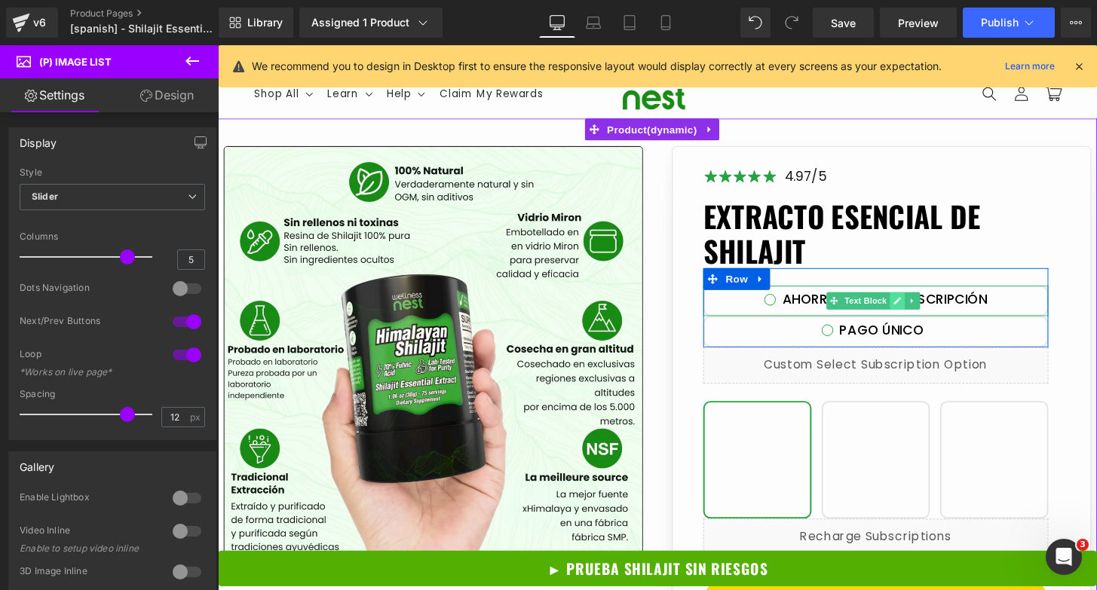
click at [920, 307] on icon at bounding box center [922, 310] width 8 height 9
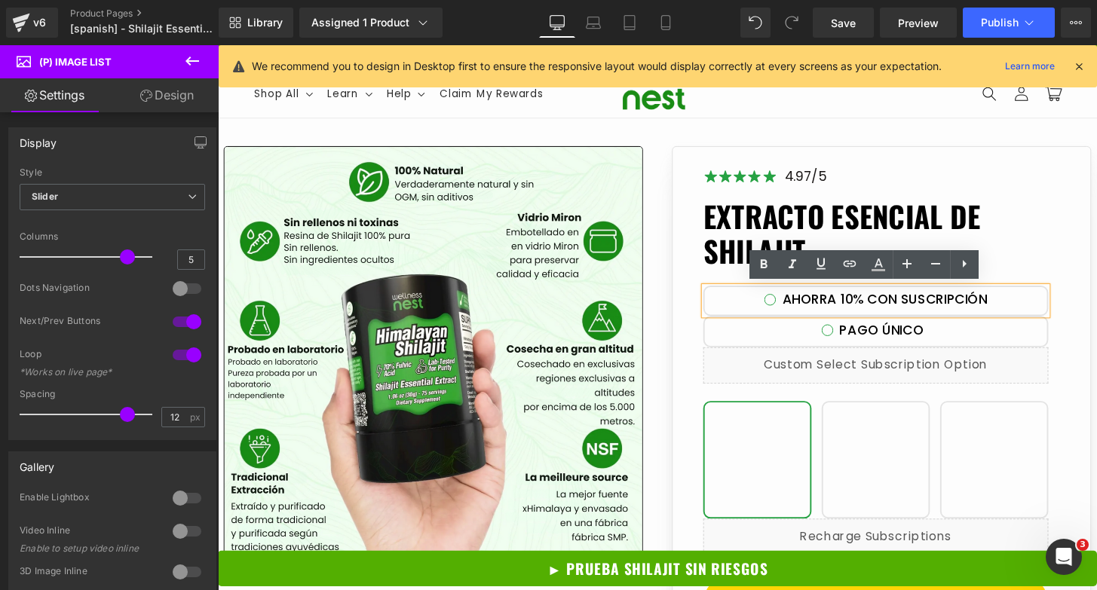
click at [914, 306] on span "AHORRA 10% CON SUSCRIPCIÓN" at bounding box center [910, 309] width 213 height 14
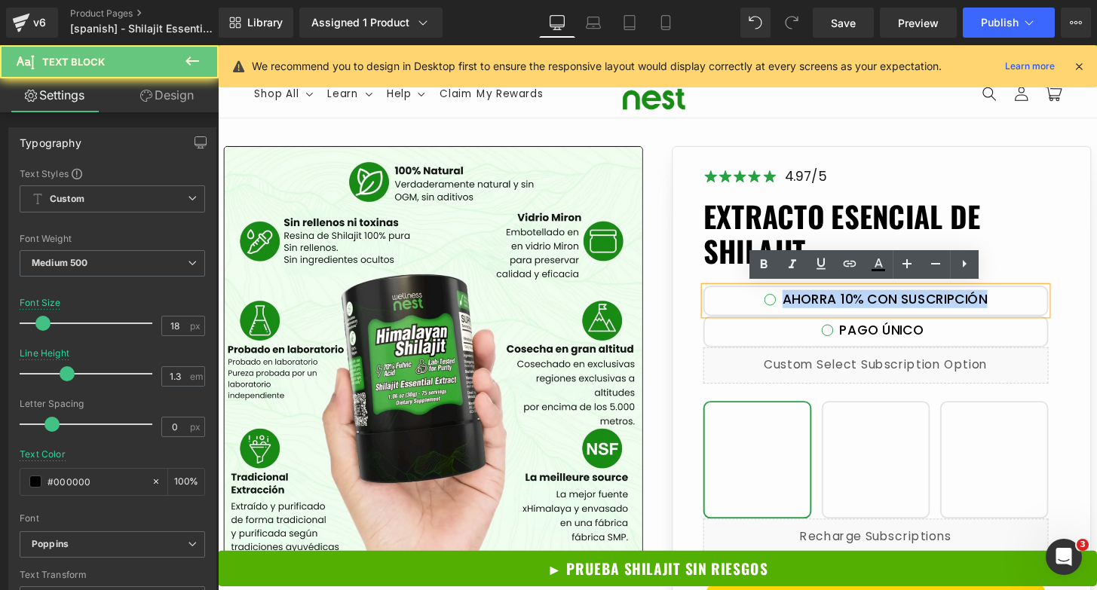
click at [914, 306] on span "AHORRA 10% CON SUSCRIPCIÓN" at bounding box center [910, 309] width 213 height 14
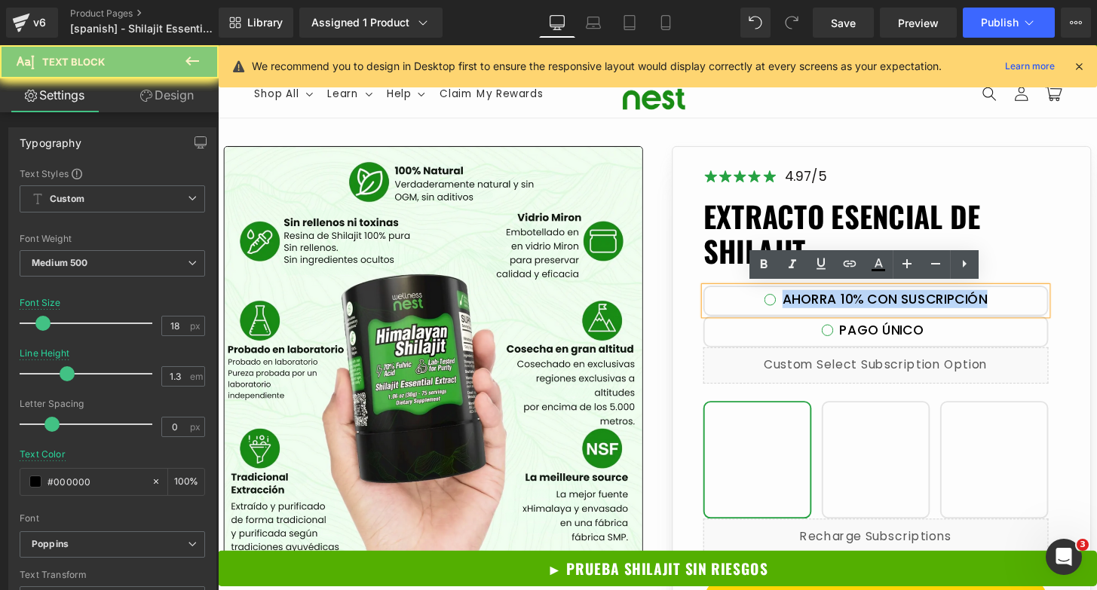
click at [914, 306] on span "AHORRA 10% CON SUSCRIPCIÓN" at bounding box center [910, 309] width 213 height 14
paste div
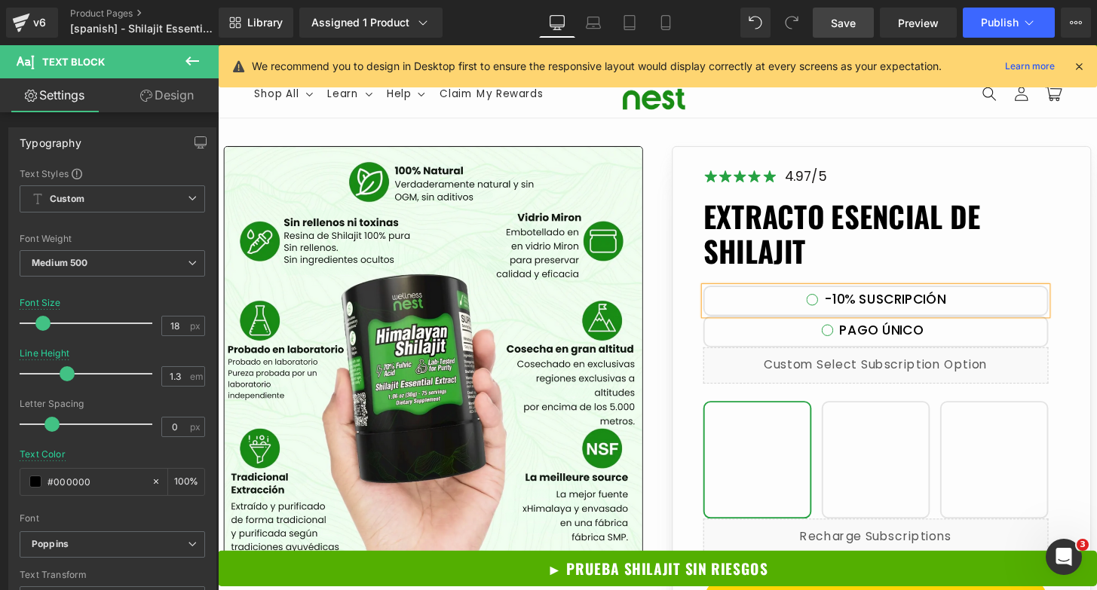
click at [852, 20] on span "Save" at bounding box center [843, 23] width 25 height 16
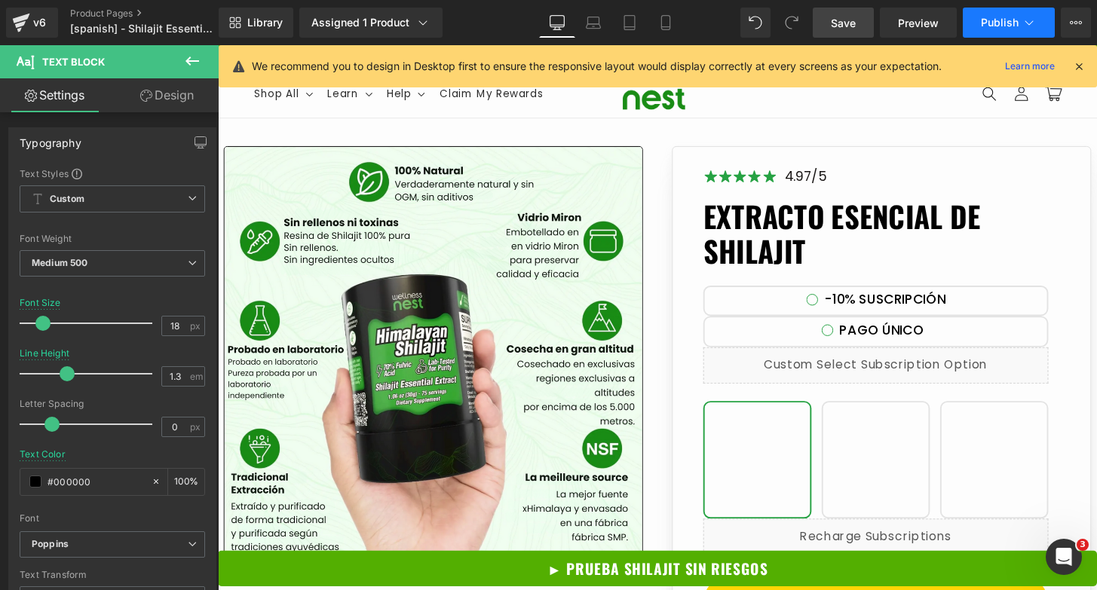
click at [988, 26] on span "Publish" at bounding box center [1000, 23] width 38 height 12
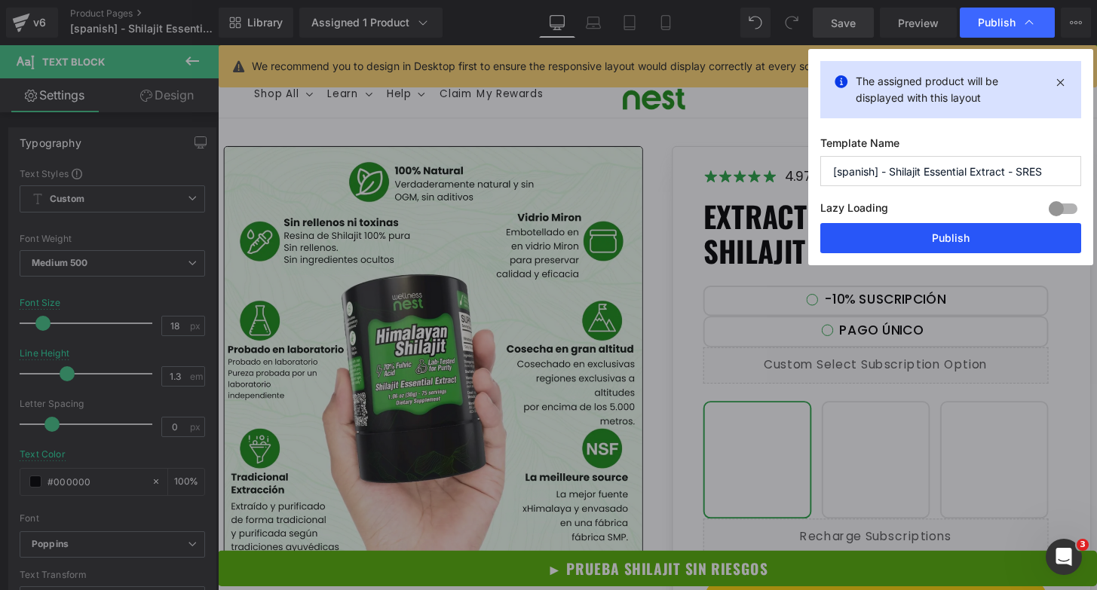
click at [932, 237] on button "Publish" at bounding box center [950, 238] width 261 height 30
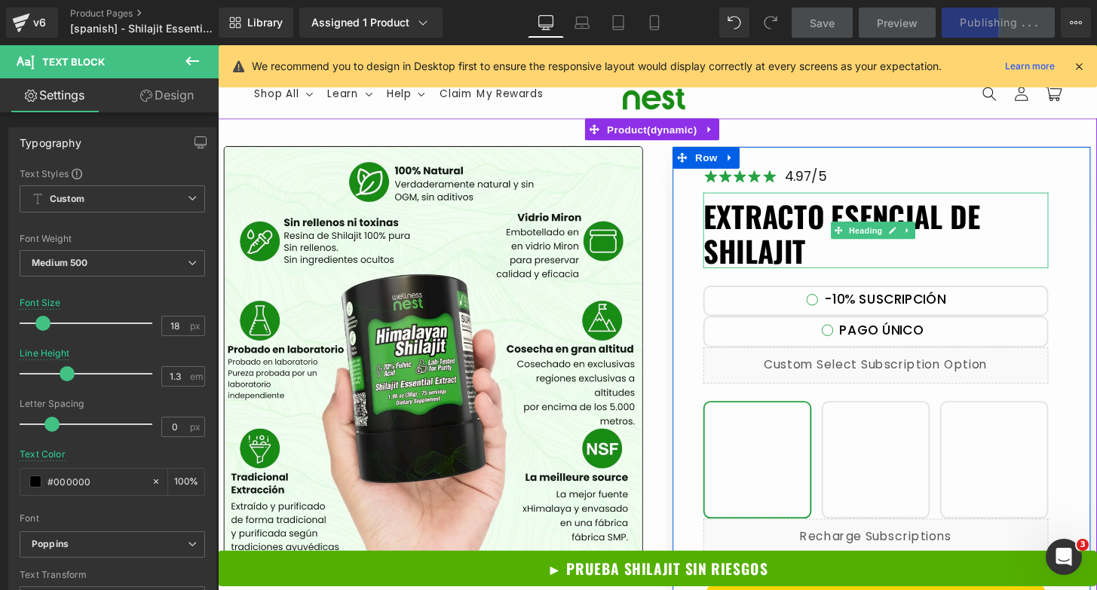
click at [790, 243] on h1 "EXTRACTO ESENCIAL DE SHILAJIT" at bounding box center [900, 240] width 358 height 72
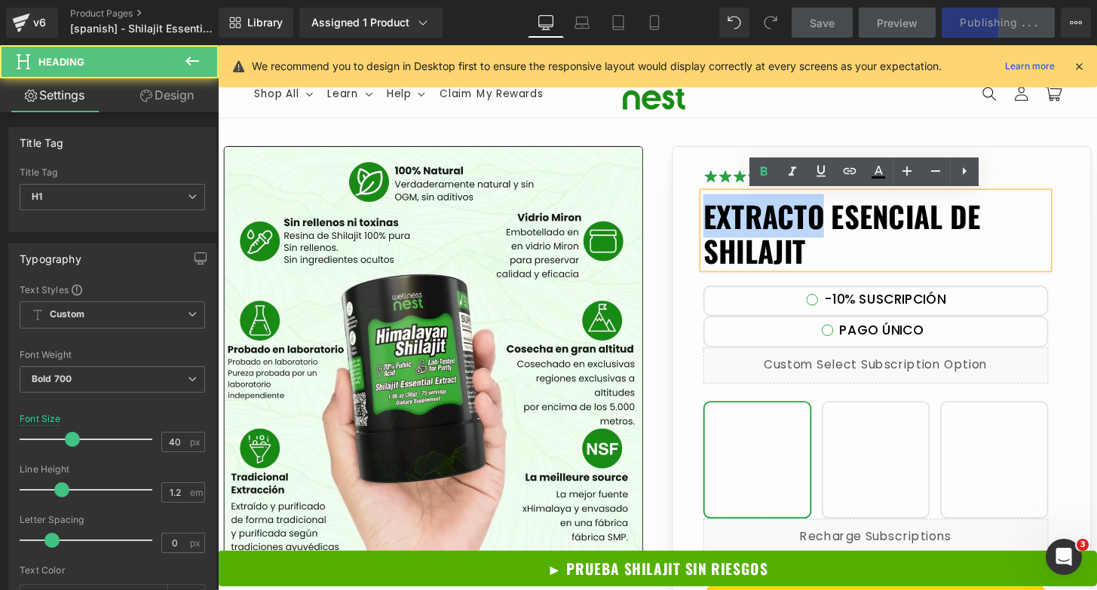
click at [790, 243] on h1 "EXTRACTO ESENCIAL DE SHILAJIT" at bounding box center [900, 240] width 358 height 72
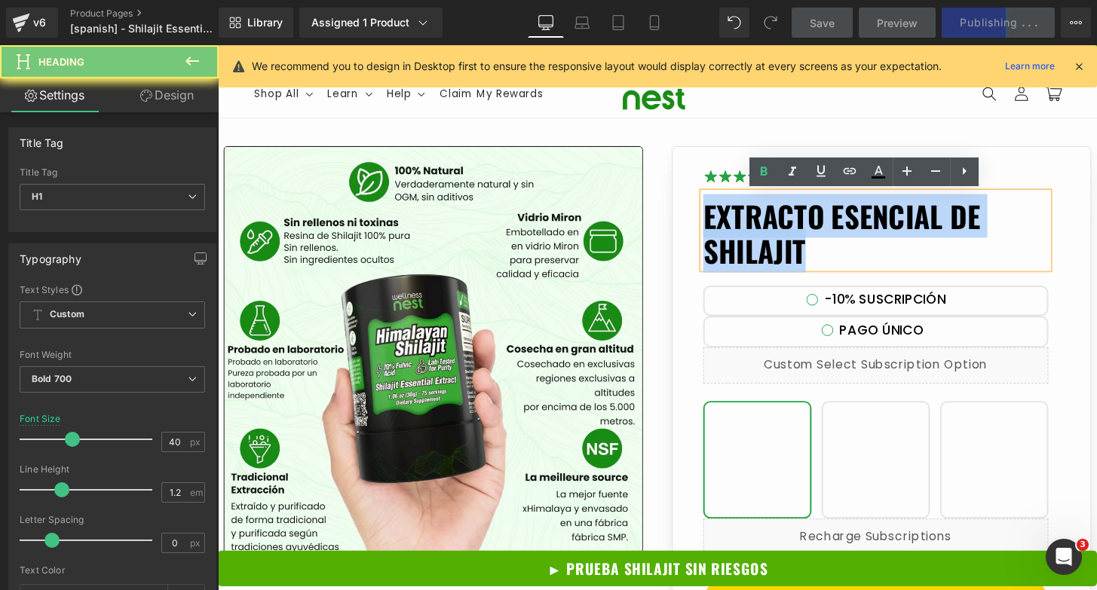
click at [790, 243] on h1 "EXTRACTO ESENCIAL DE SHILAJIT" at bounding box center [900, 240] width 358 height 72
copy h1 "EXTRACTO ESENCIAL DE SHILAJIT"
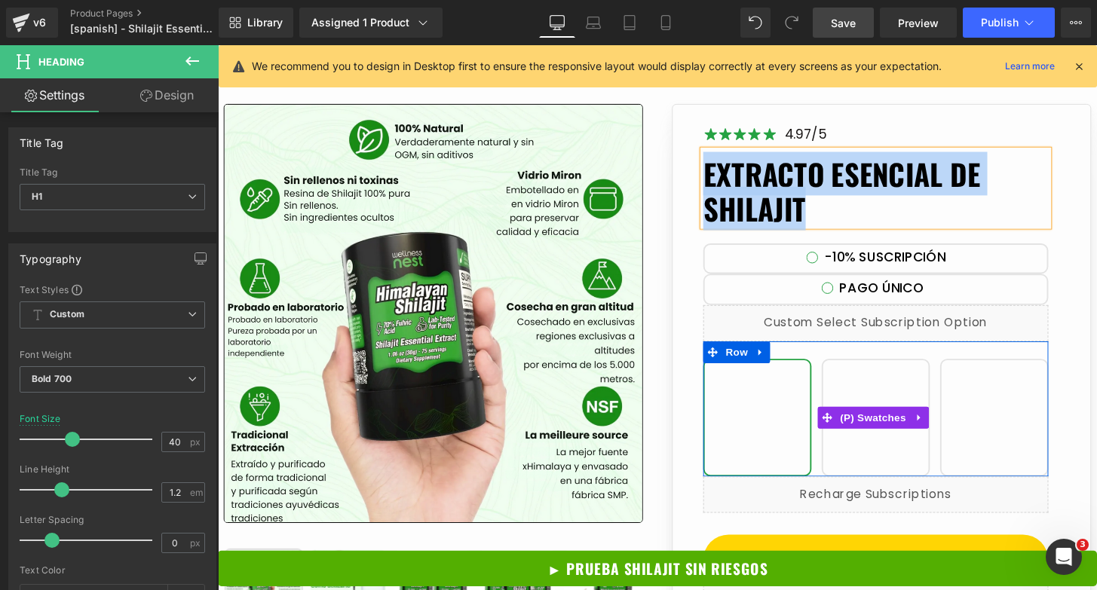
scroll to position [54, 0]
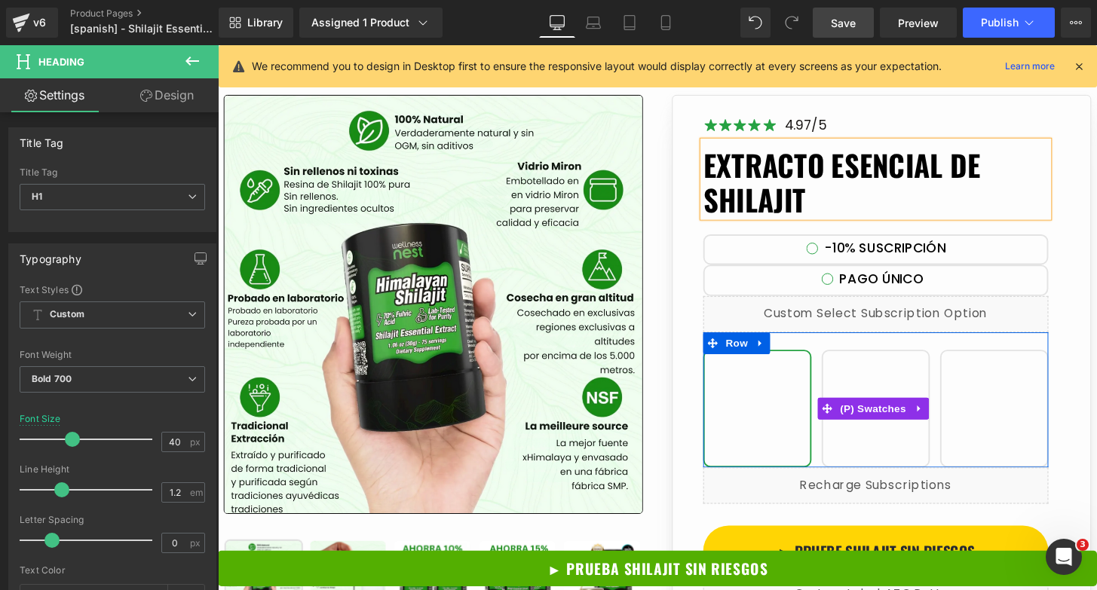
click at [780, 418] on span "Comprar 1 (75 raciones)" at bounding box center [777, 422] width 112 height 122
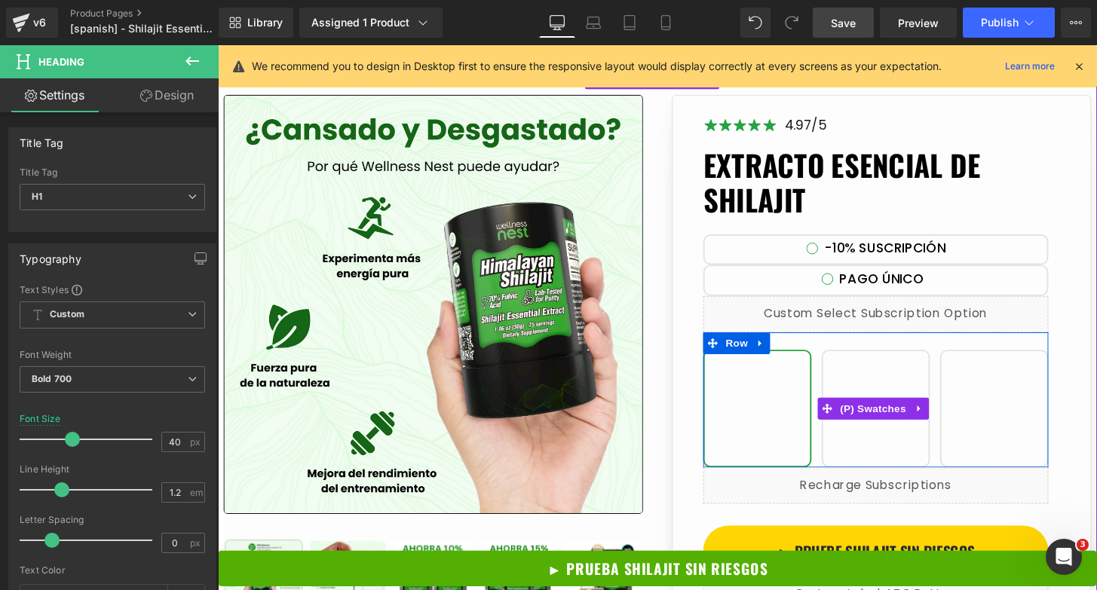
click at [862, 443] on span "Compra 2 10% de descuento" at bounding box center [900, 422] width 112 height 122
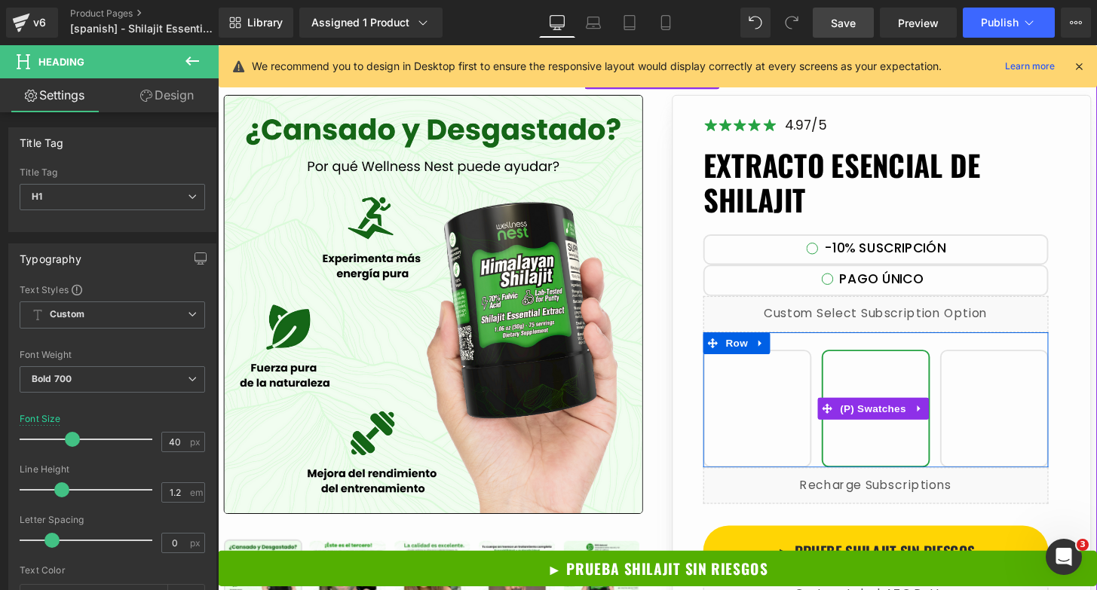
click at [770, 436] on span "Comprar 1 (75 raciones)" at bounding box center [777, 422] width 112 height 122
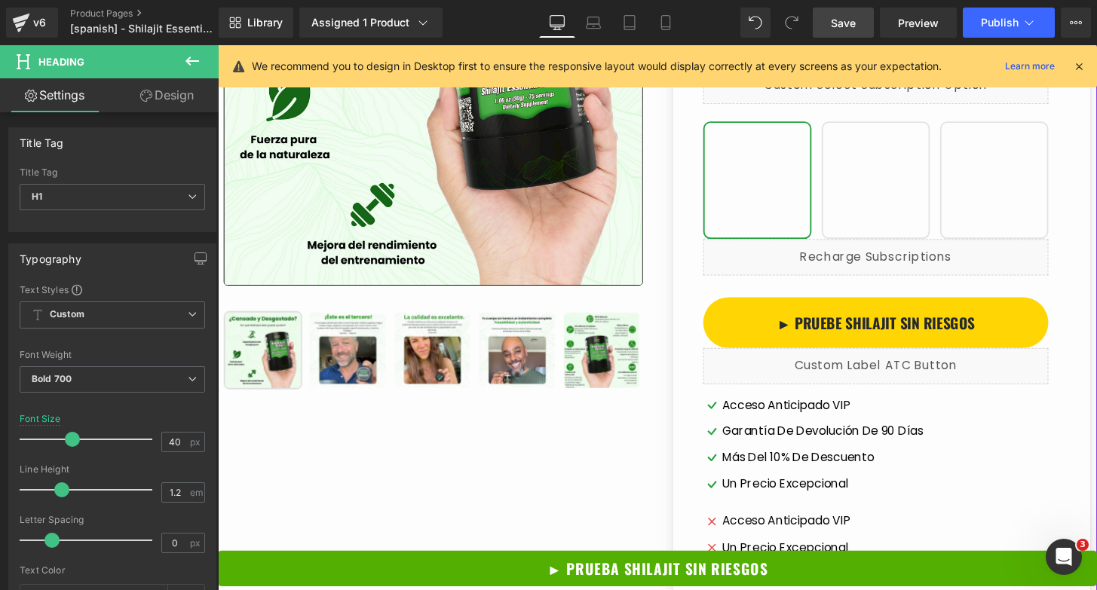
scroll to position [307, 0]
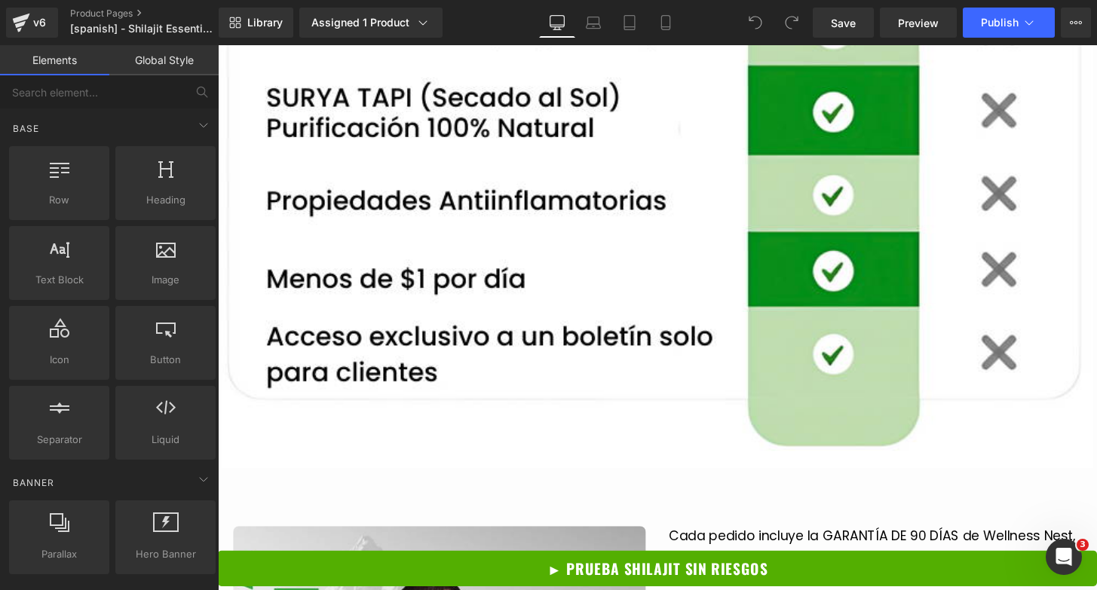
scroll to position [3800, 0]
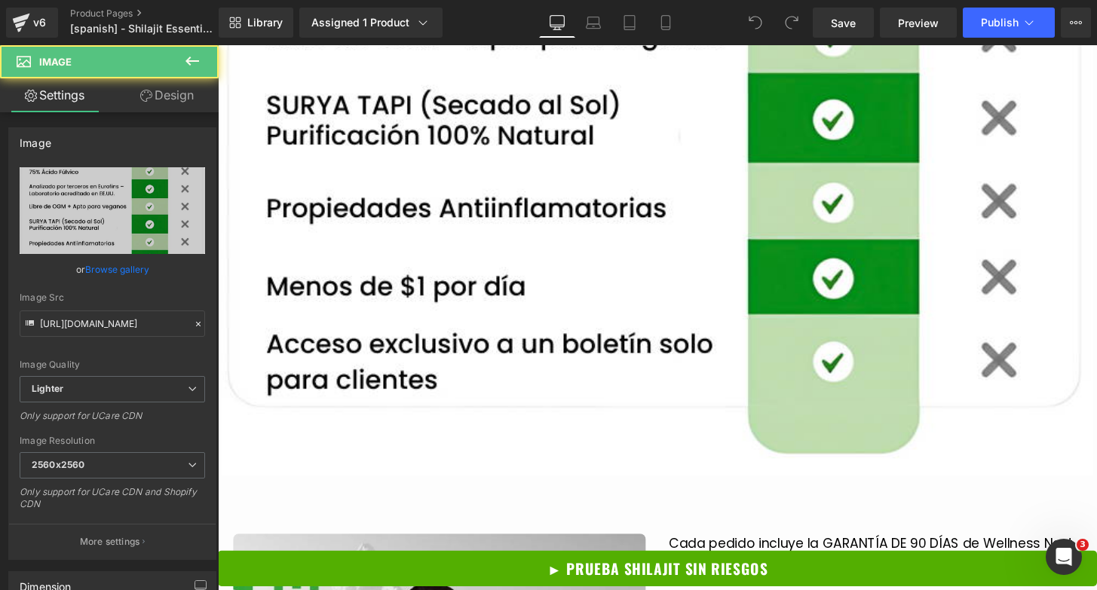
click at [842, 324] on img at bounding box center [674, 55] width 905 height 874
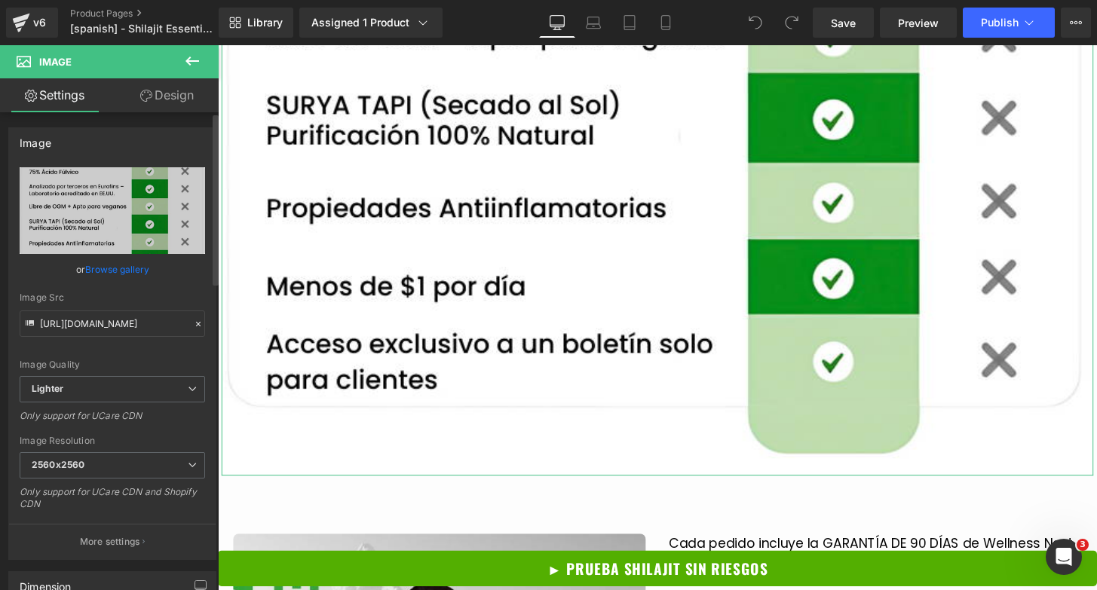
click at [130, 265] on link "Browse gallery" at bounding box center [117, 269] width 64 height 26
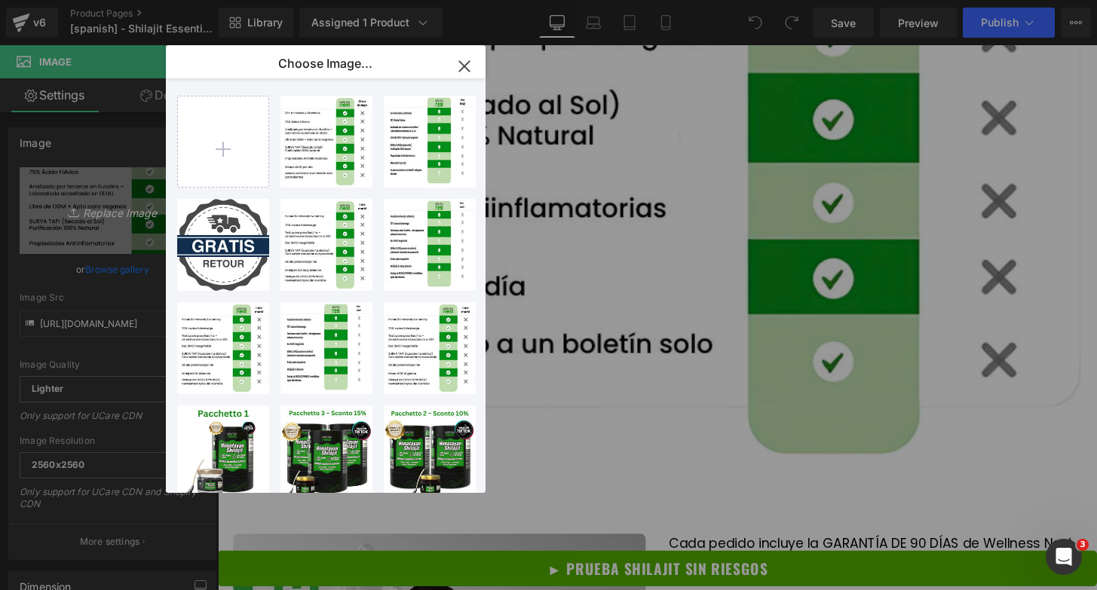
click at [76, 0] on div "You are previewing how the will restyle your page. You can not edit Elements in…" at bounding box center [548, 0] width 1097 height 0
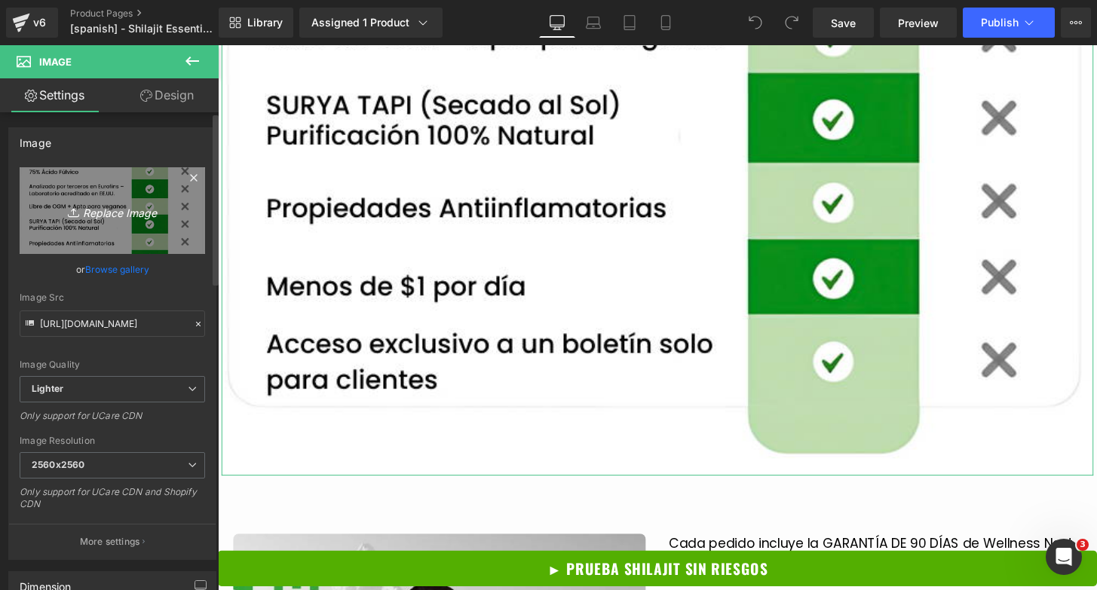
click at [100, 213] on icon "Replace Image" at bounding box center [112, 210] width 121 height 19
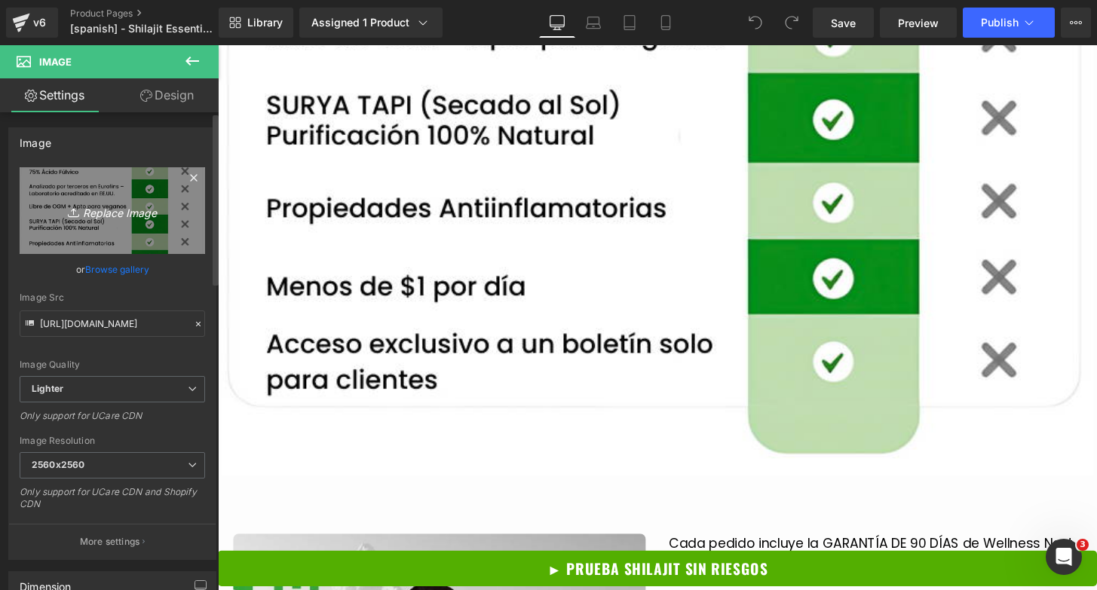
type input "C:\fakepath\PC.png"
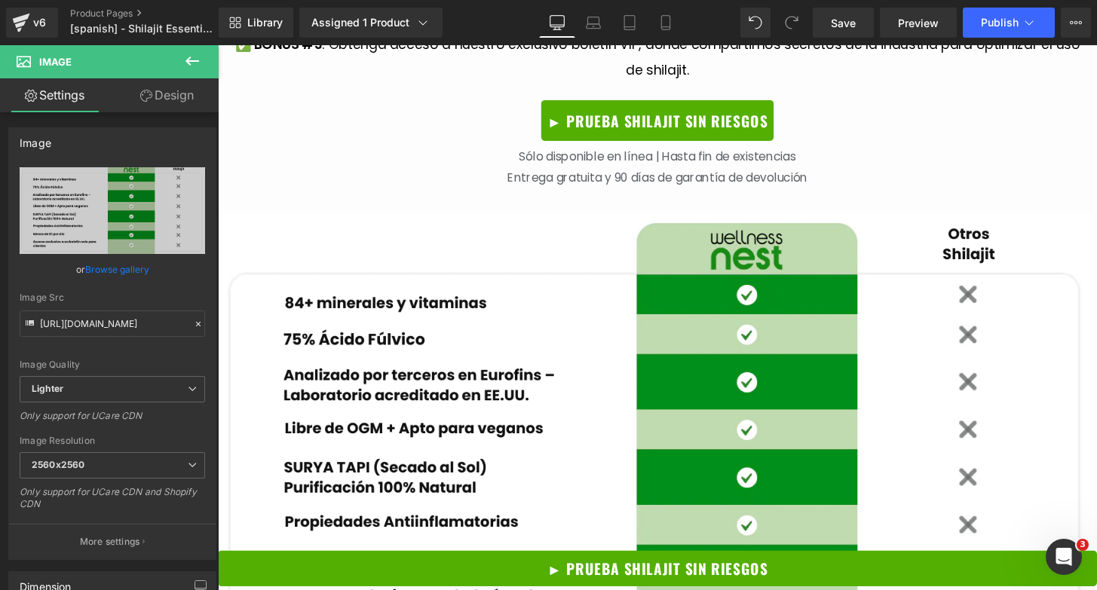
scroll to position [3181, 0]
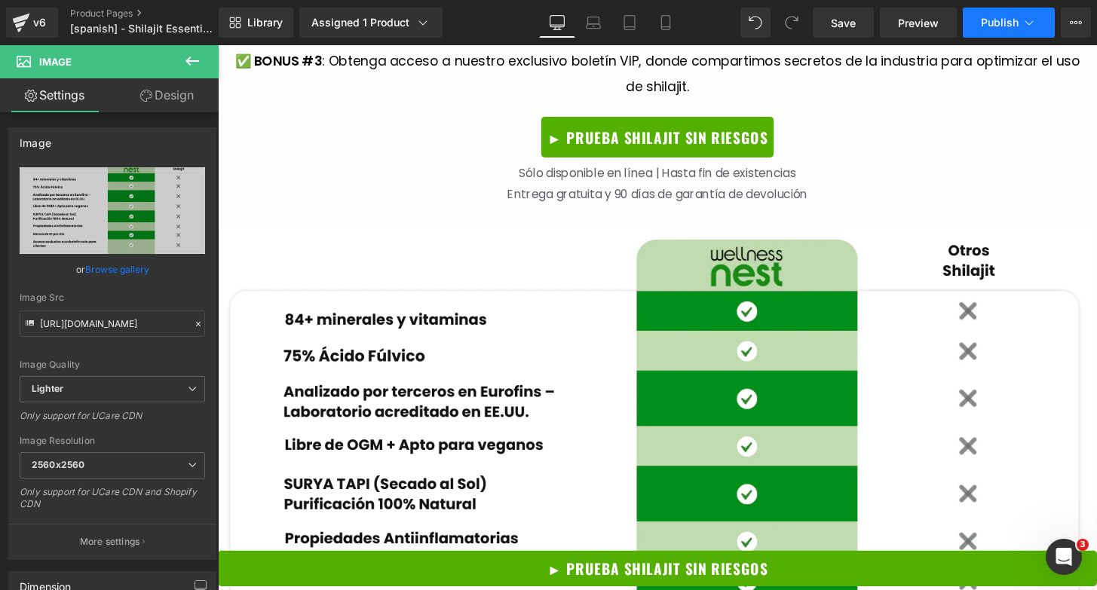
click at [986, 17] on span "Publish" at bounding box center [1000, 23] width 38 height 12
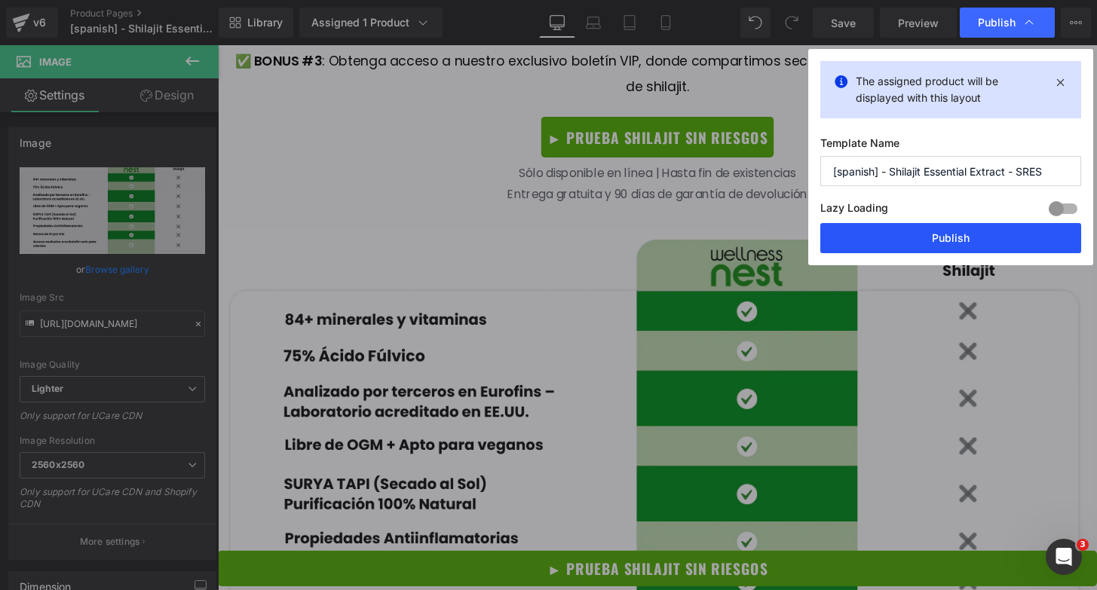
click at [920, 241] on button "Publish" at bounding box center [950, 238] width 261 height 30
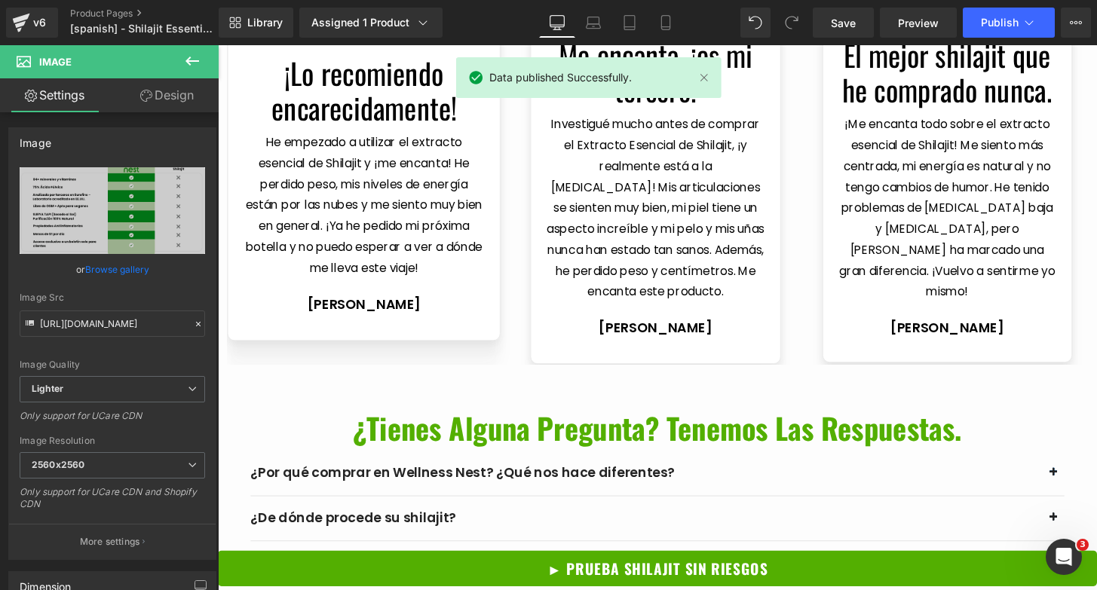
scroll to position [4751, 0]
